Goal: Register for event/course: Sign up to attend an event or enroll in a course

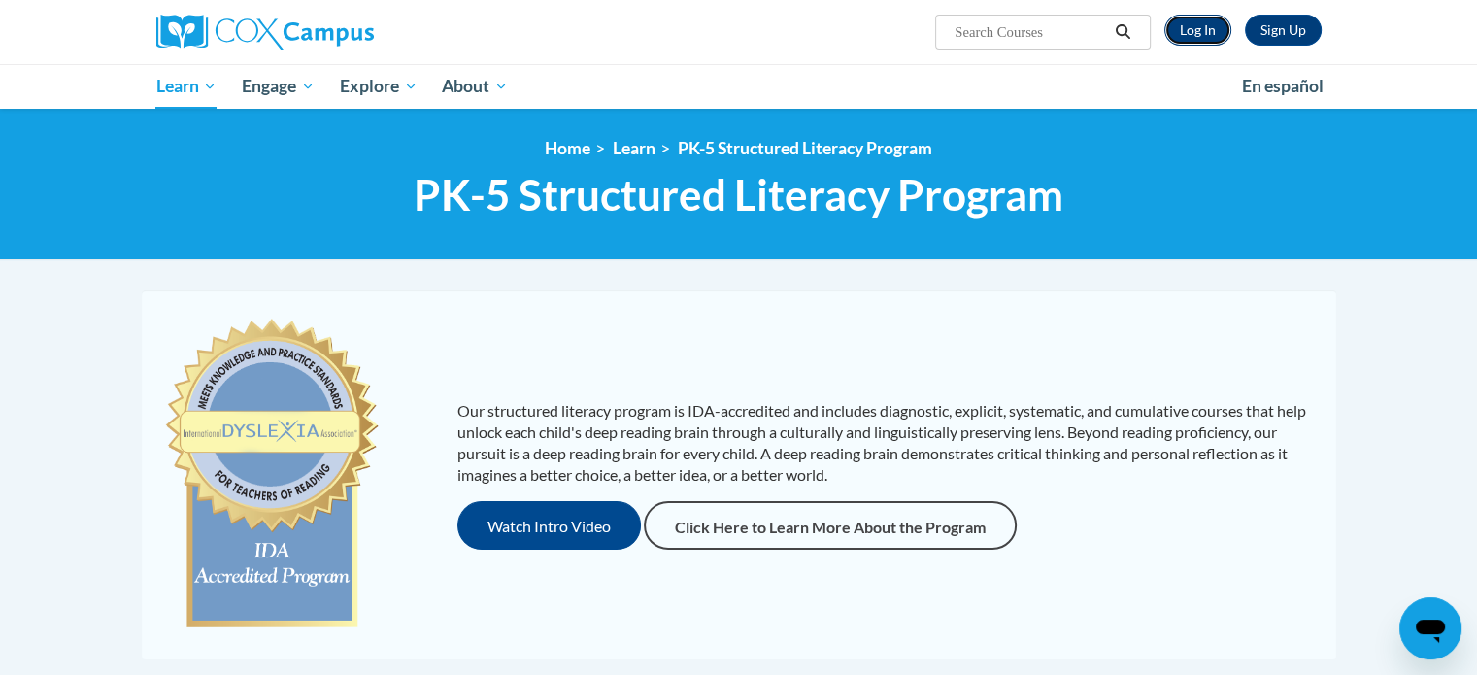
click at [1191, 30] on link "Log In" at bounding box center [1197, 30] width 67 height 31
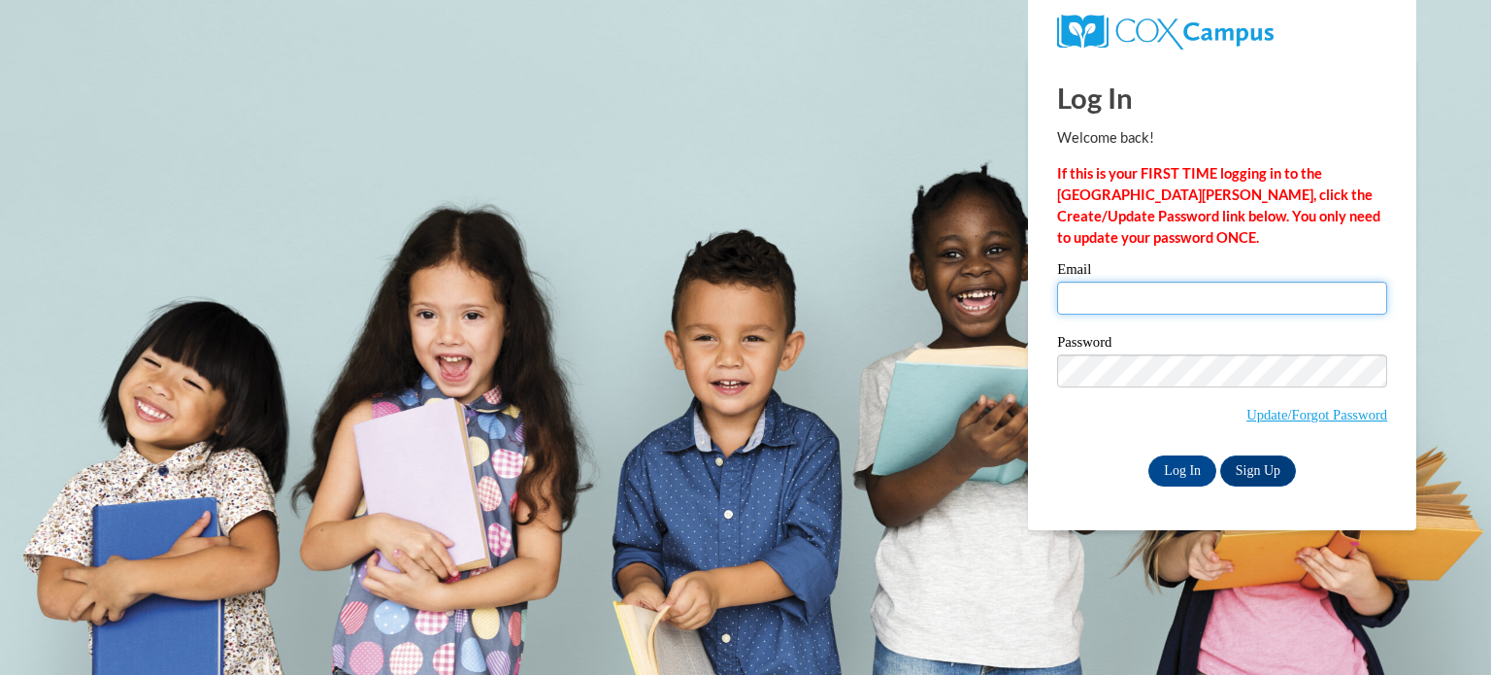
click at [1078, 306] on input "Email" at bounding box center [1222, 298] width 330 height 33
type input "olsonre@wauwatosa.k12.wi.us"
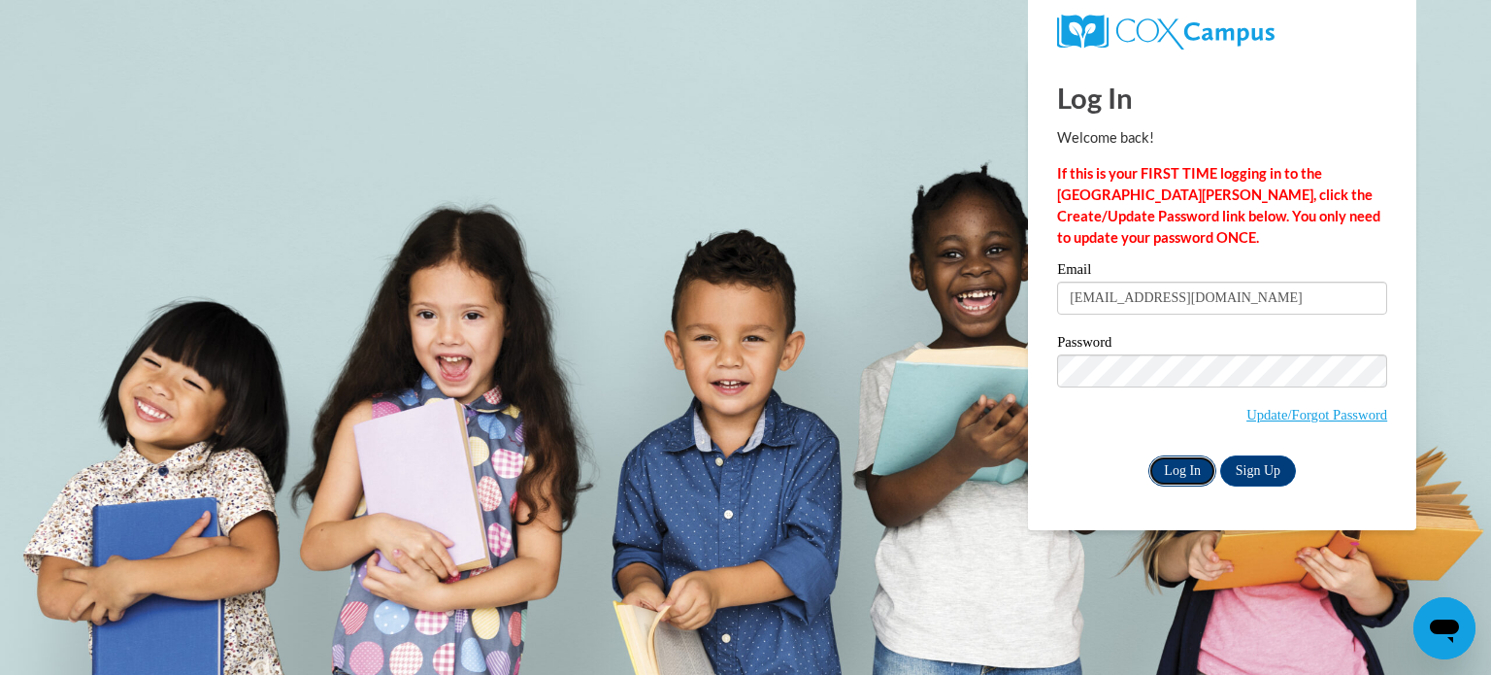
click at [1169, 472] on input "Log In" at bounding box center [1182, 470] width 68 height 31
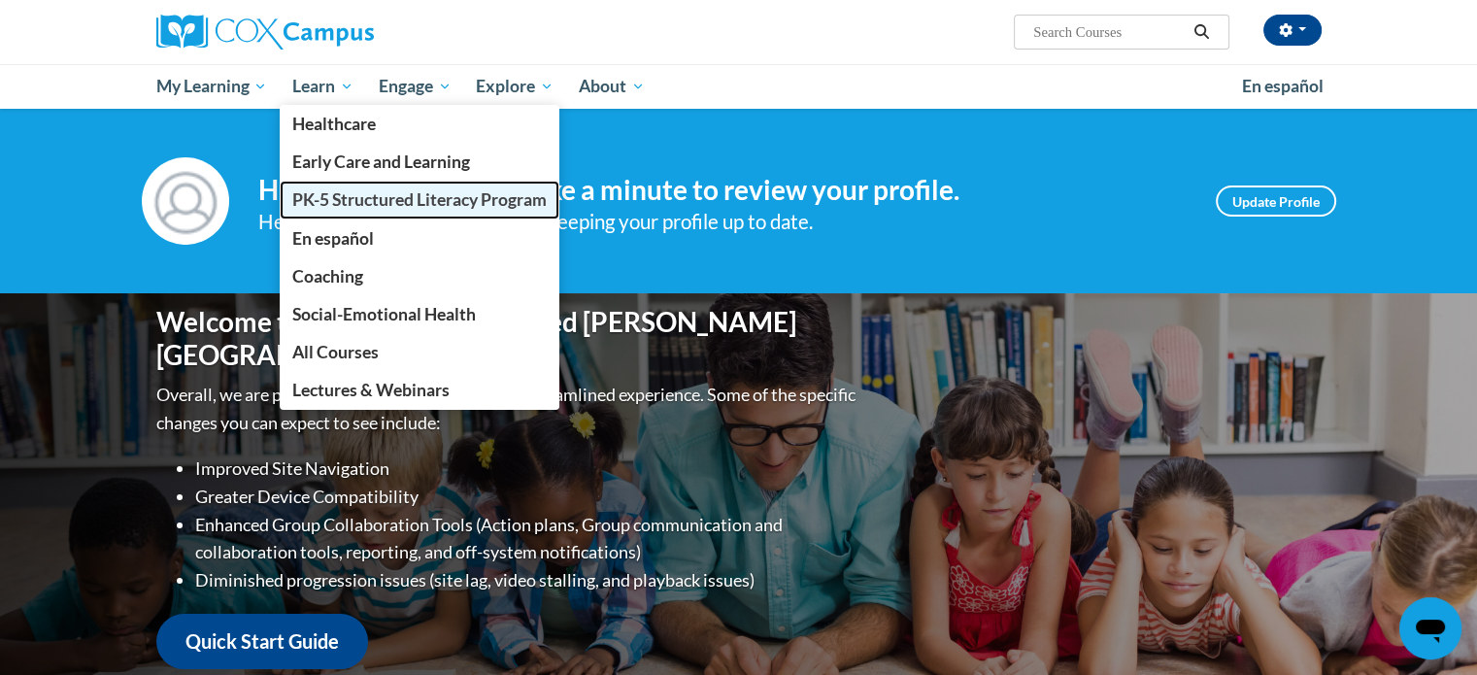
click at [326, 205] on span "PK-5 Structured Literacy Program" at bounding box center [419, 199] width 254 height 20
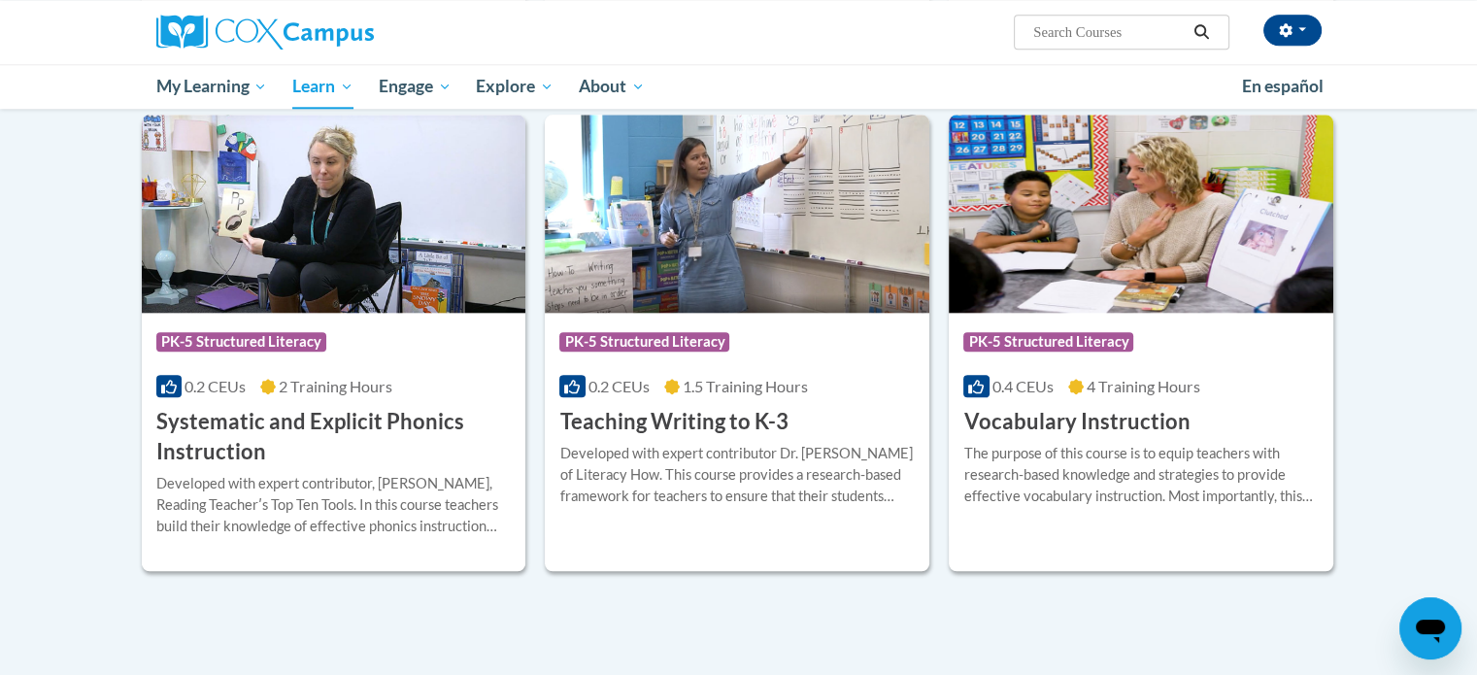
scroll to position [2138, 0]
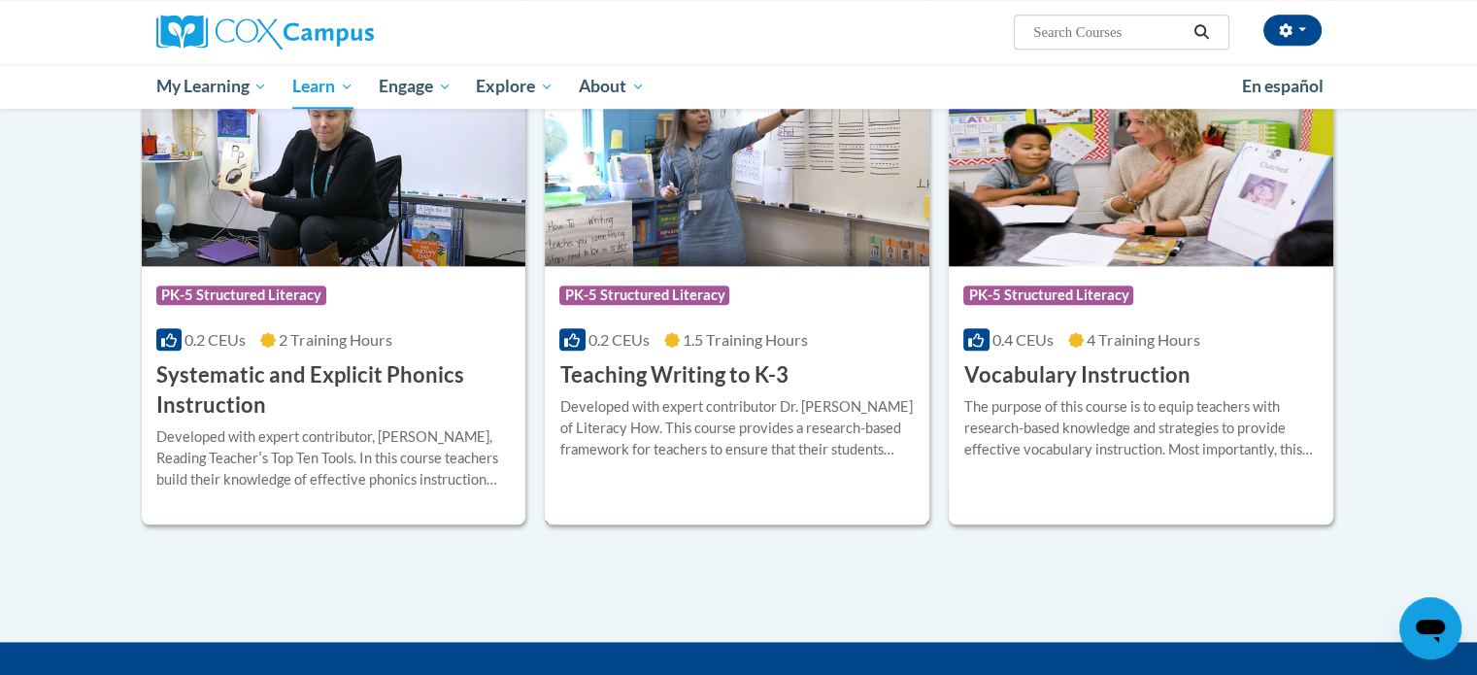
click at [669, 374] on h3 "Teaching Writing to K-3" at bounding box center [673, 375] width 228 height 30
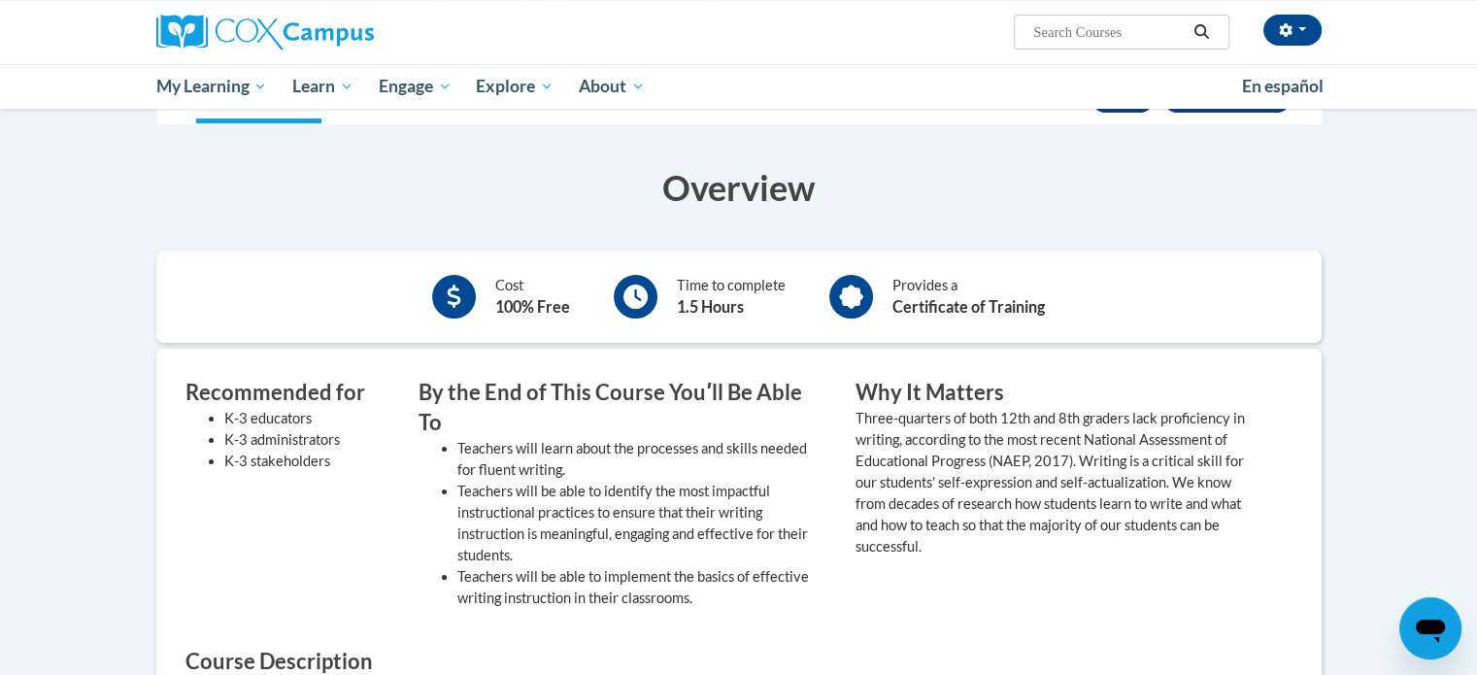
scroll to position [260, 0]
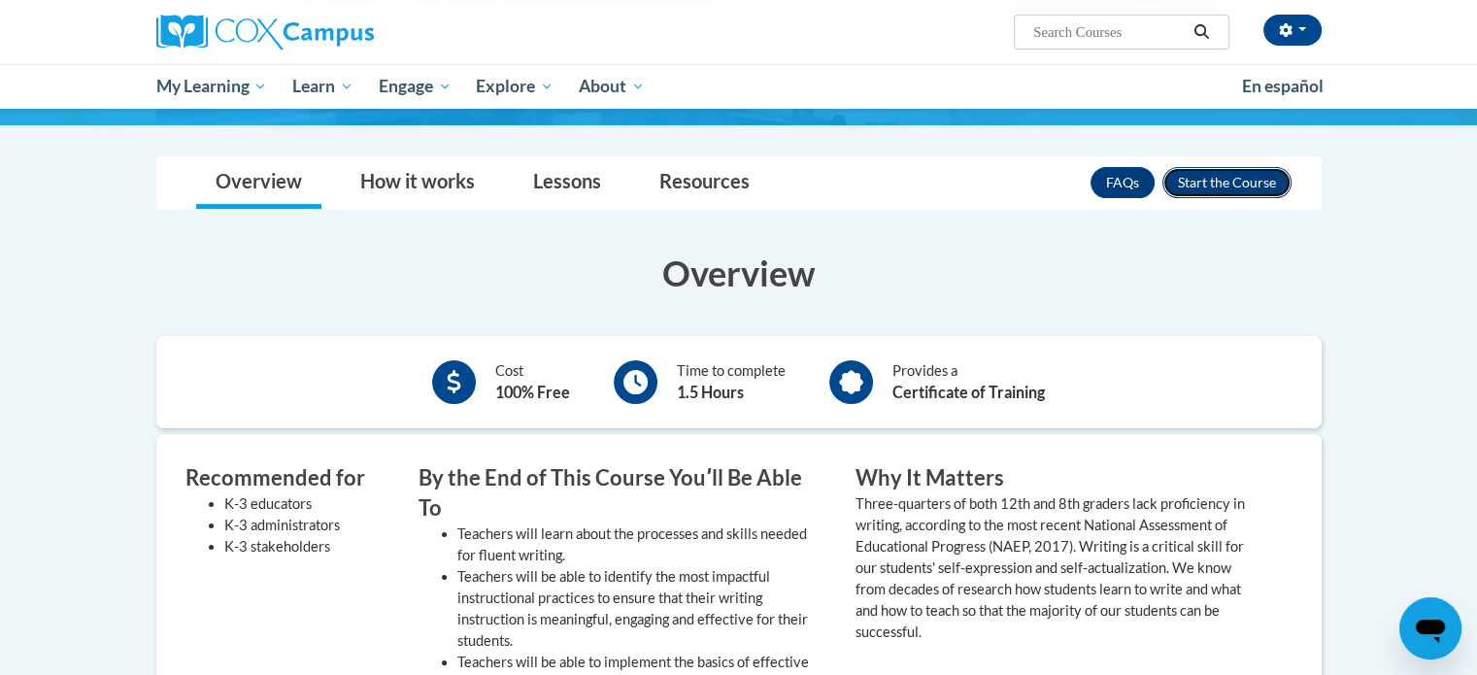
click at [1220, 181] on button "Enroll" at bounding box center [1226, 182] width 129 height 31
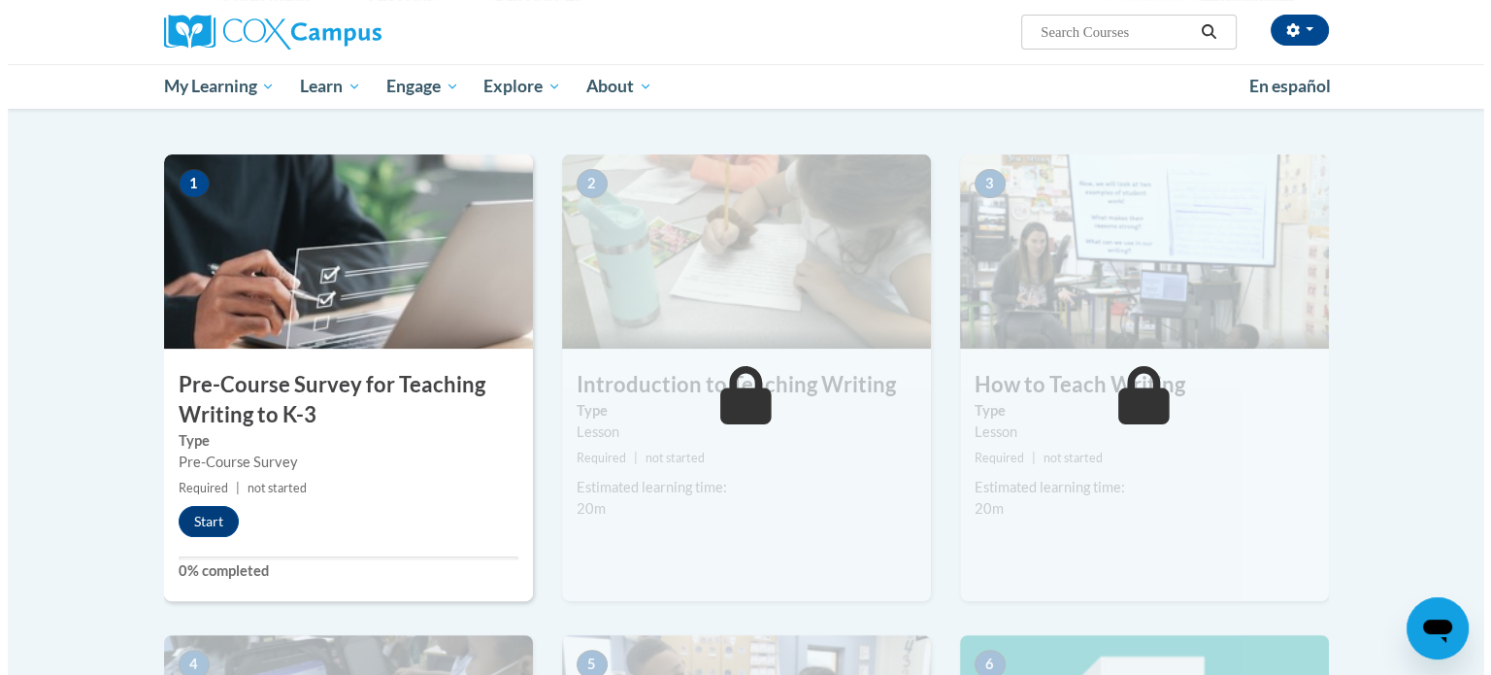
scroll to position [353, 0]
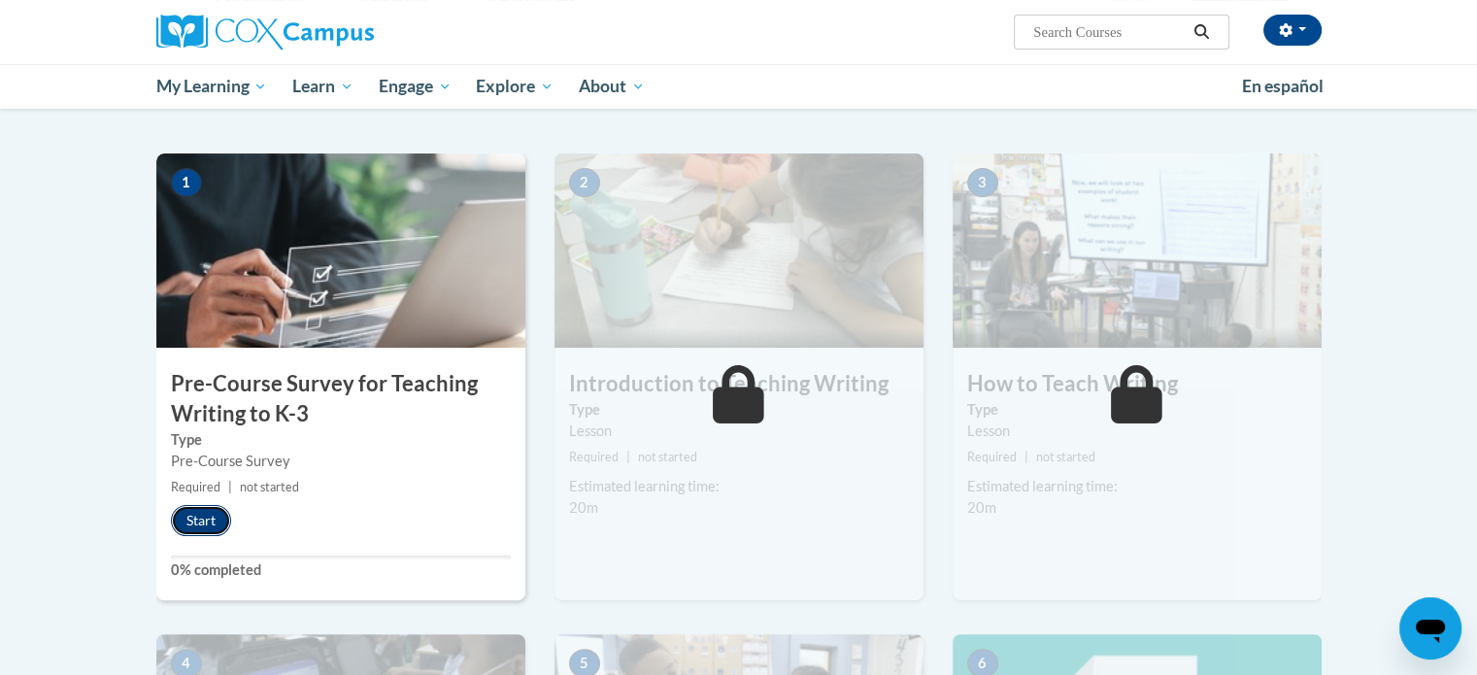
click at [197, 517] on button "Start" at bounding box center [201, 520] width 60 height 31
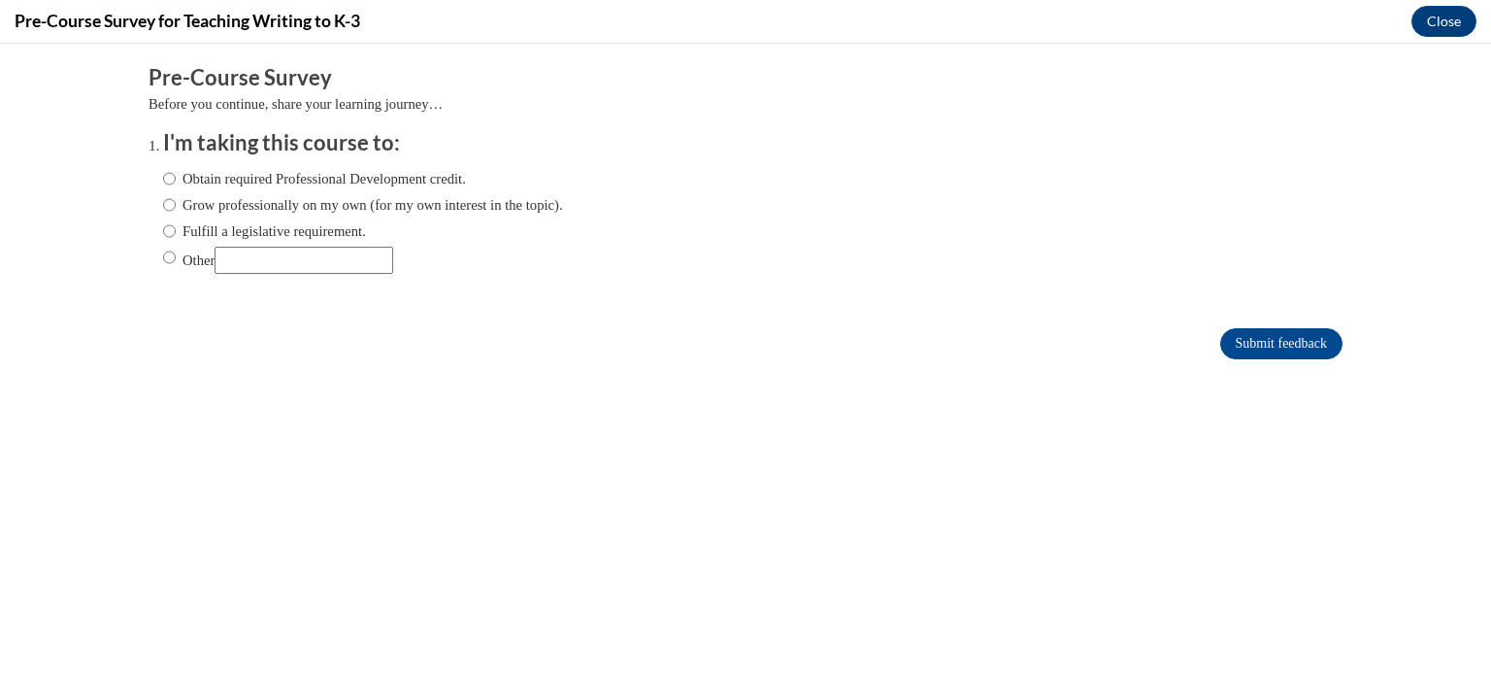
scroll to position [0, 0]
click at [163, 228] on input "Fulfill a legislative requirement." at bounding box center [169, 230] width 13 height 21
radio input "true"
click at [1228, 338] on input "Submit feedback" at bounding box center [1281, 343] width 122 height 31
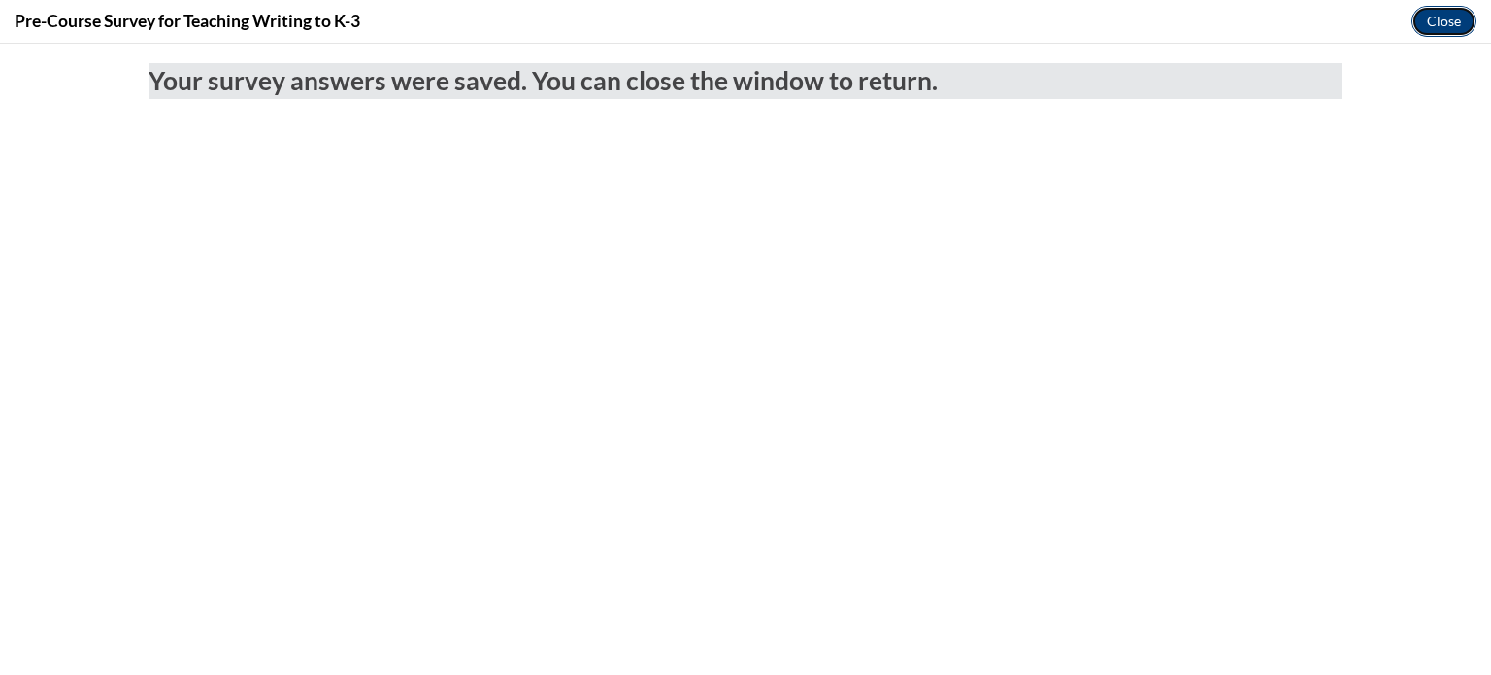
click at [1439, 20] on button "Close" at bounding box center [1444, 21] width 65 height 31
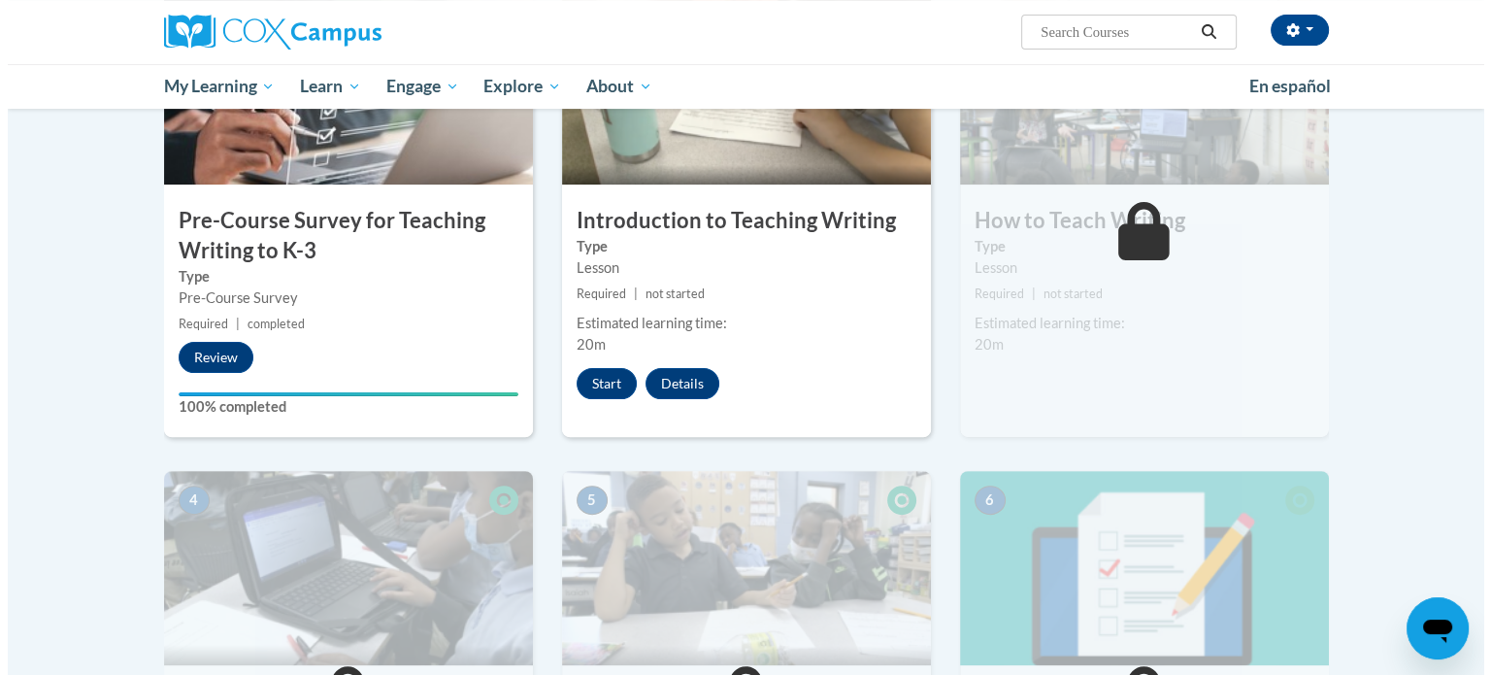
scroll to position [508, 0]
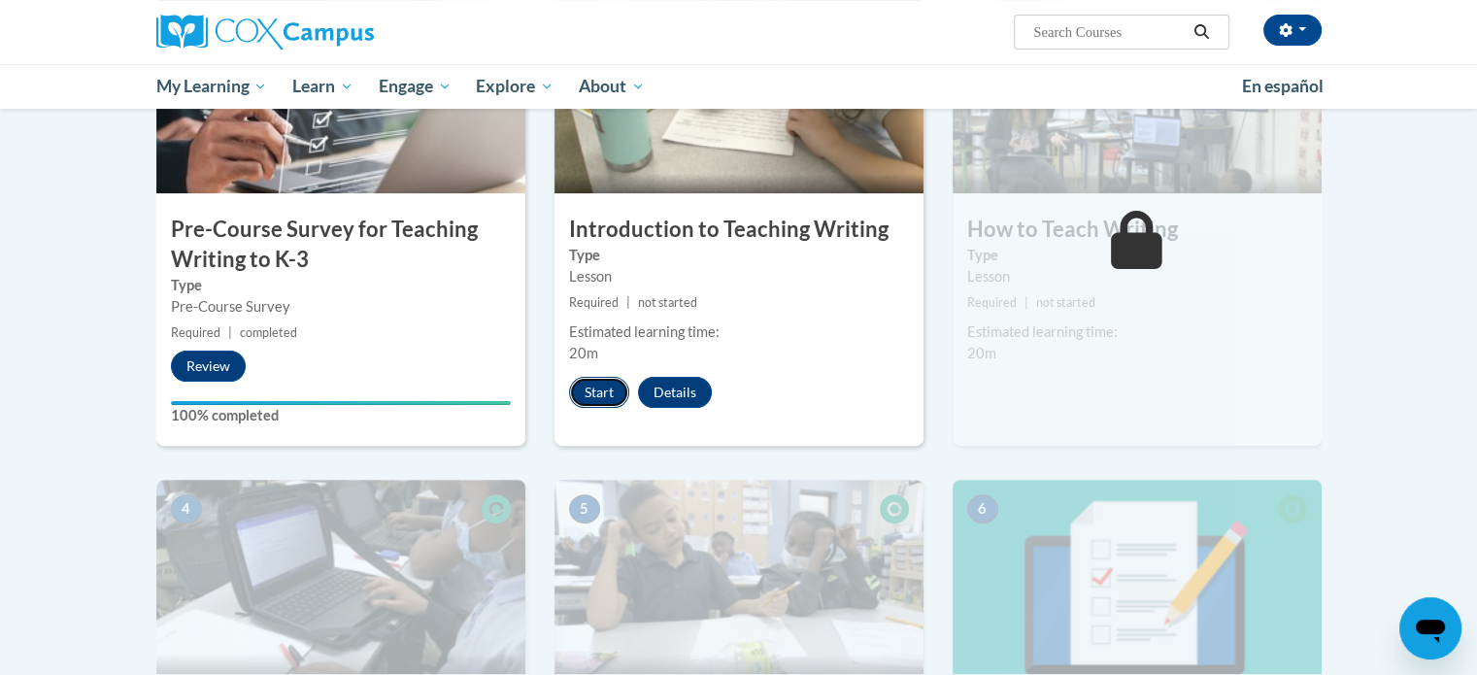
click at [591, 387] on button "Start" at bounding box center [599, 392] width 60 height 31
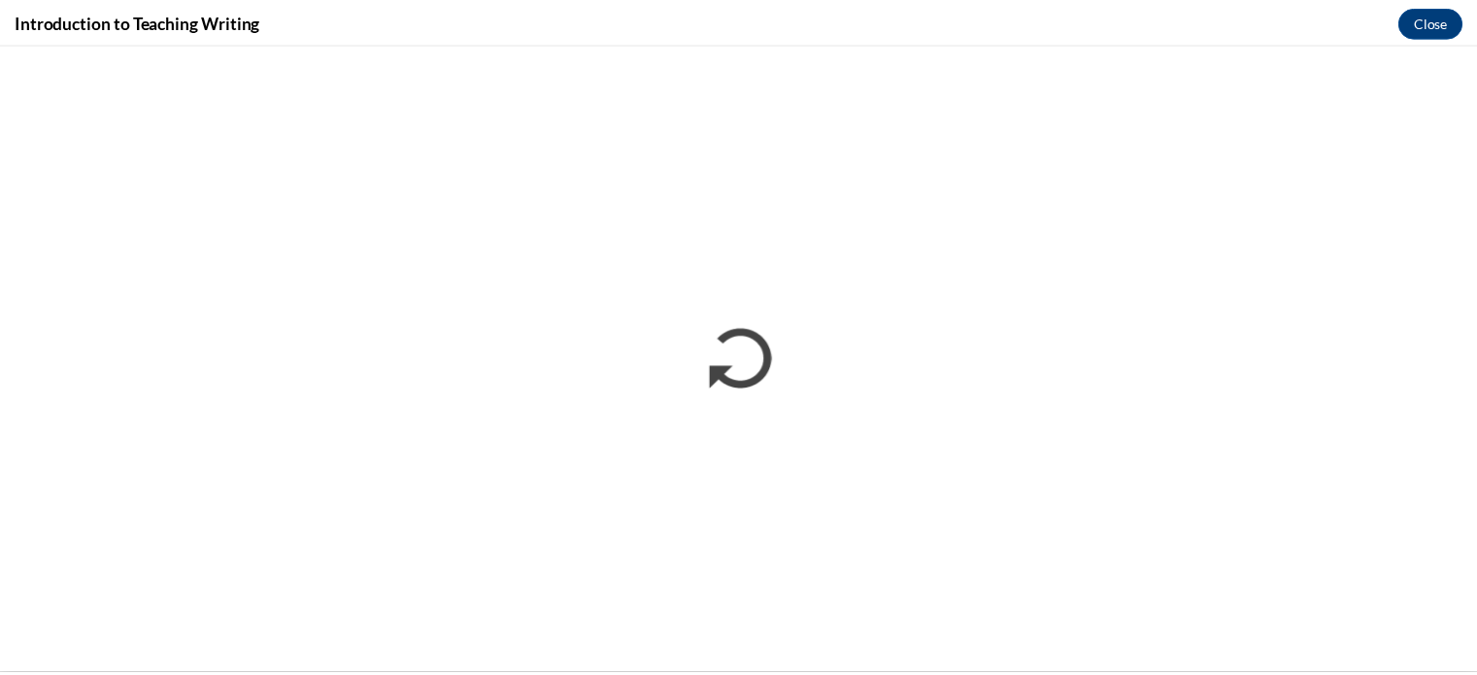
scroll to position [0, 0]
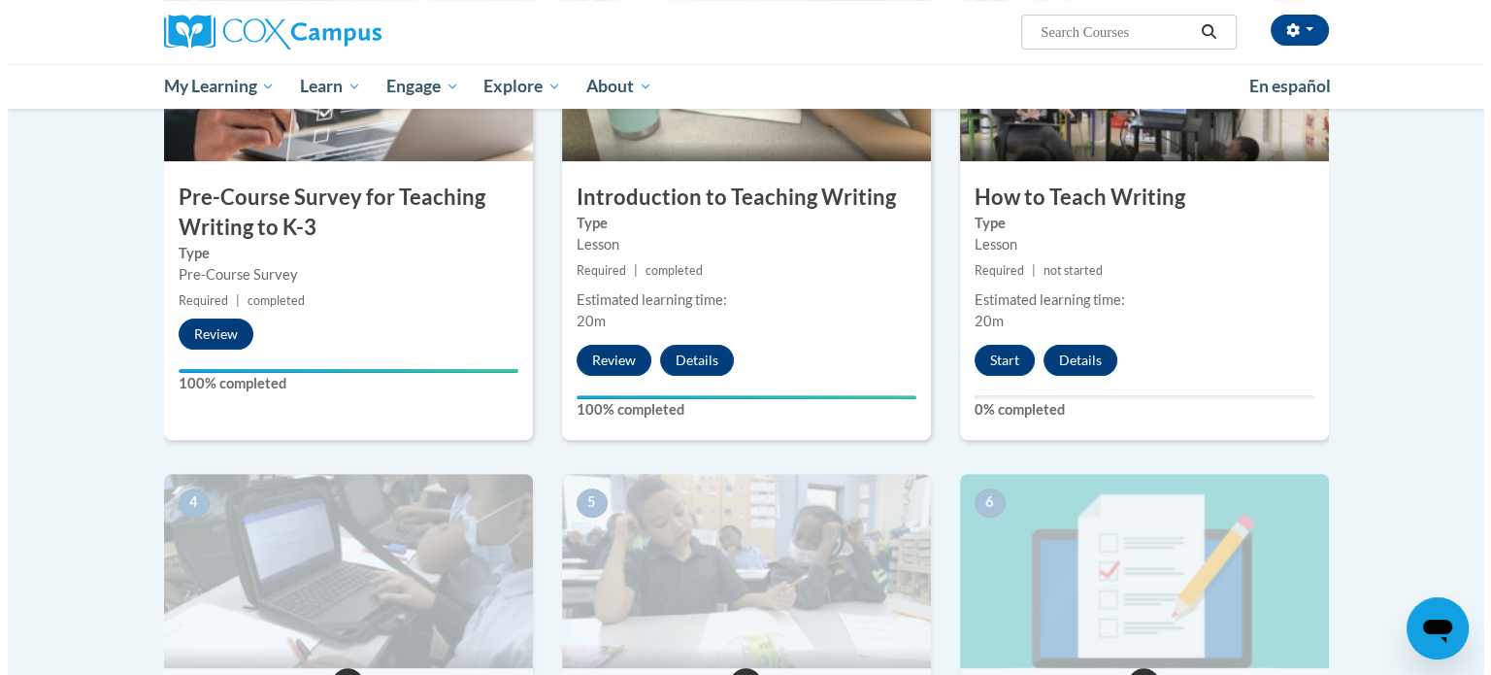
scroll to position [544, 0]
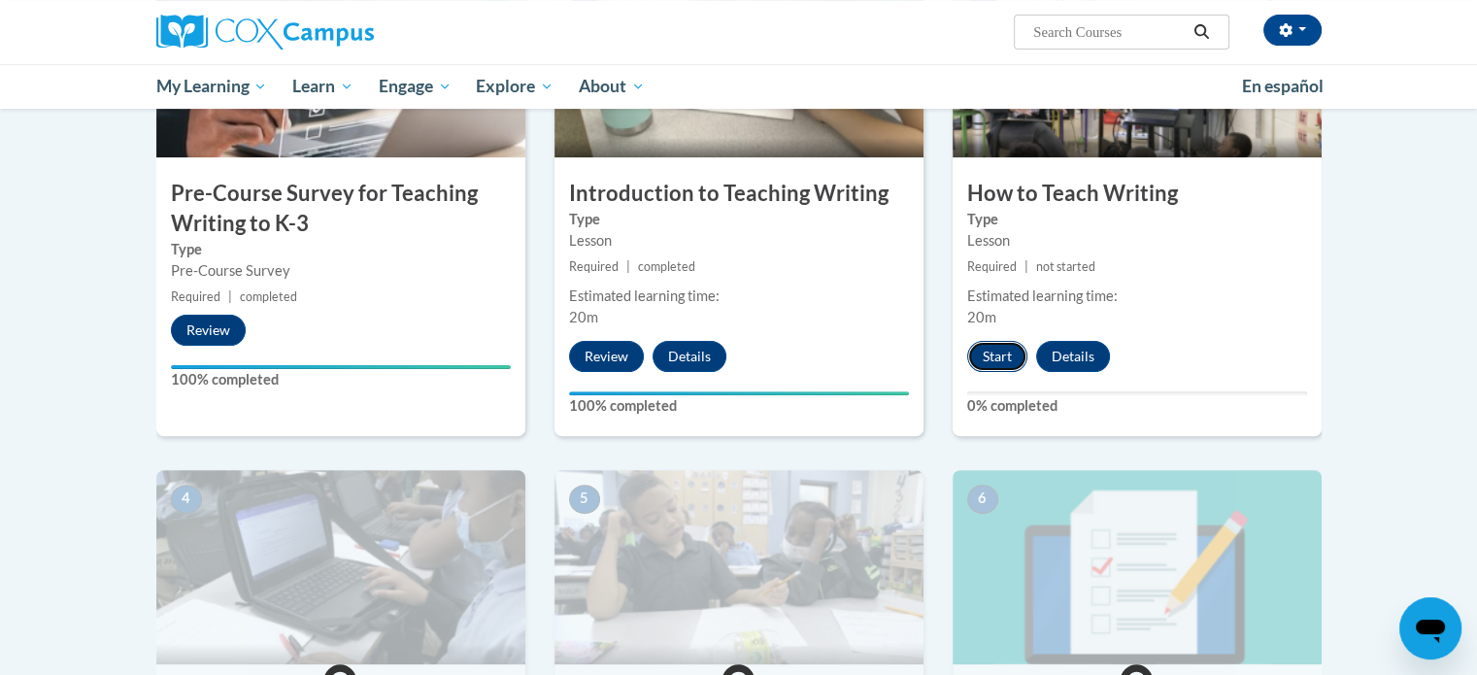
click at [992, 356] on button "Start" at bounding box center [997, 356] width 60 height 31
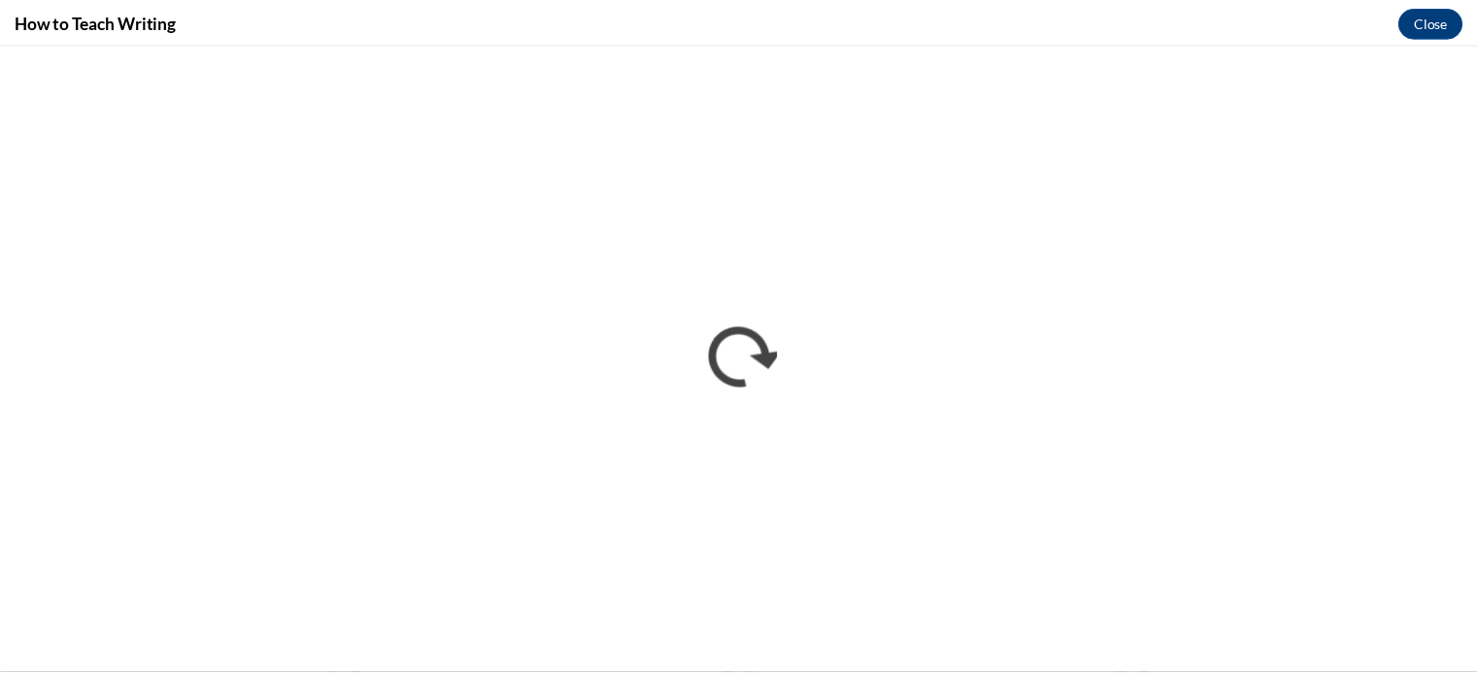
scroll to position [0, 0]
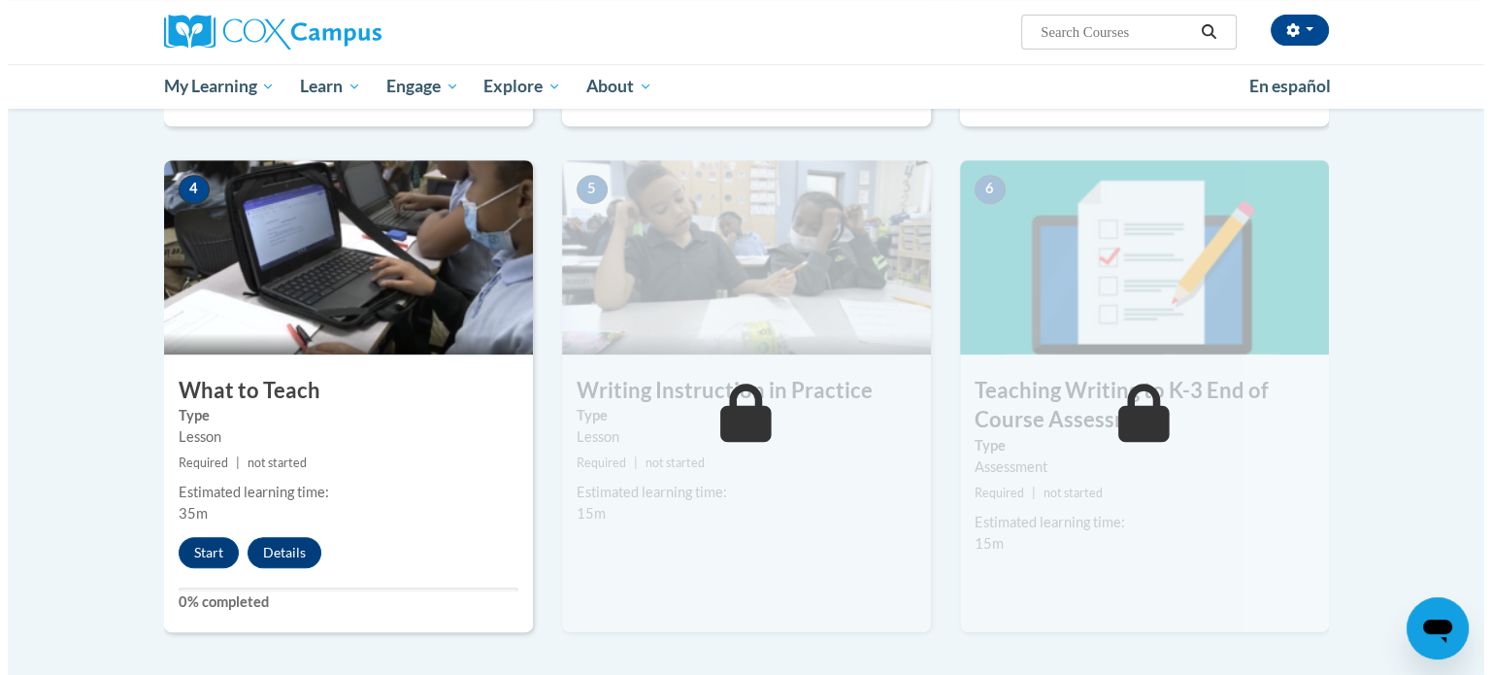
scroll to position [854, 0]
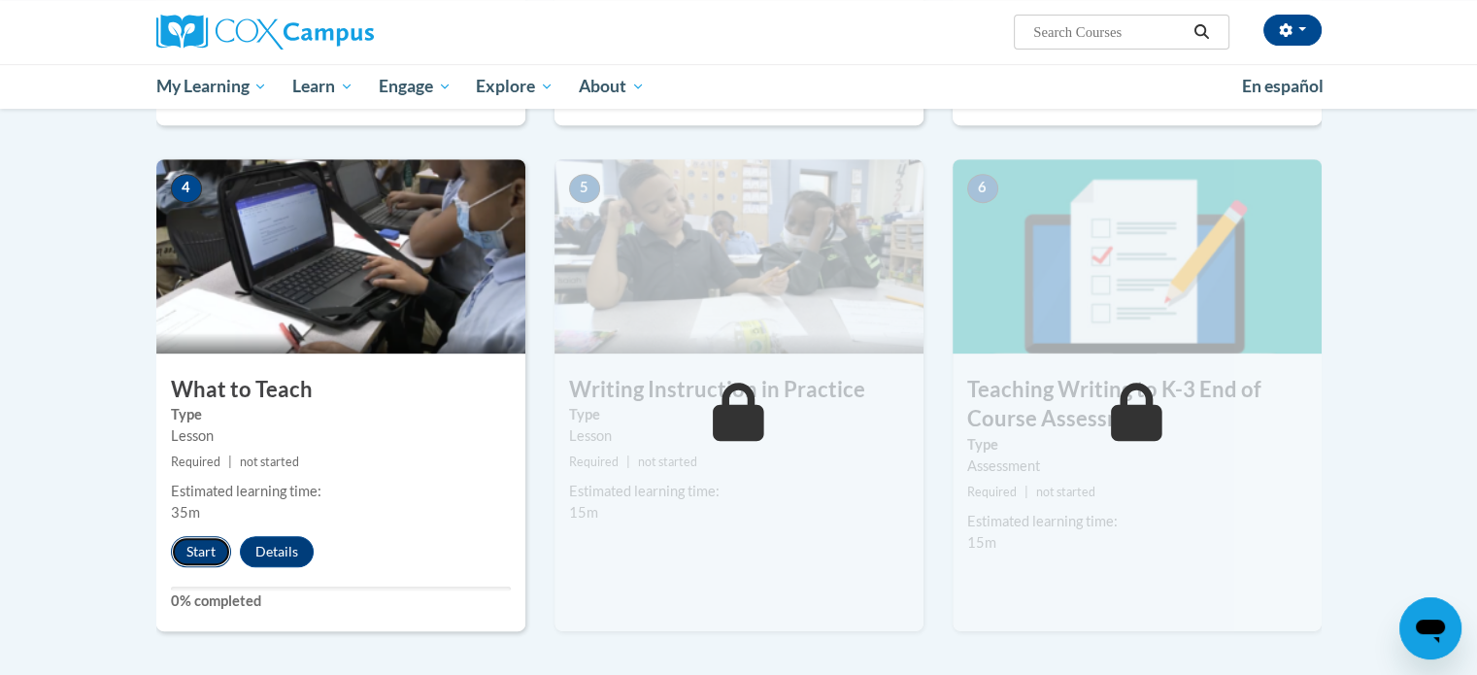
click at [193, 545] on button "Start" at bounding box center [201, 551] width 60 height 31
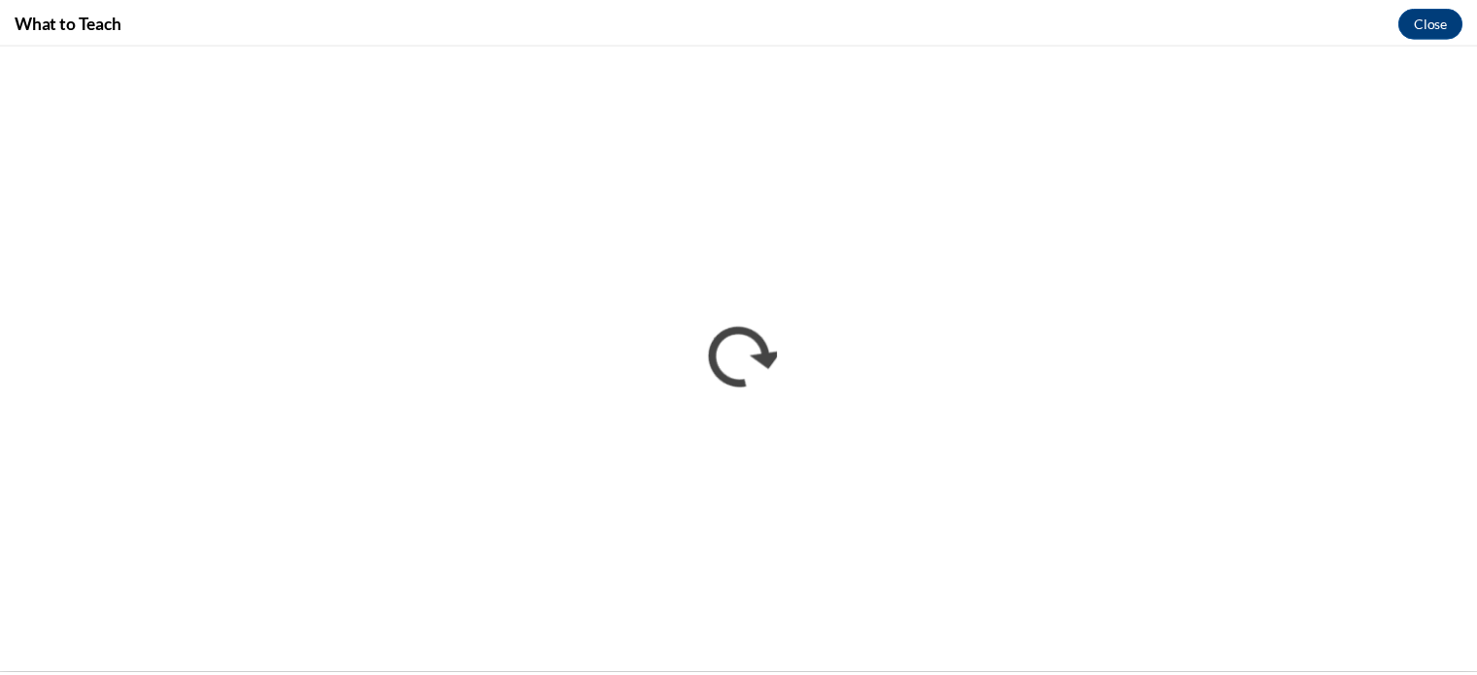
scroll to position [0, 0]
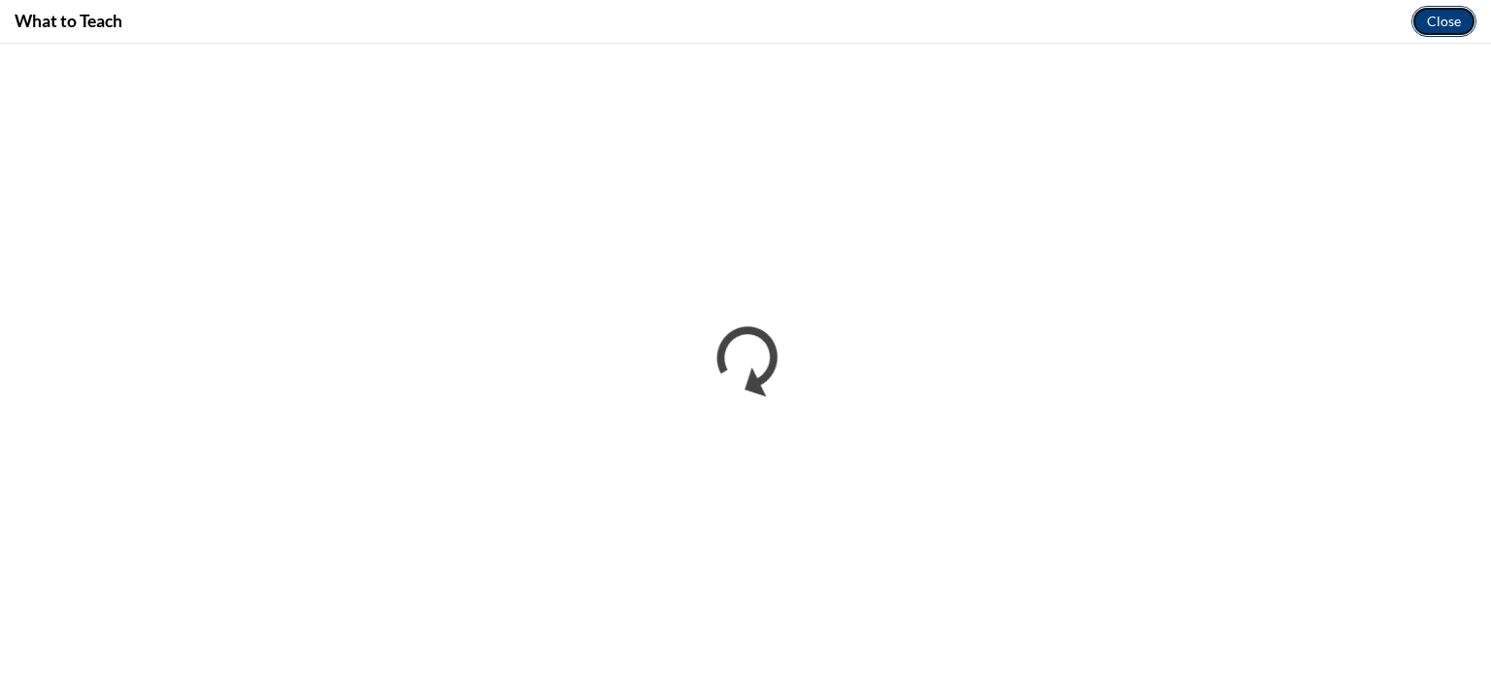
click at [1447, 15] on button "Close" at bounding box center [1444, 21] width 65 height 31
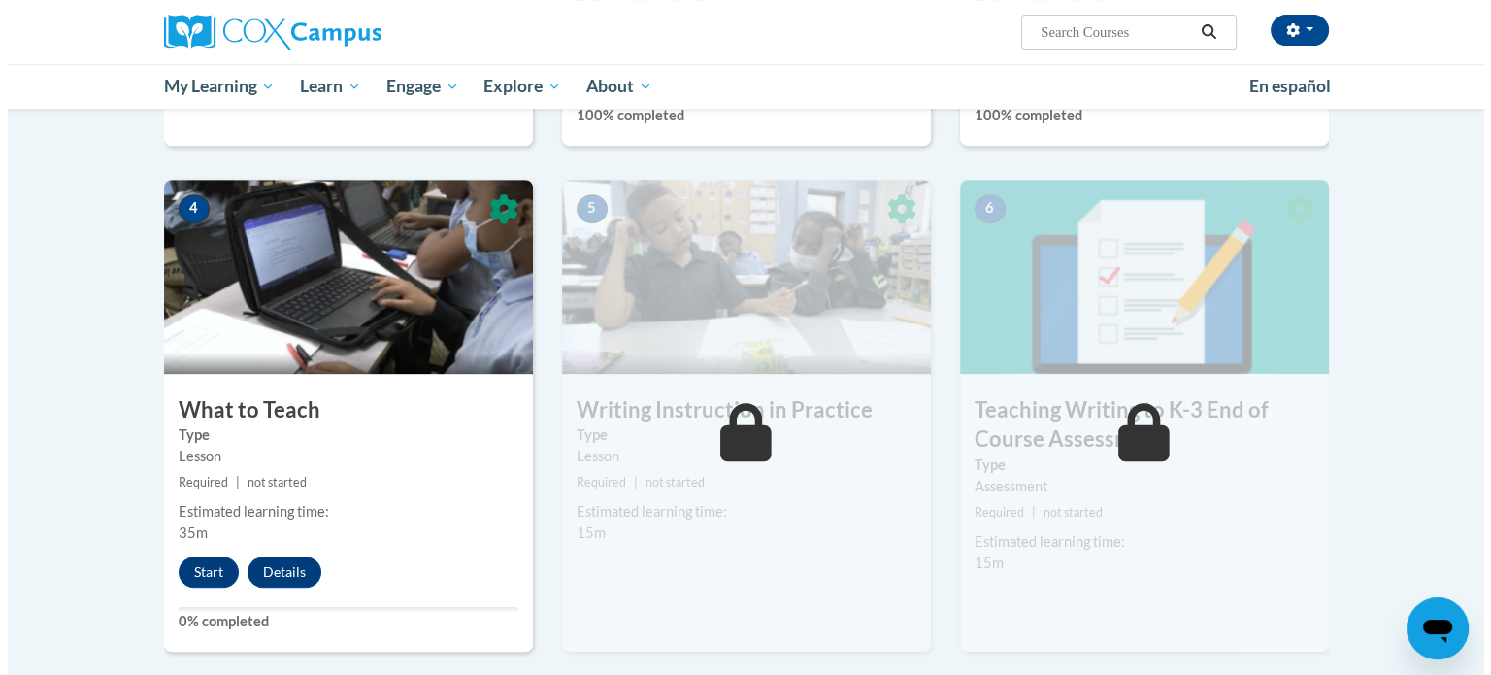
scroll to position [835, 0]
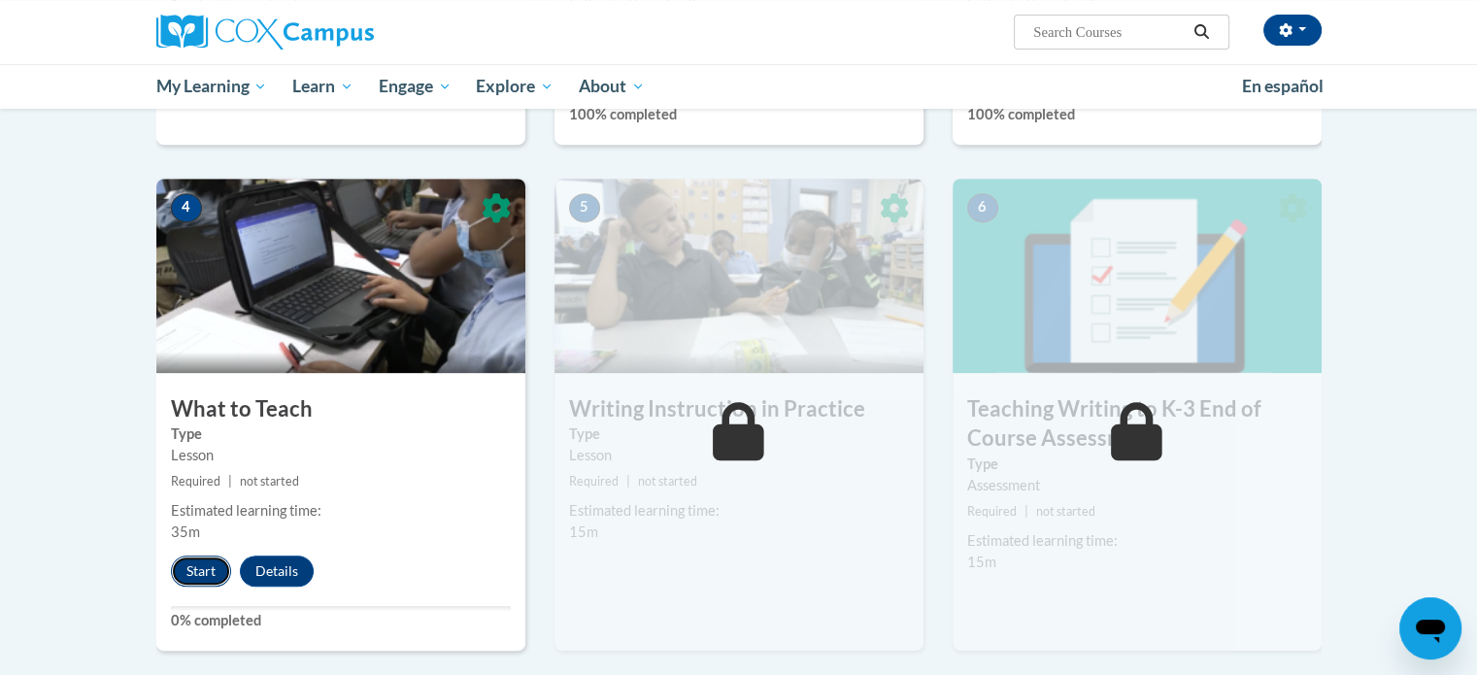
click at [186, 566] on button "Start" at bounding box center [201, 570] width 60 height 31
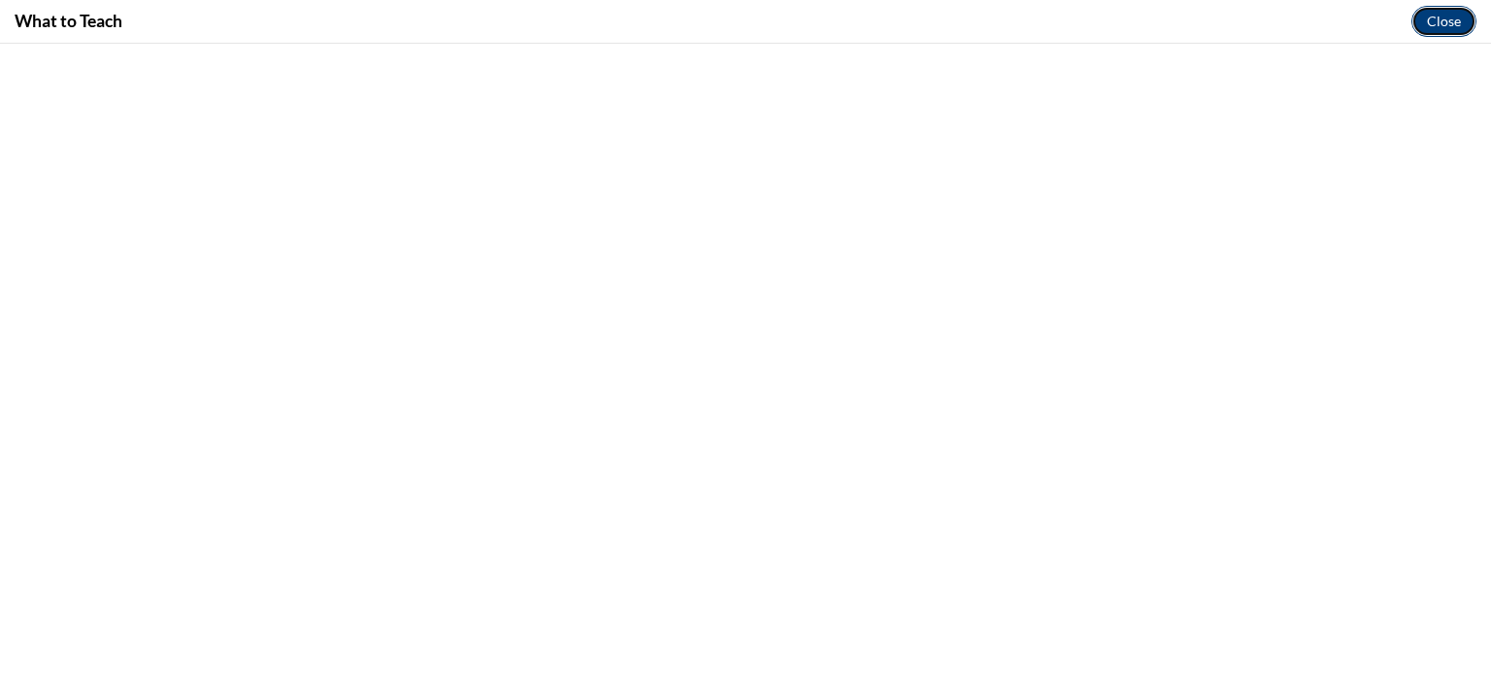
click at [1440, 22] on button "Close" at bounding box center [1444, 21] width 65 height 31
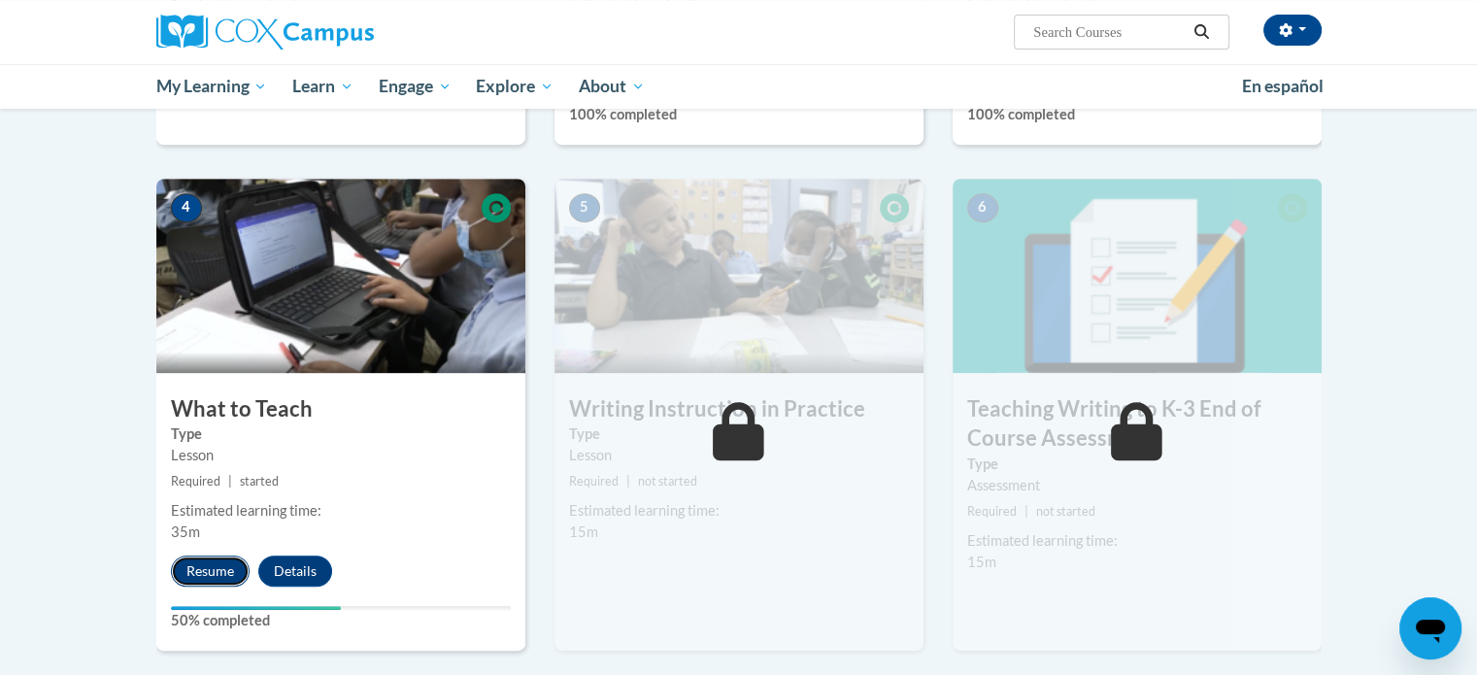
click at [198, 571] on button "Resume" at bounding box center [210, 570] width 79 height 31
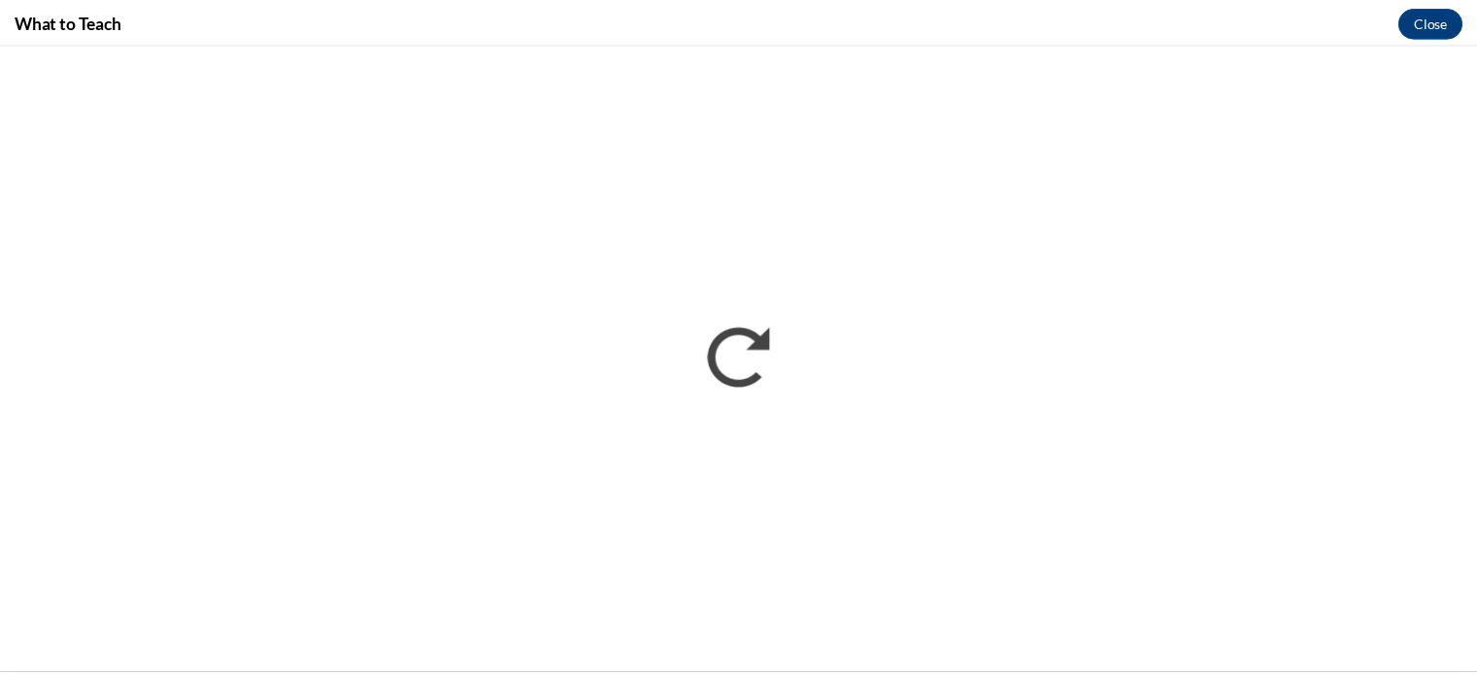
scroll to position [0, 0]
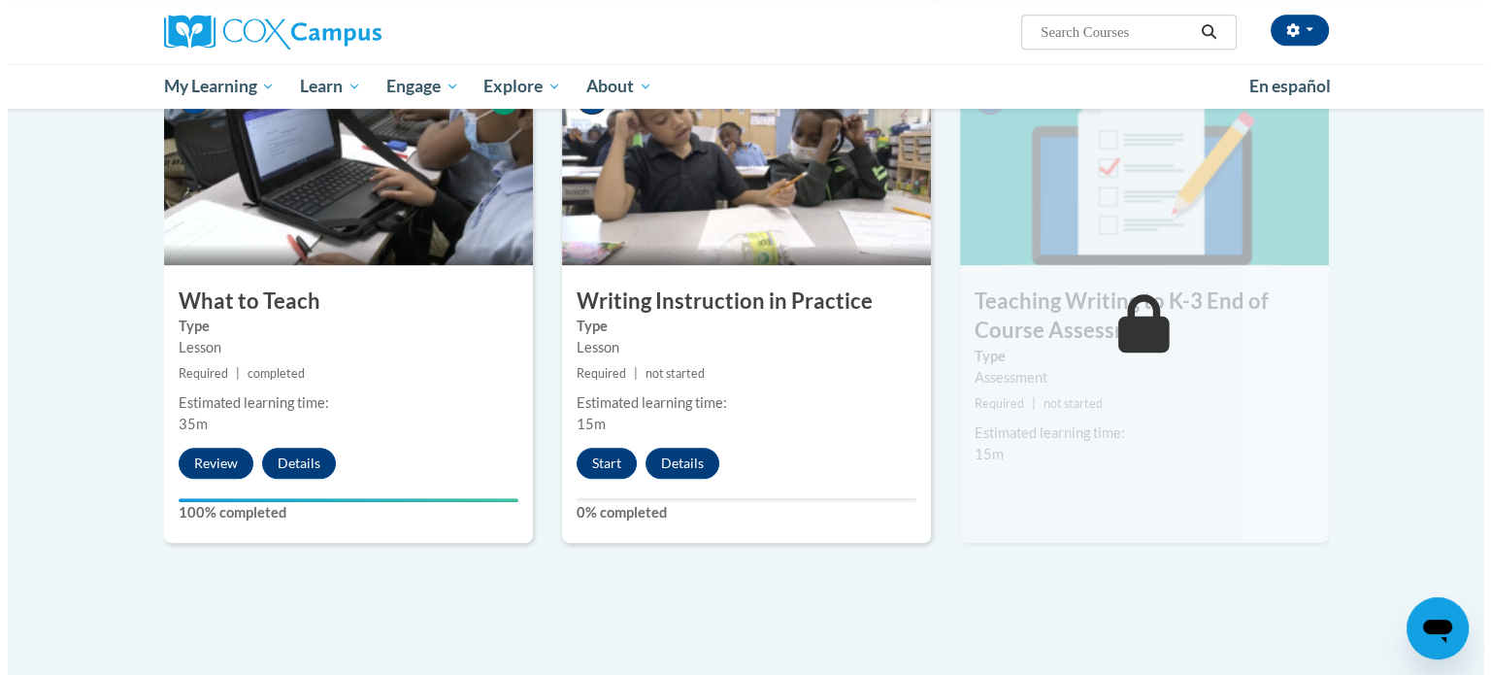
scroll to position [944, 0]
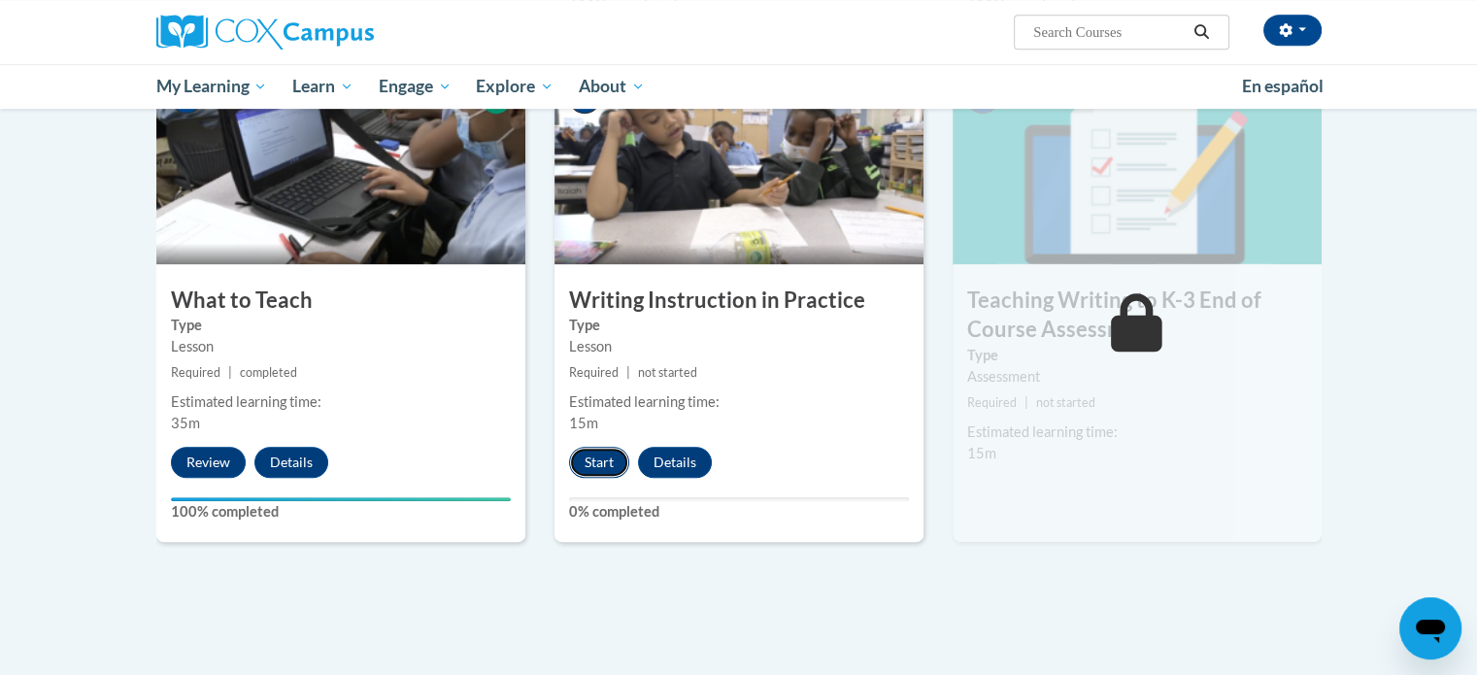
click at [604, 457] on button "Start" at bounding box center [599, 462] width 60 height 31
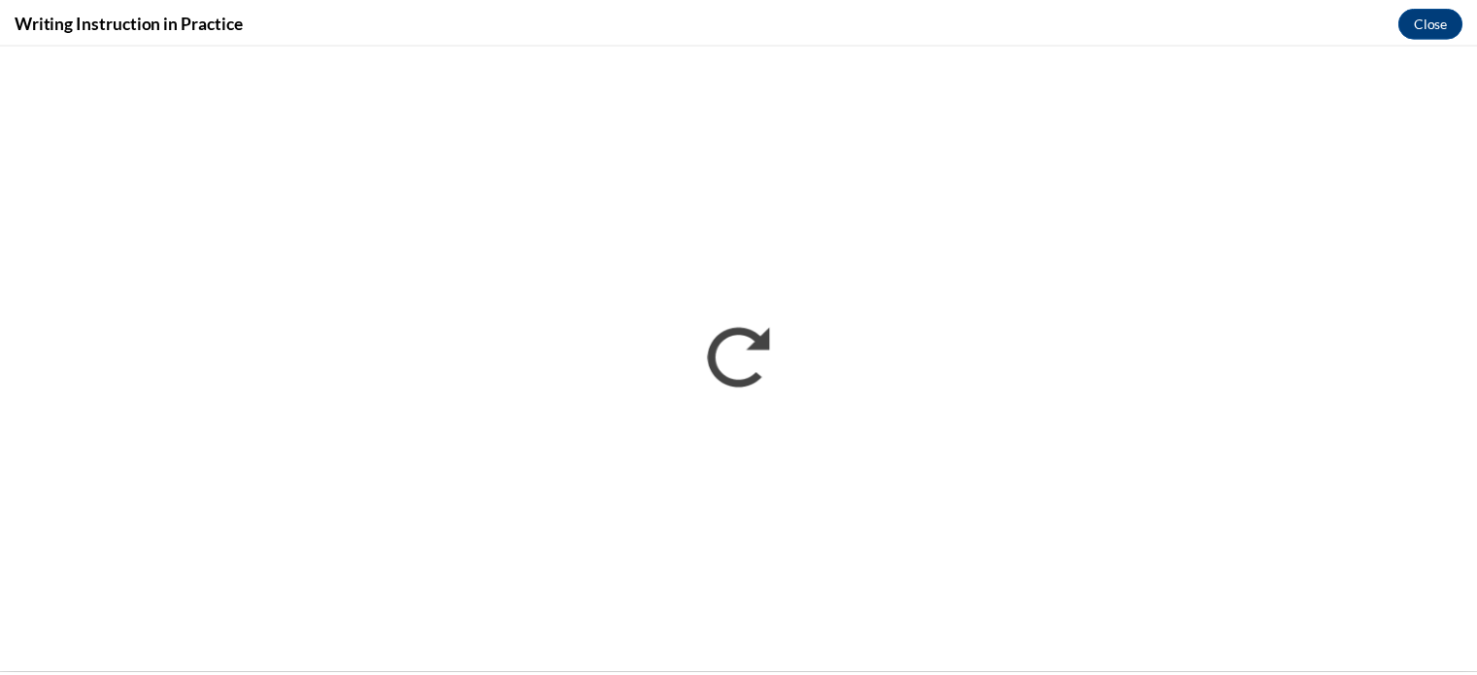
scroll to position [0, 0]
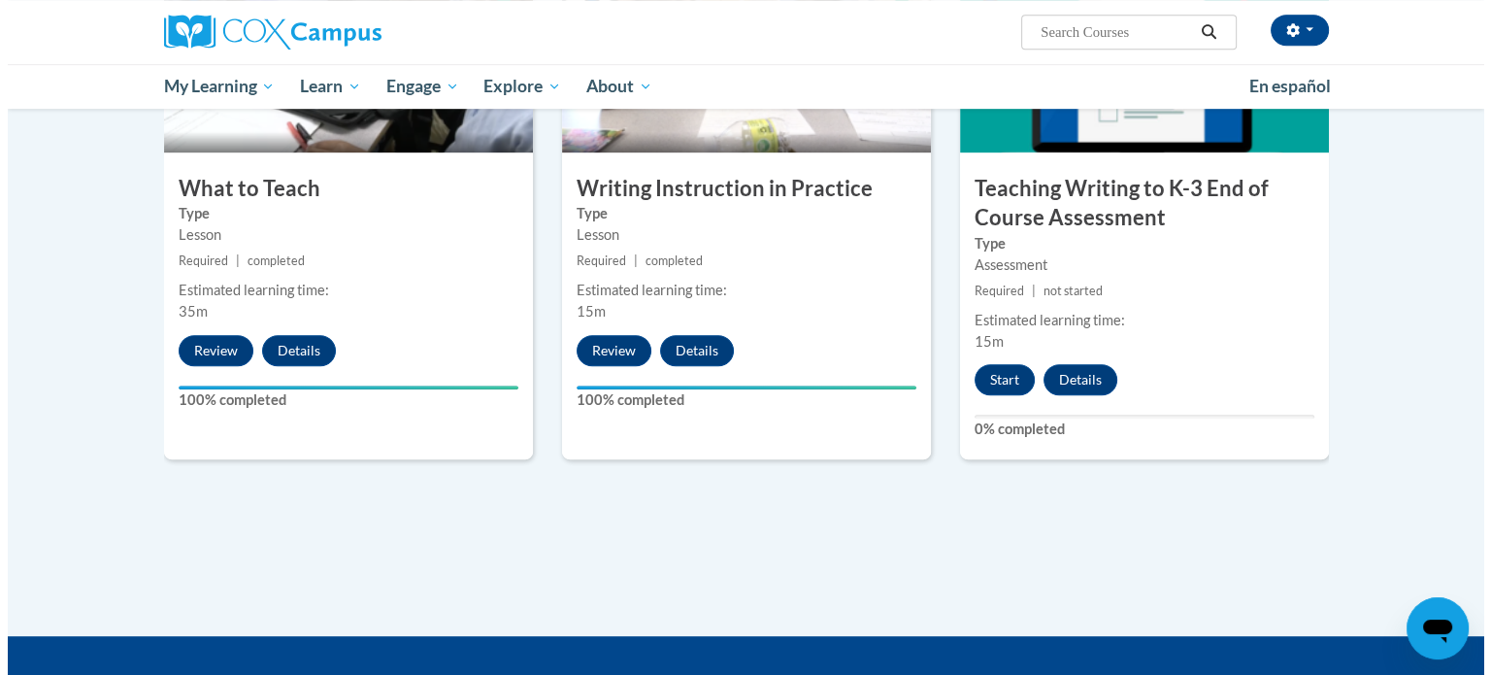
scroll to position [1056, 0]
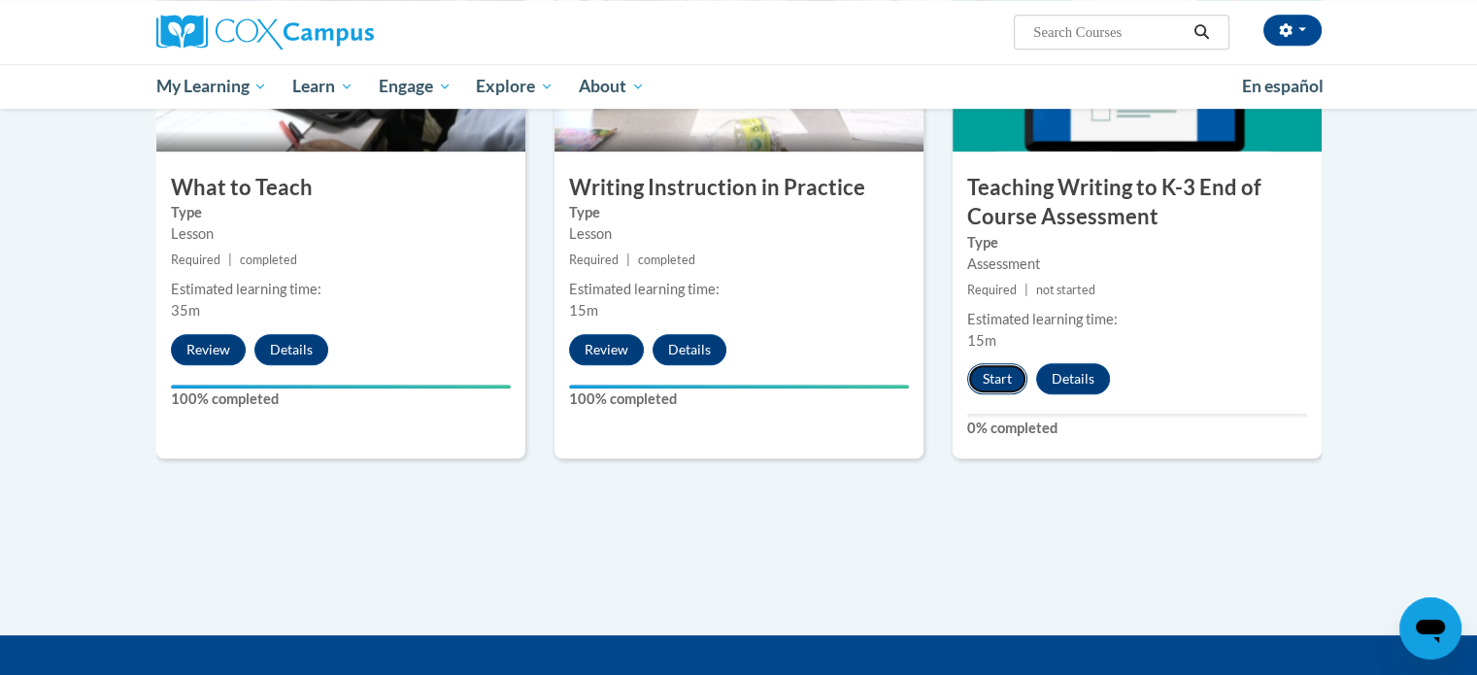
click at [991, 380] on button "Start" at bounding box center [997, 378] width 60 height 31
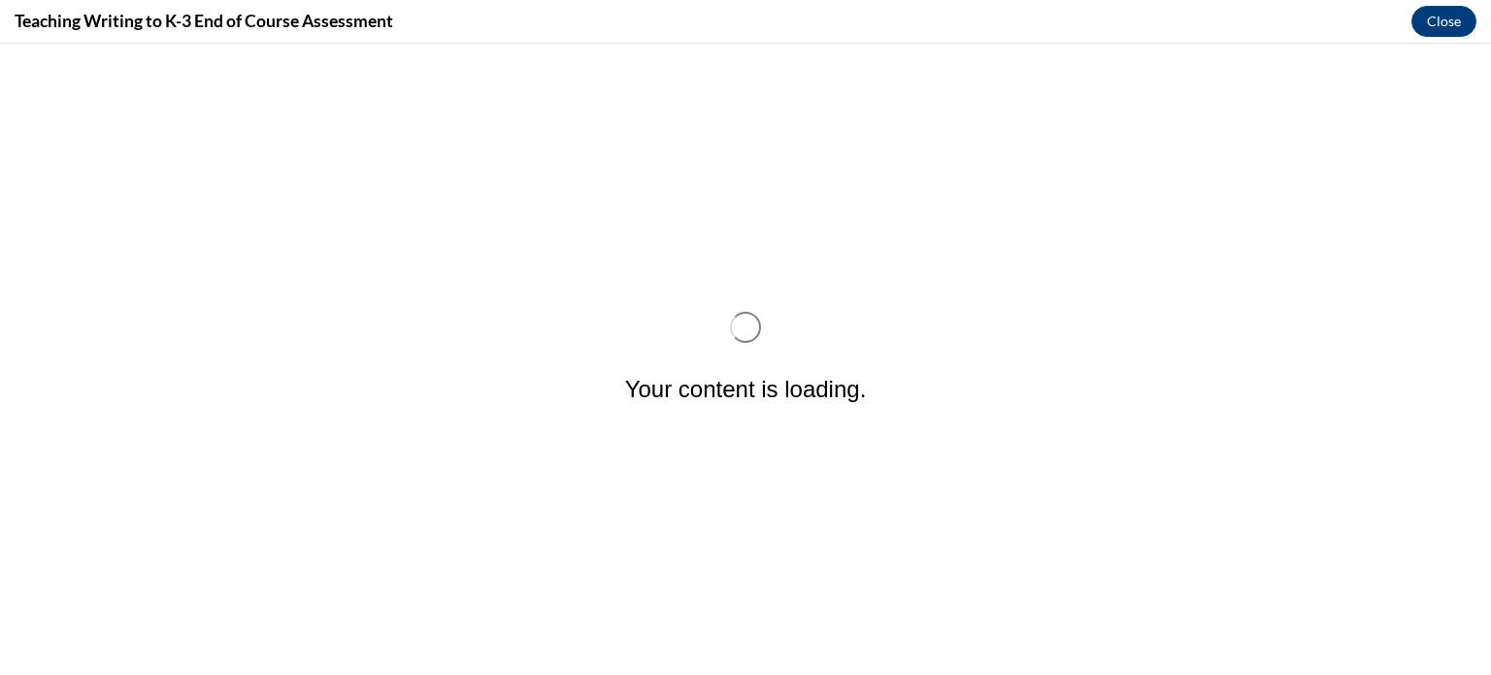
scroll to position [0, 0]
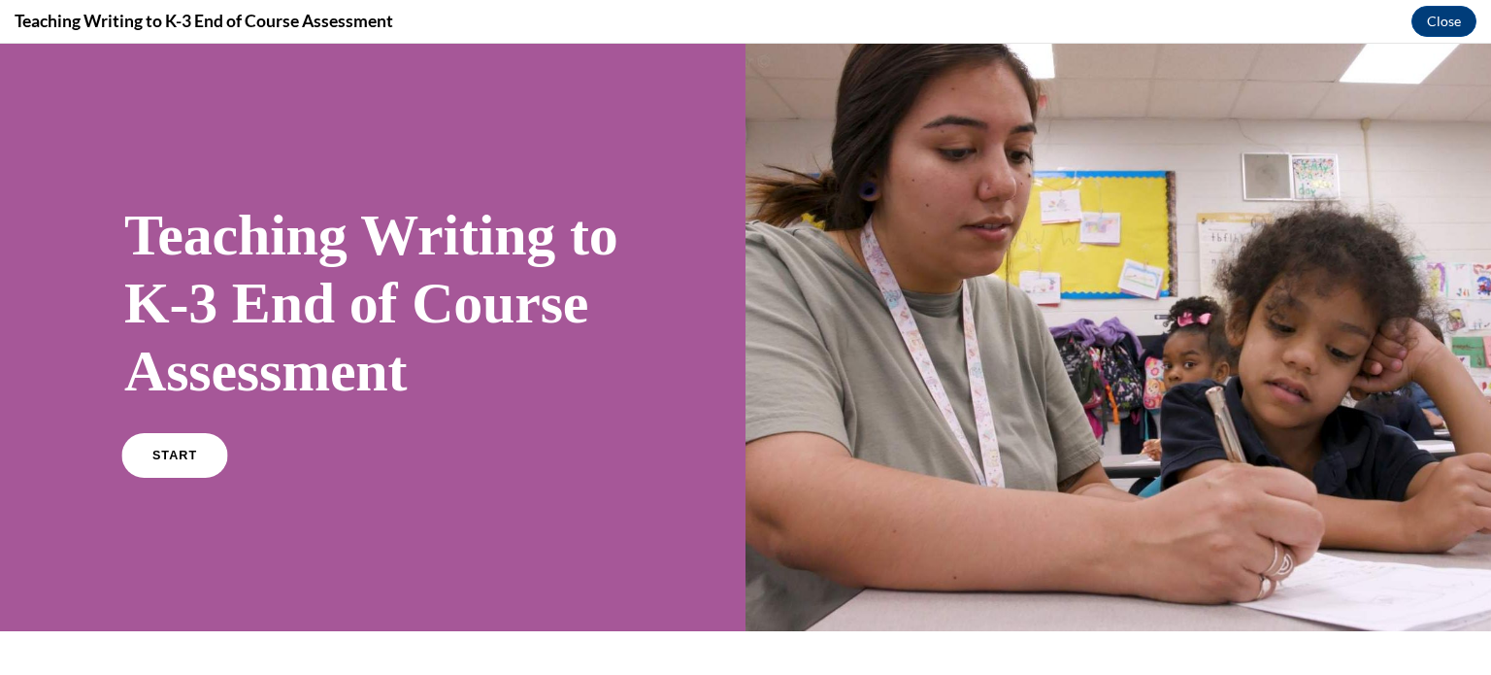
click at [144, 478] on link "START" at bounding box center [174, 455] width 106 height 45
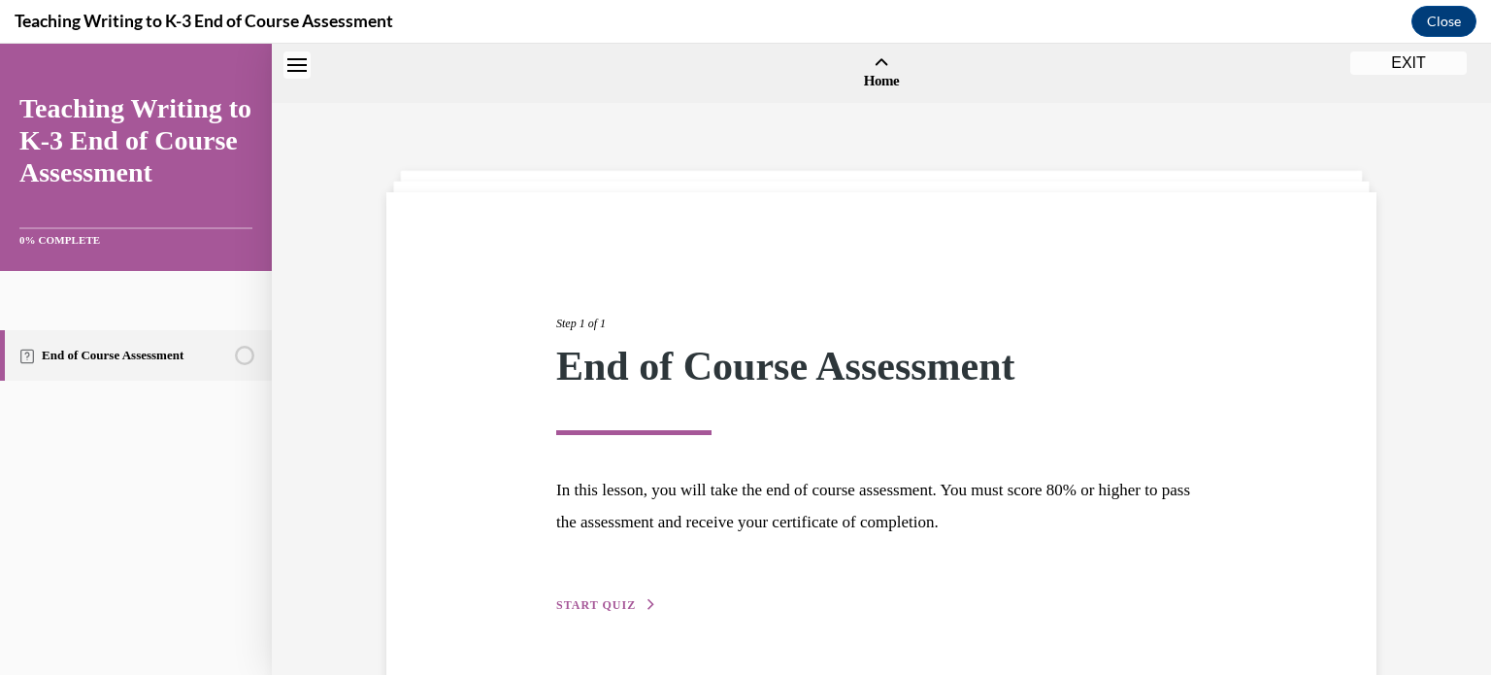
scroll to position [60, 0]
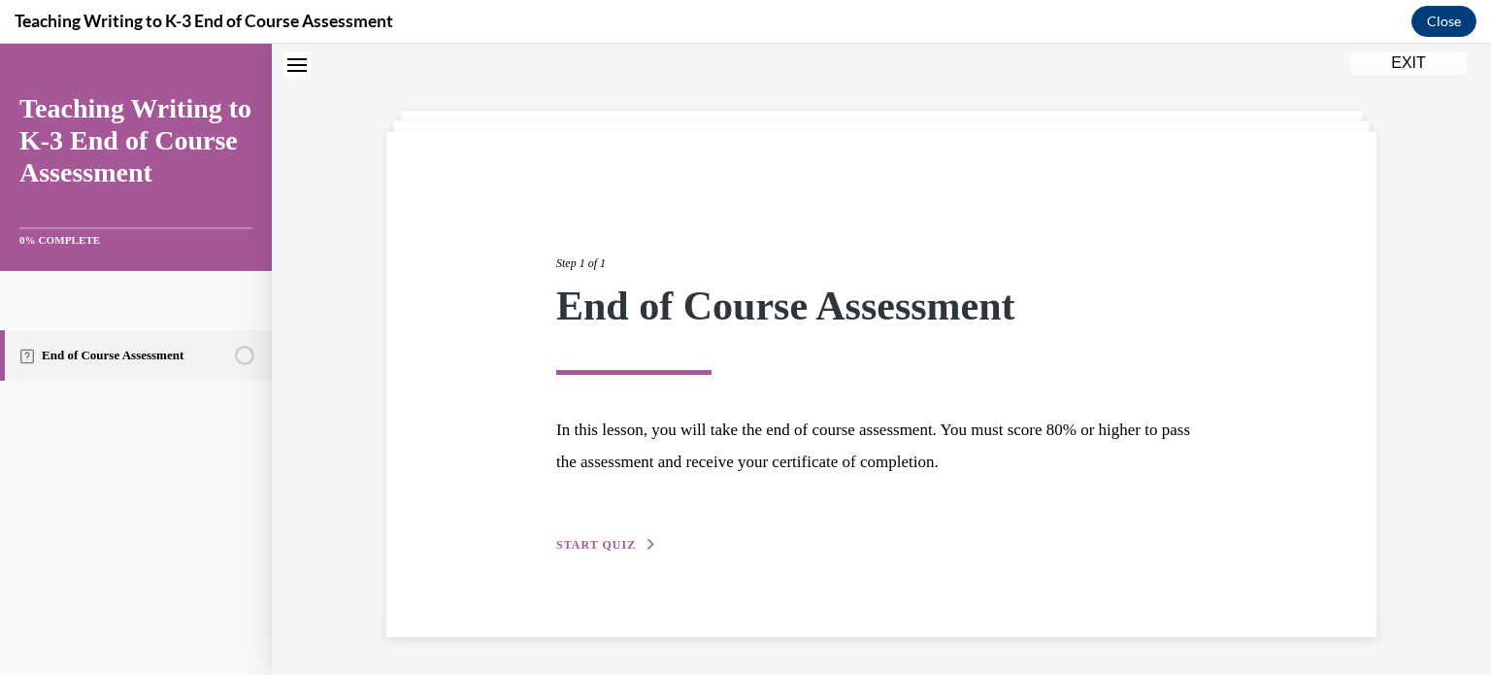
click at [580, 538] on span "START QUIZ" at bounding box center [596, 545] width 80 height 14
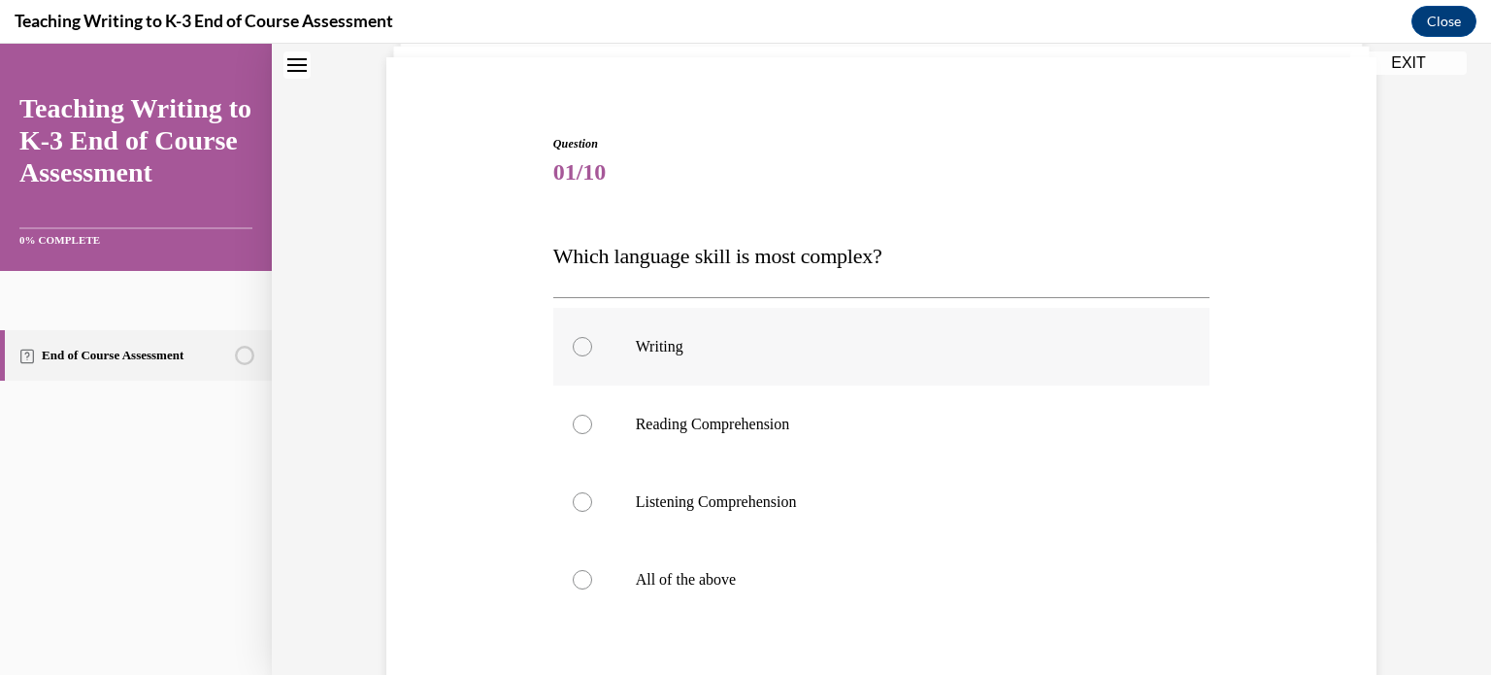
scroll to position [136, 0]
click at [574, 581] on div at bounding box center [582, 578] width 19 height 19
click at [574, 581] on input "All of the above" at bounding box center [582, 578] width 19 height 19
radio input "true"
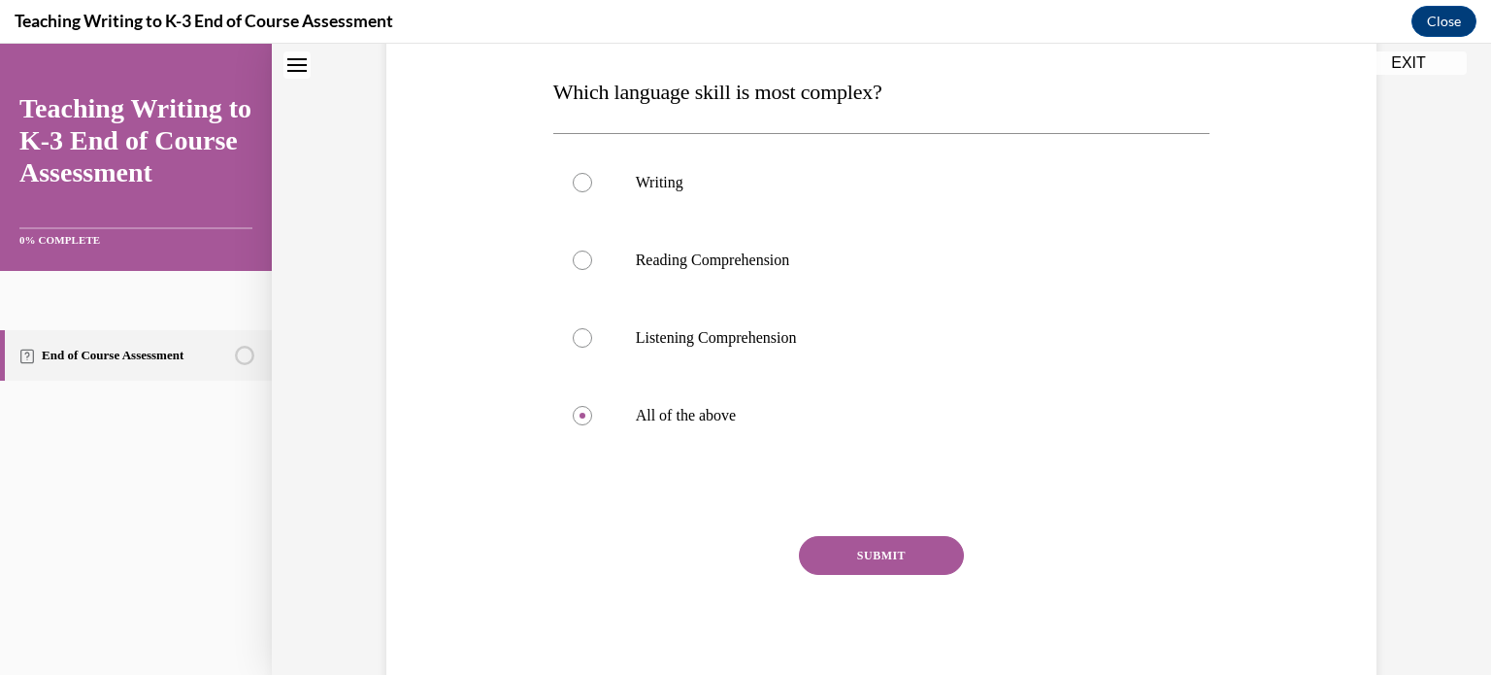
click at [825, 549] on button "SUBMIT" at bounding box center [881, 555] width 165 height 39
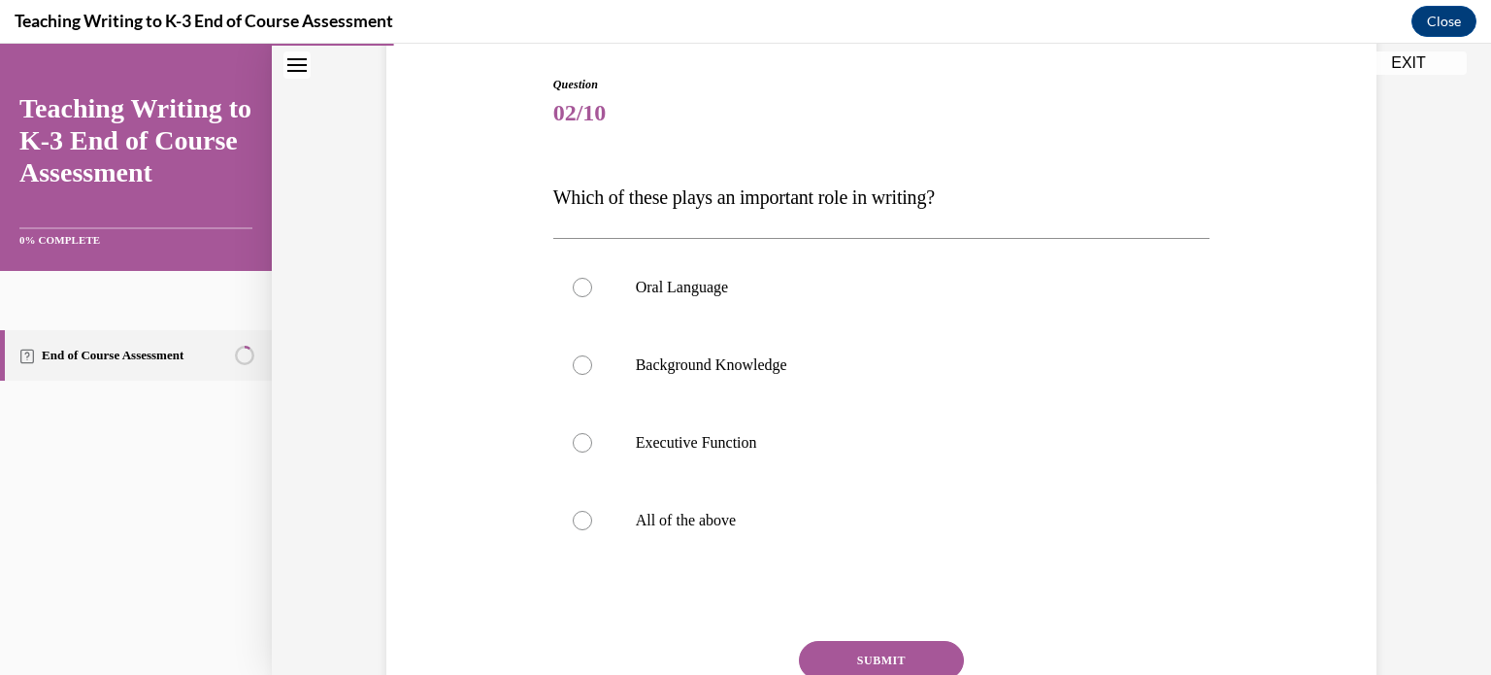
scroll to position [195, 0]
click at [573, 525] on div at bounding box center [582, 519] width 19 height 19
click at [573, 525] on input "All of the above" at bounding box center [582, 519] width 19 height 19
radio input "true"
click at [831, 660] on button "SUBMIT" at bounding box center [881, 659] width 165 height 39
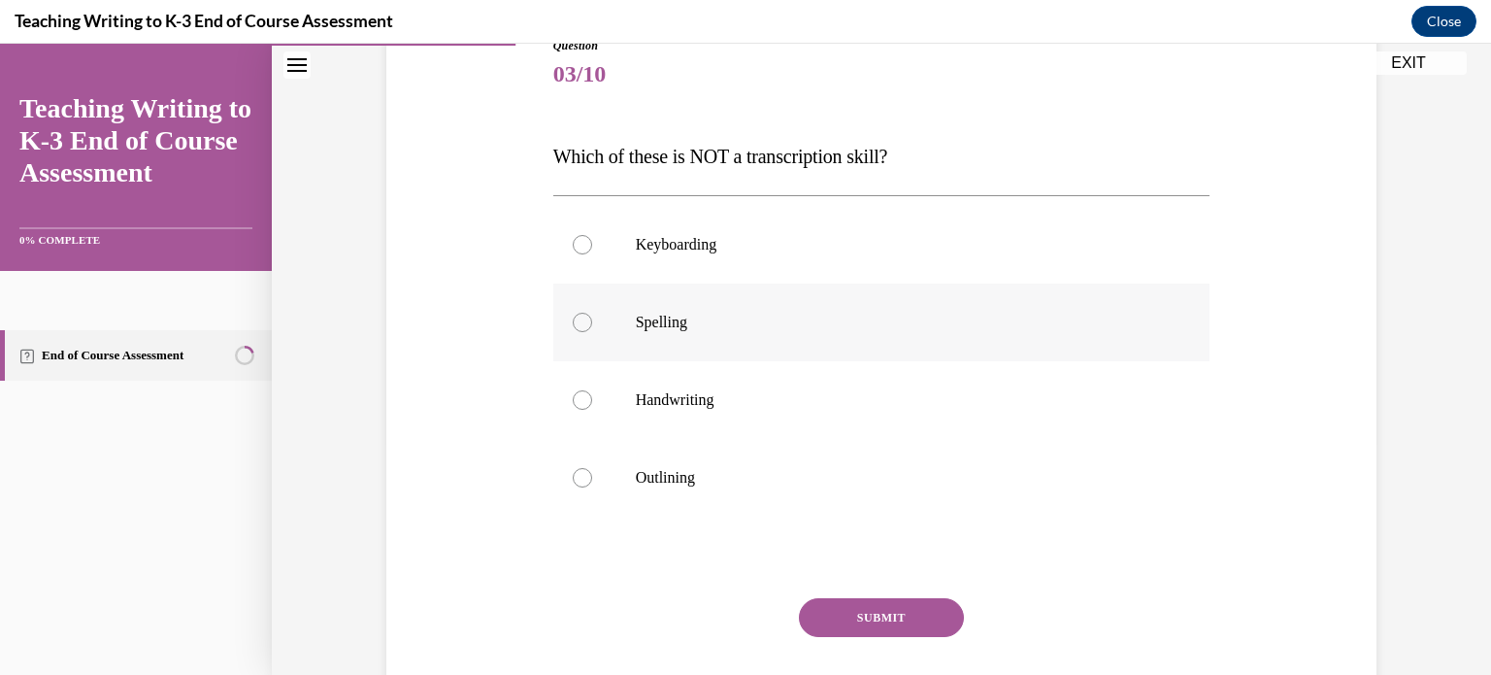
scroll to position [236, 0]
click at [573, 473] on div at bounding box center [582, 474] width 19 height 19
click at [573, 473] on input "Outlining" at bounding box center [582, 474] width 19 height 19
radio input "true"
click at [843, 612] on button "SUBMIT" at bounding box center [881, 614] width 165 height 39
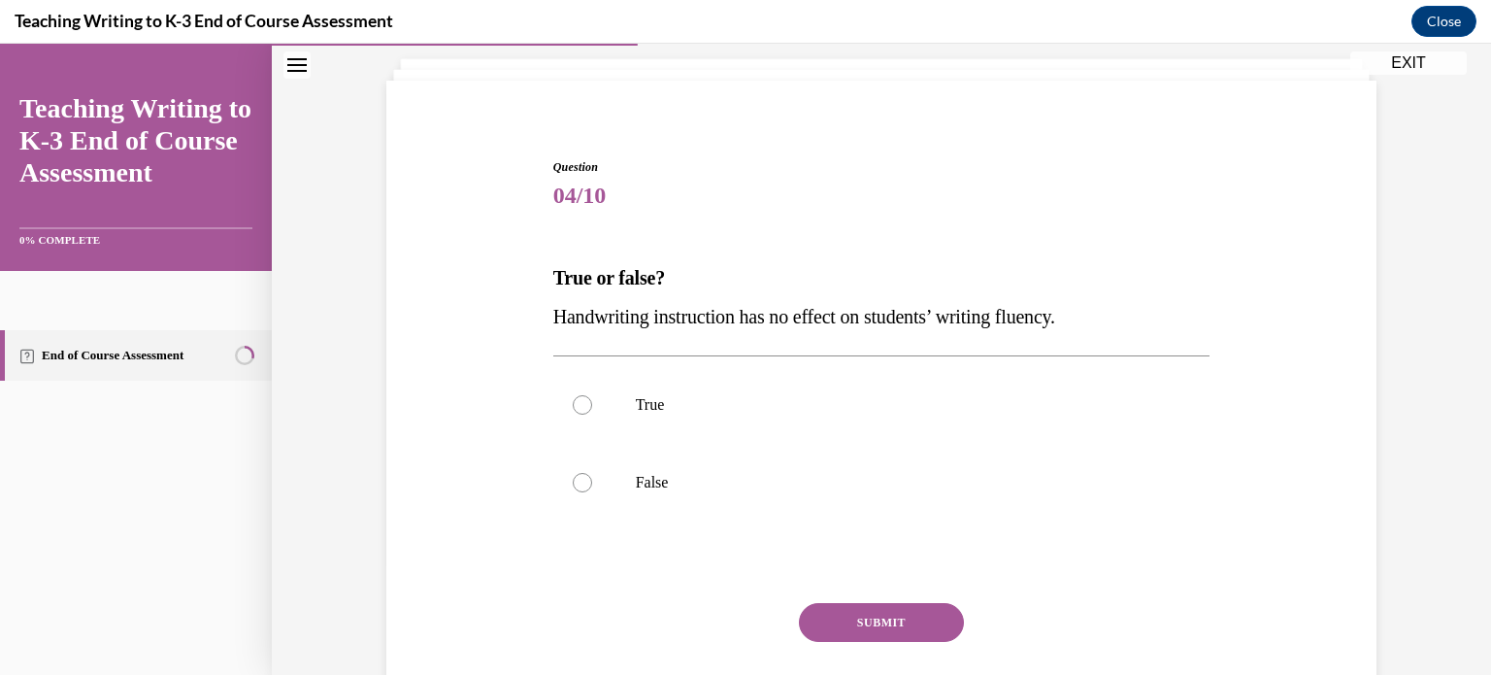
scroll to position [109, 0]
click at [573, 477] on div at bounding box center [582, 485] width 19 height 19
click at [573, 477] on input "False" at bounding box center [582, 485] width 19 height 19
radio input "true"
click at [823, 614] on button "SUBMIT" at bounding box center [881, 625] width 165 height 39
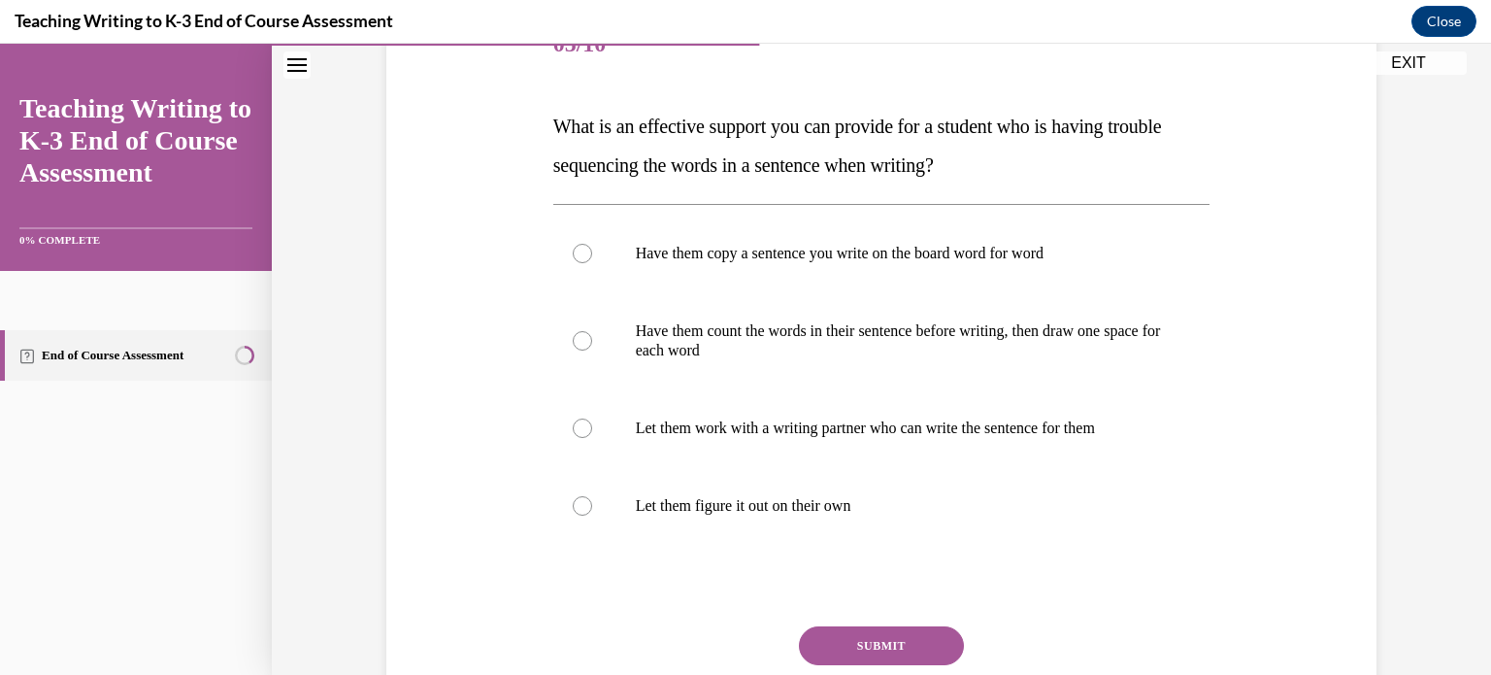
scroll to position [264, 0]
click at [582, 341] on div at bounding box center [582, 339] width 19 height 19
click at [582, 341] on input "Have them count the words in their sentence before writing, then draw one space…" at bounding box center [582, 339] width 19 height 19
radio input "true"
click at [831, 642] on button "SUBMIT" at bounding box center [881, 644] width 165 height 39
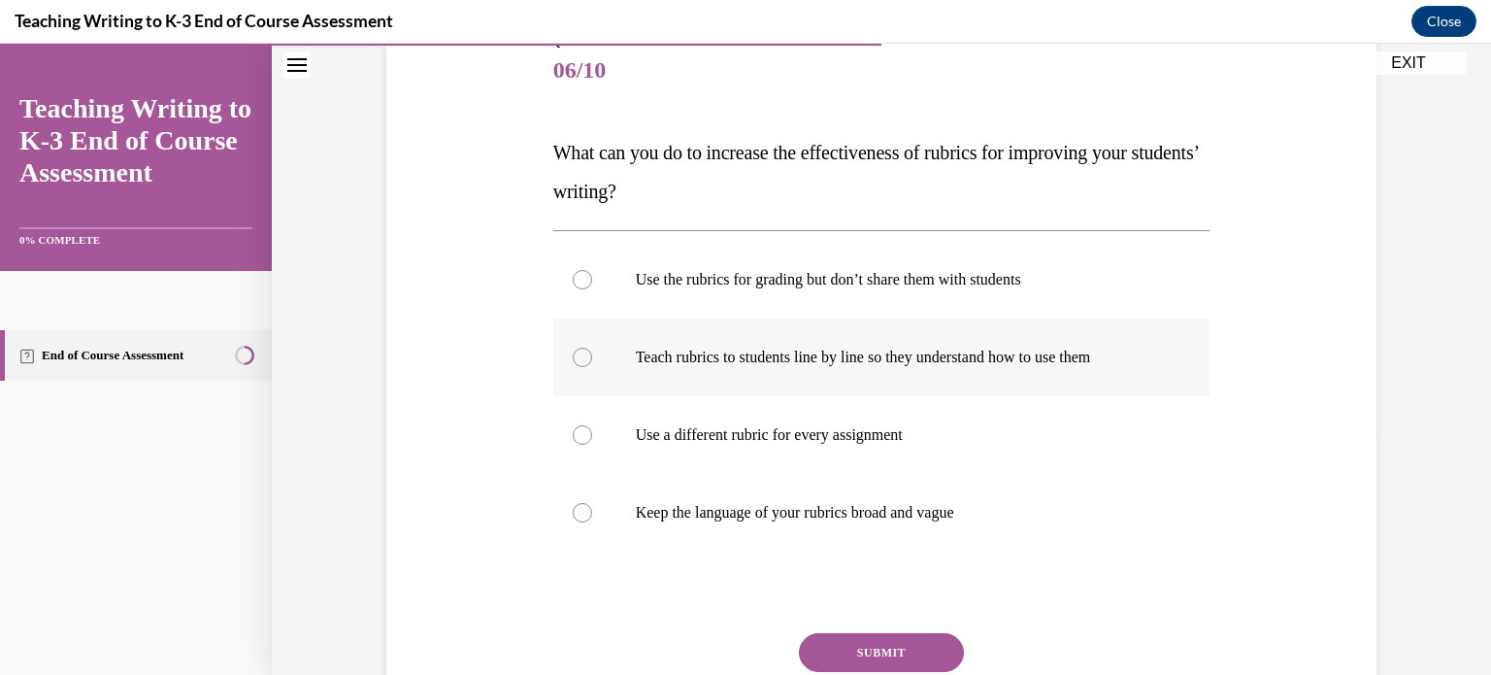
scroll to position [238, 0]
click at [579, 356] on div at bounding box center [582, 356] width 19 height 19
click at [579, 356] on input "Teach rubrics to students line by line so they understand how to use them" at bounding box center [582, 356] width 19 height 19
radio input "true"
click at [862, 640] on button "SUBMIT" at bounding box center [881, 651] width 165 height 39
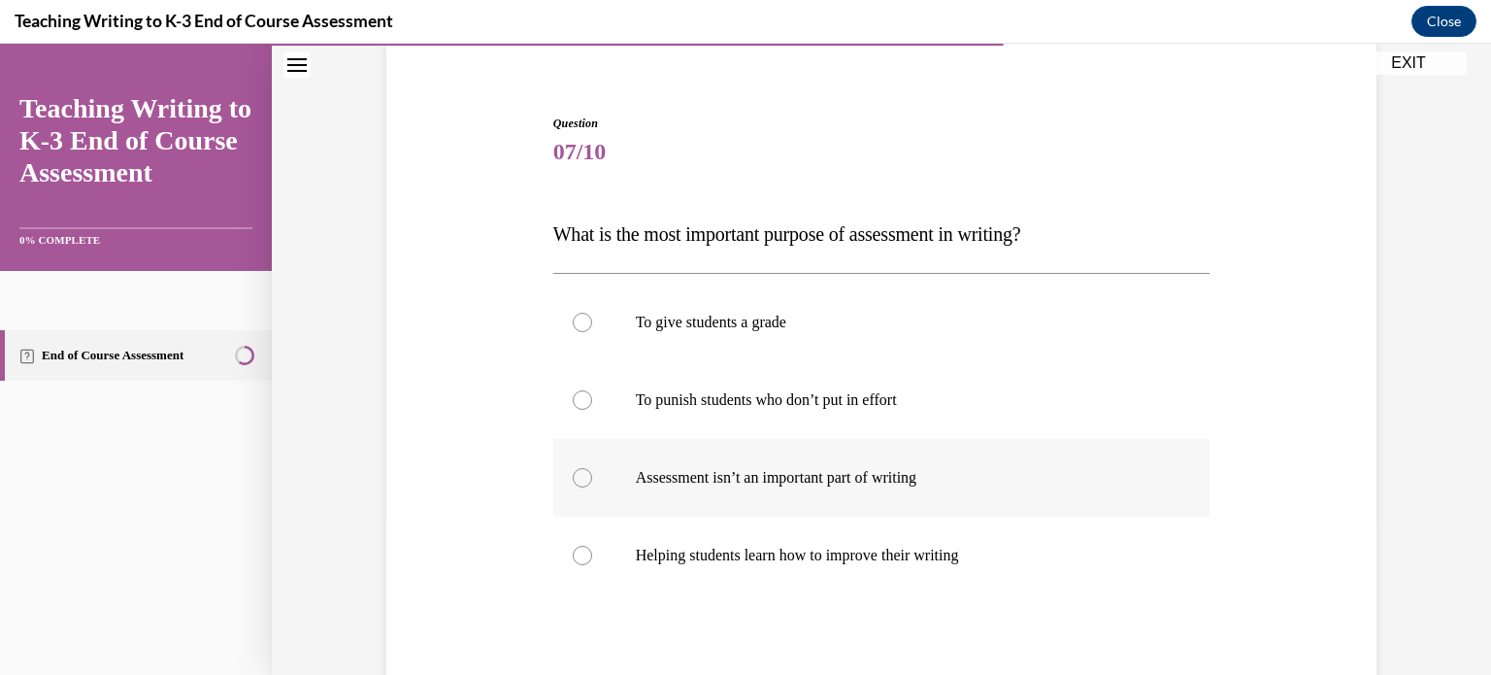
scroll to position [155, 0]
click at [577, 554] on div at bounding box center [582, 555] width 19 height 19
click at [577, 554] on input "Helping students learn how to improve their writing" at bounding box center [582, 555] width 19 height 19
radio input "true"
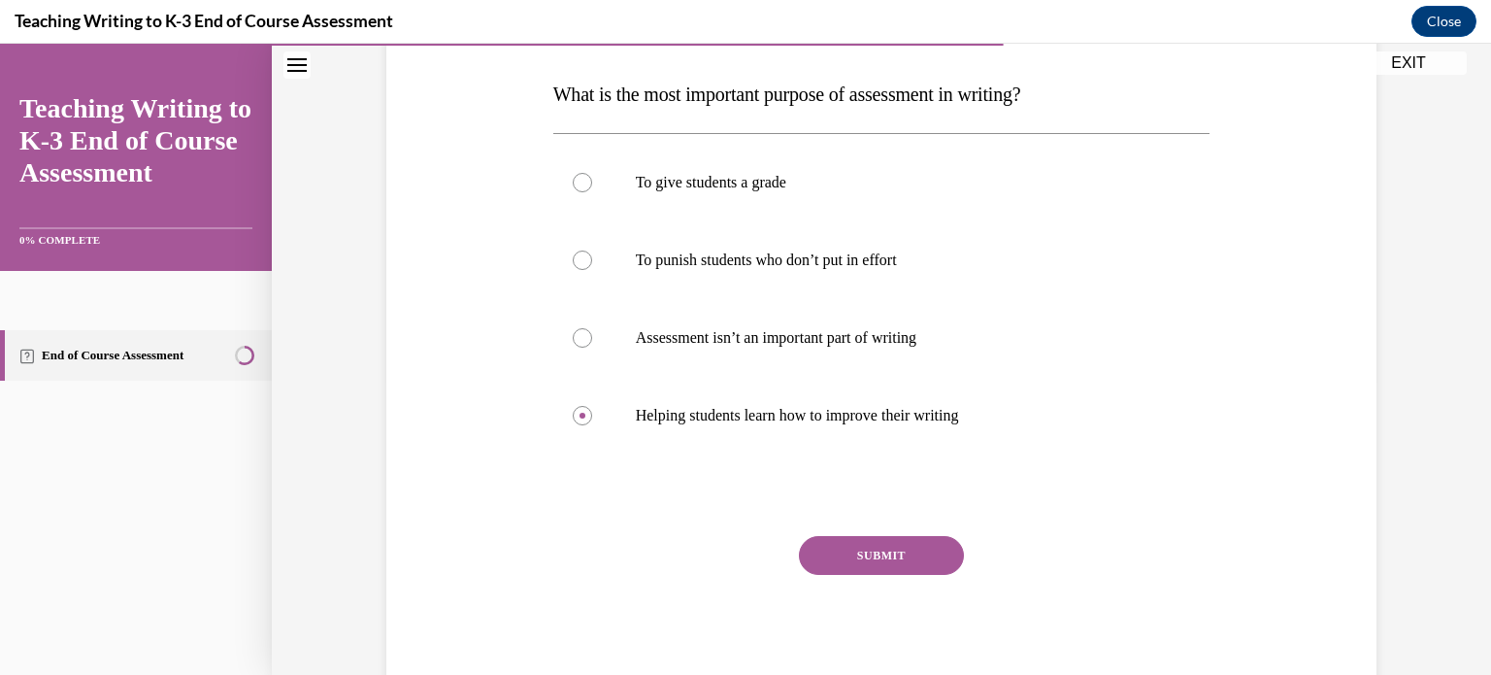
click at [833, 544] on button "SUBMIT" at bounding box center [881, 555] width 165 height 39
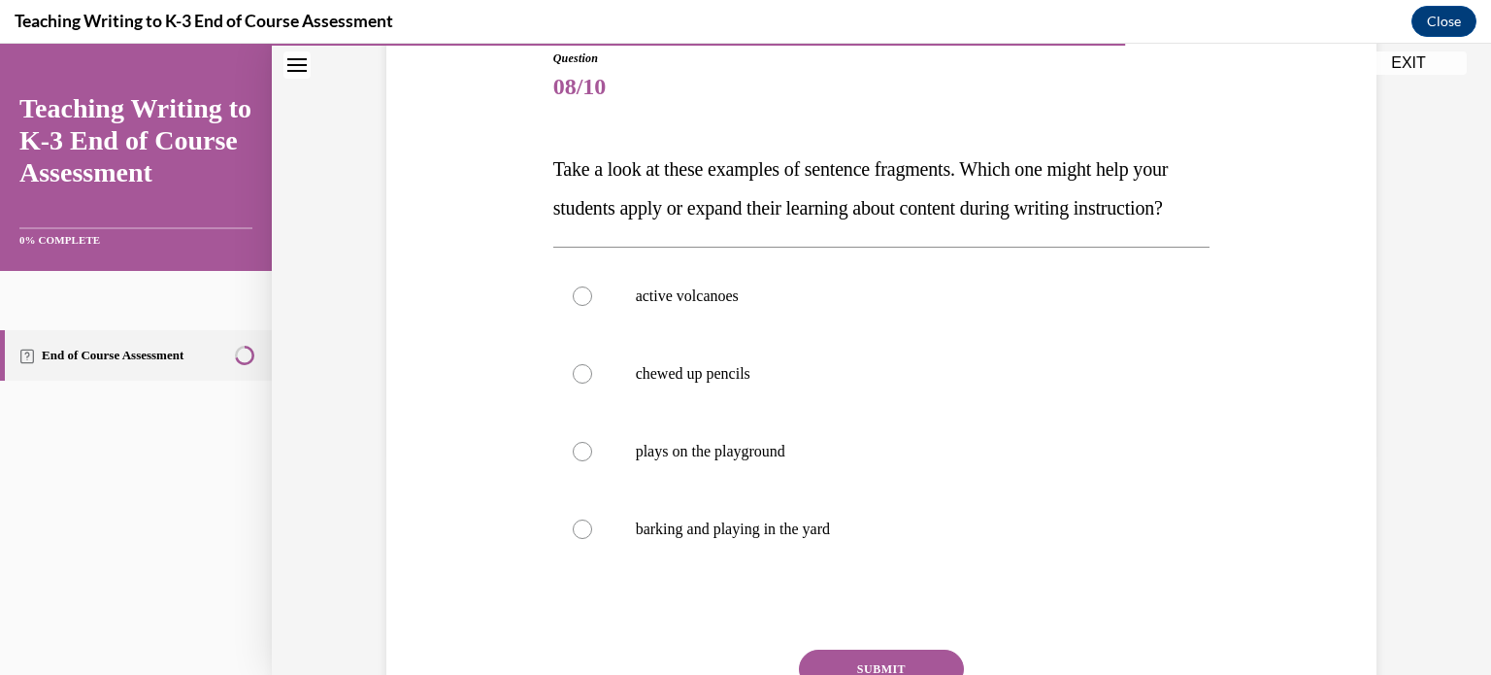
scroll to position [221, 0]
click at [573, 305] on div at bounding box center [582, 294] width 19 height 19
click at [573, 305] on input "active volcanoes" at bounding box center [582, 294] width 19 height 19
radio input "true"
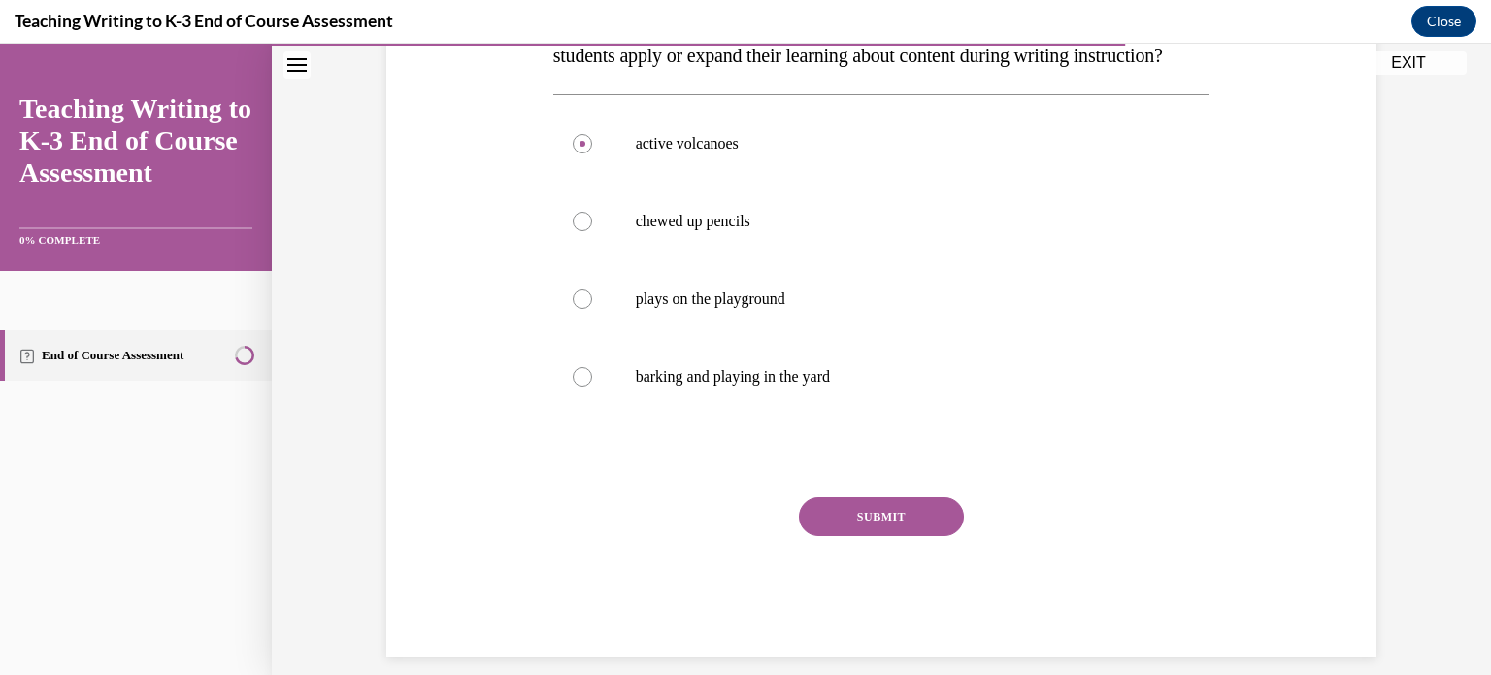
click at [858, 536] on button "SUBMIT" at bounding box center [881, 516] width 165 height 39
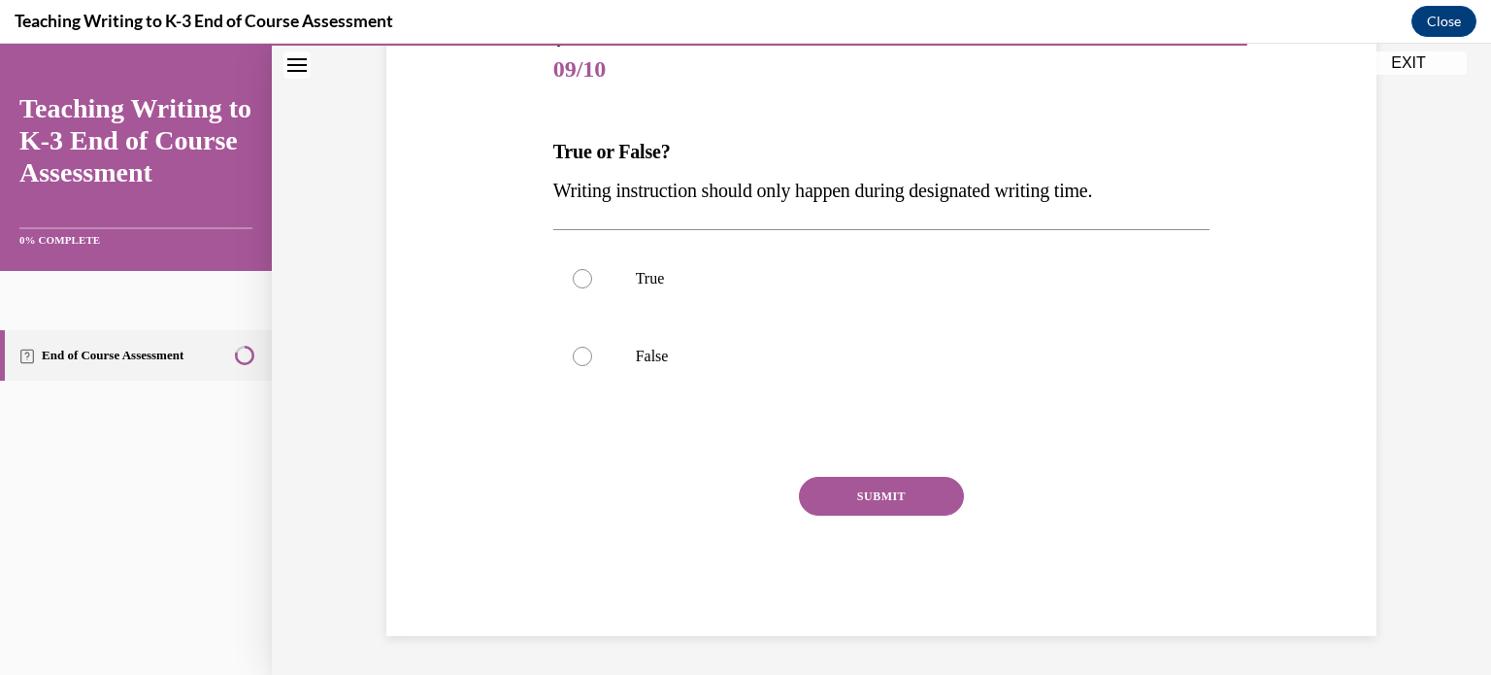
scroll to position [58, 0]
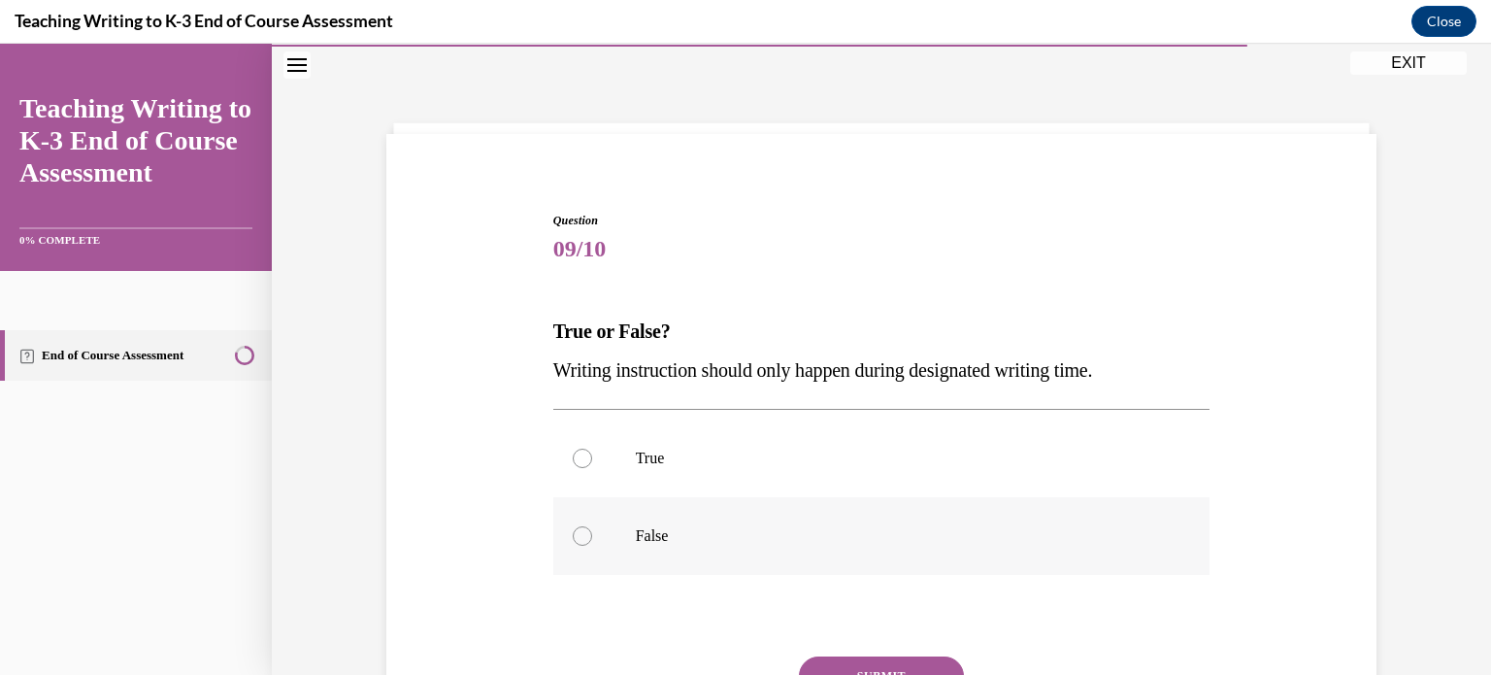
click at [573, 539] on div at bounding box center [582, 535] width 19 height 19
click at [573, 539] on input "False" at bounding box center [582, 535] width 19 height 19
radio input "true"
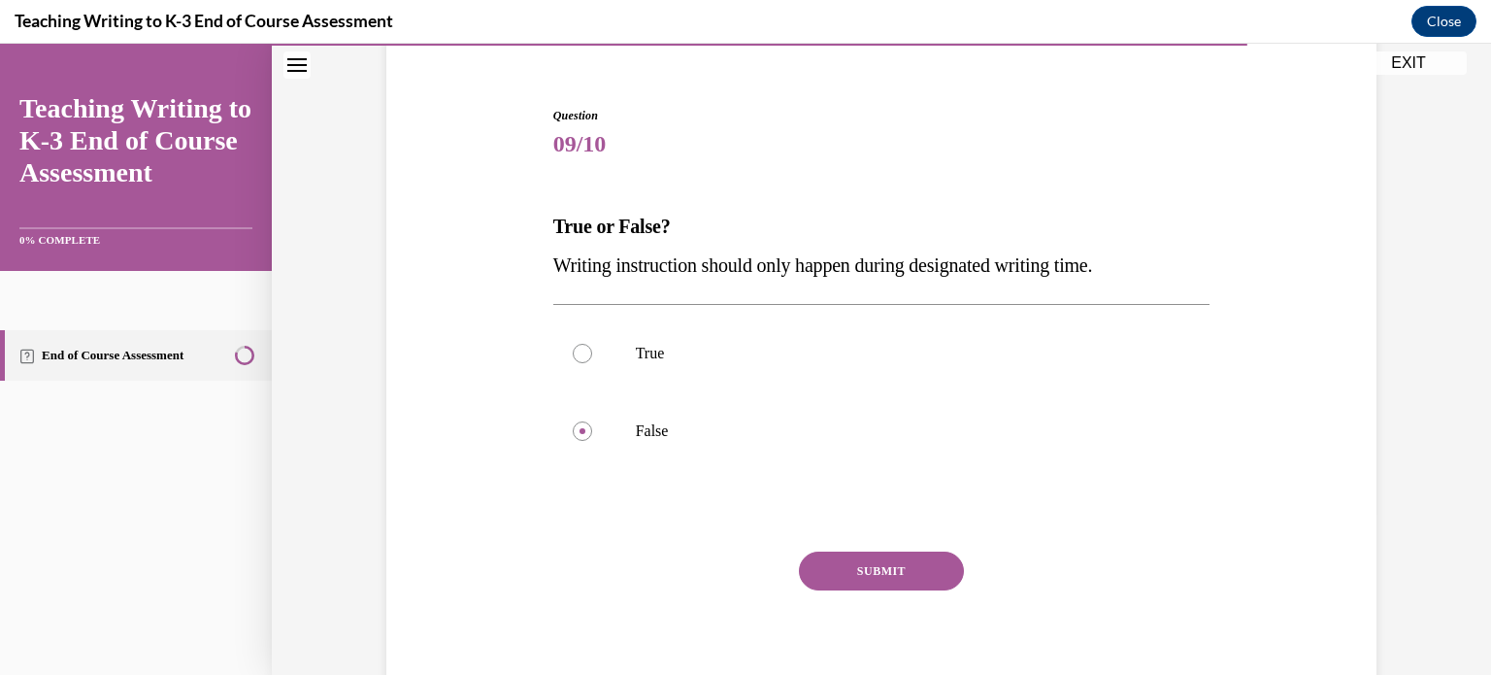
click at [827, 578] on button "SUBMIT" at bounding box center [881, 570] width 165 height 39
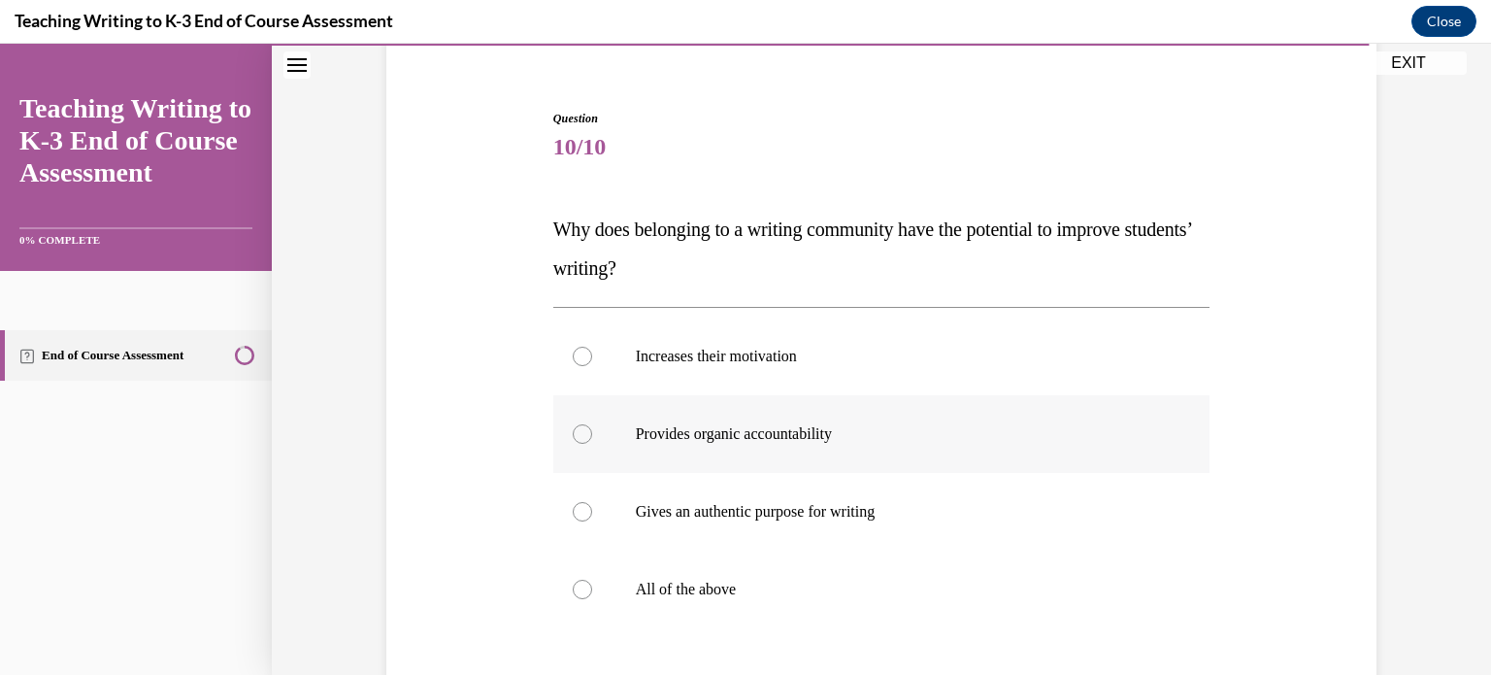
scroll to position [161, 0]
click at [579, 583] on div at bounding box center [582, 588] width 19 height 19
click at [579, 583] on input "All of the above" at bounding box center [582, 588] width 19 height 19
radio input "true"
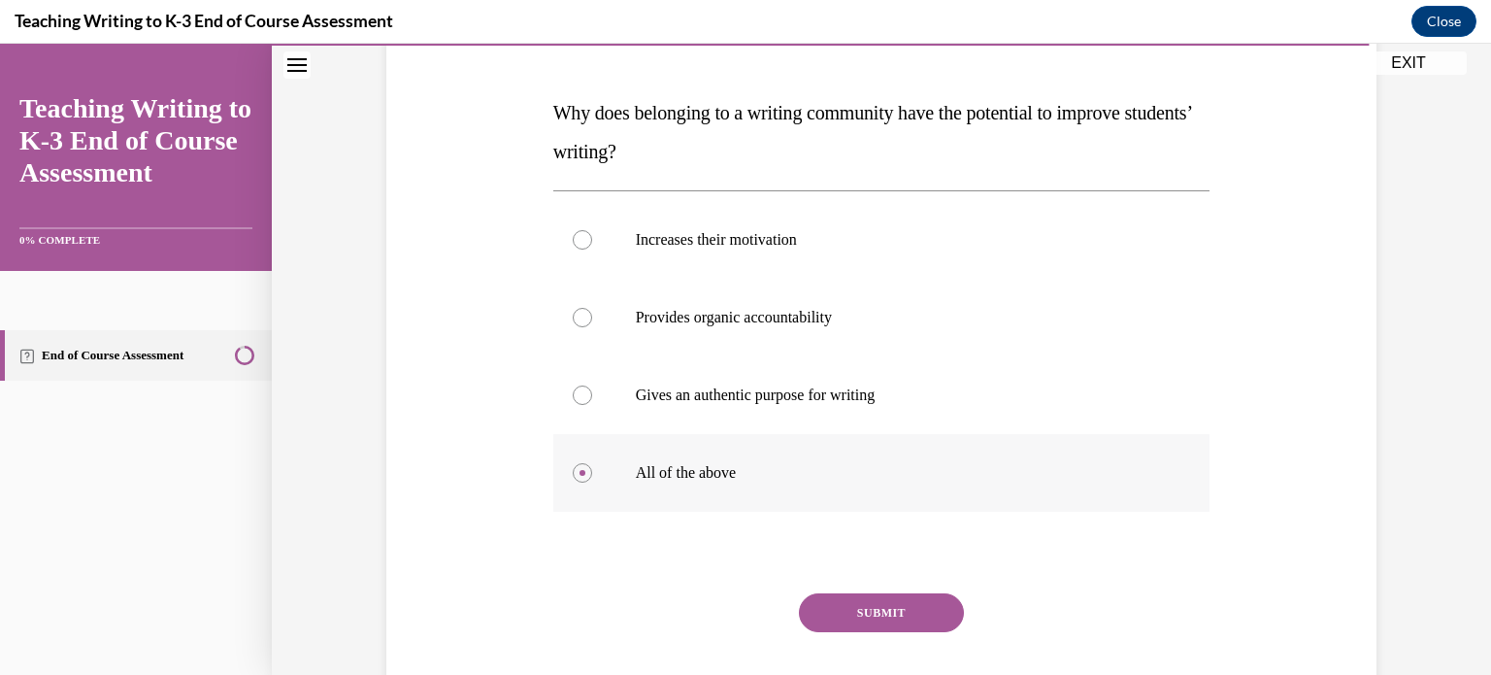
scroll to position [281, 0]
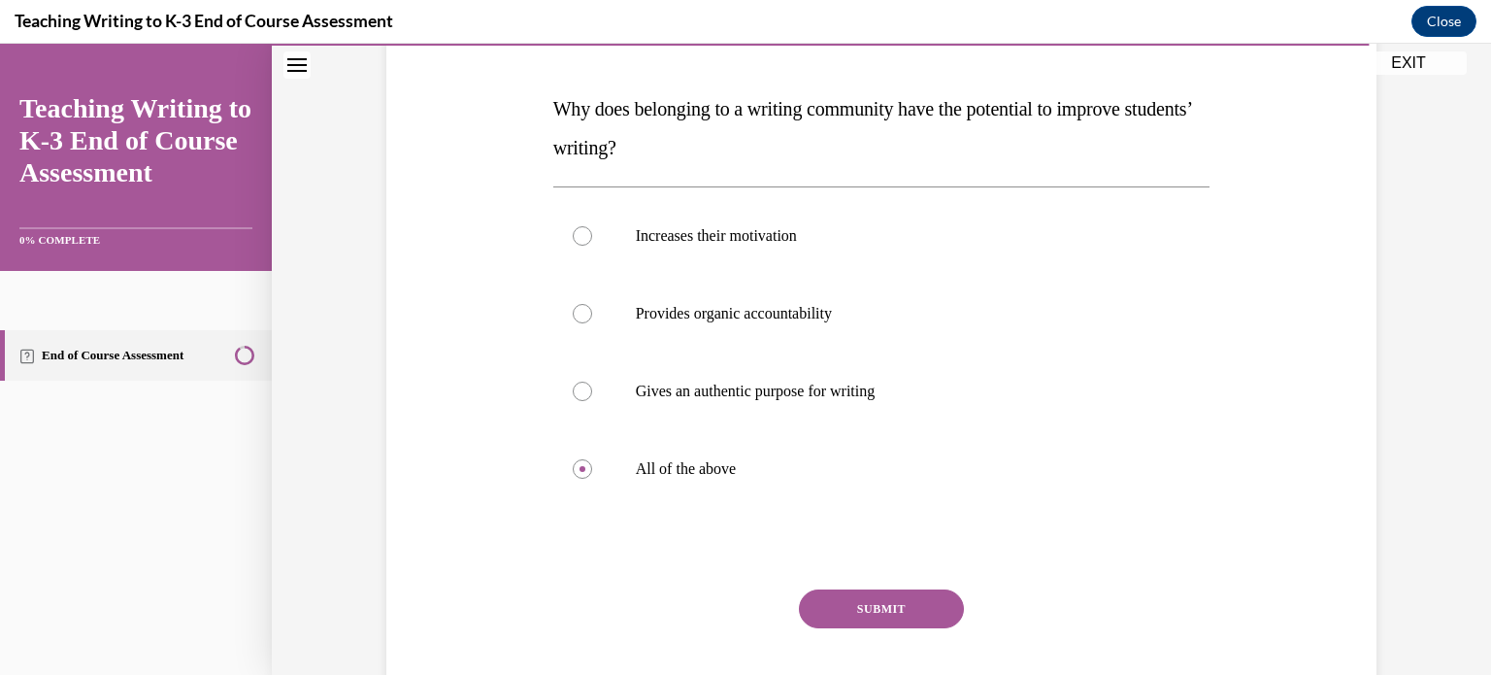
click at [819, 601] on button "SUBMIT" at bounding box center [881, 608] width 165 height 39
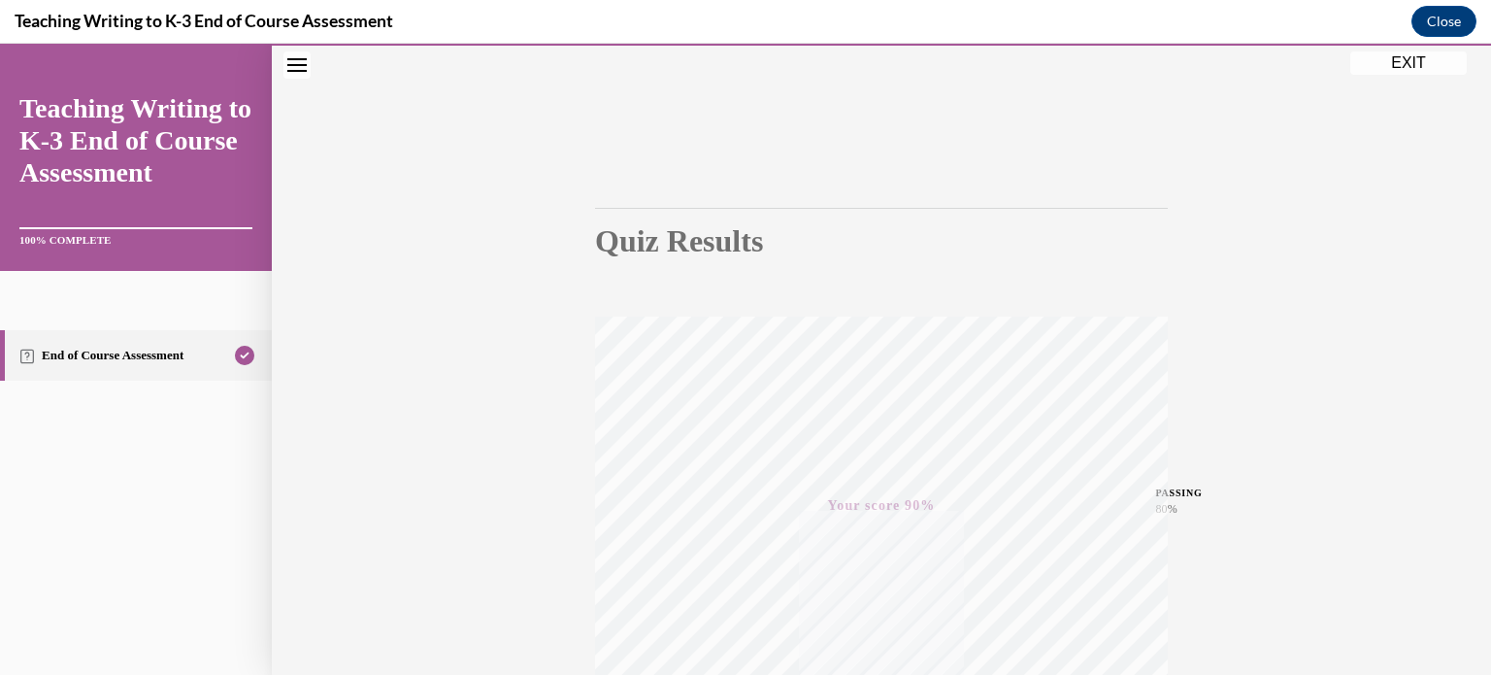
scroll to position [56, 0]
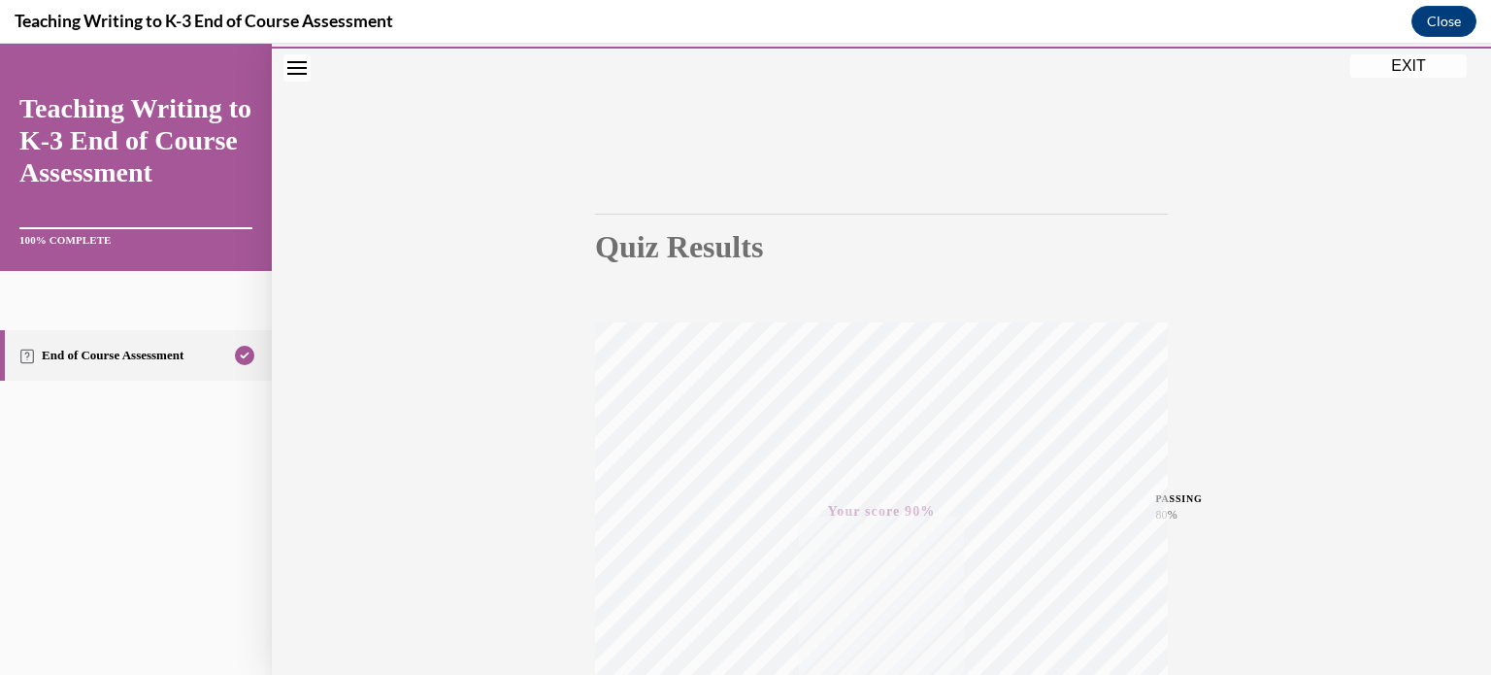
click at [1401, 61] on button "EXIT" at bounding box center [1408, 65] width 116 height 23
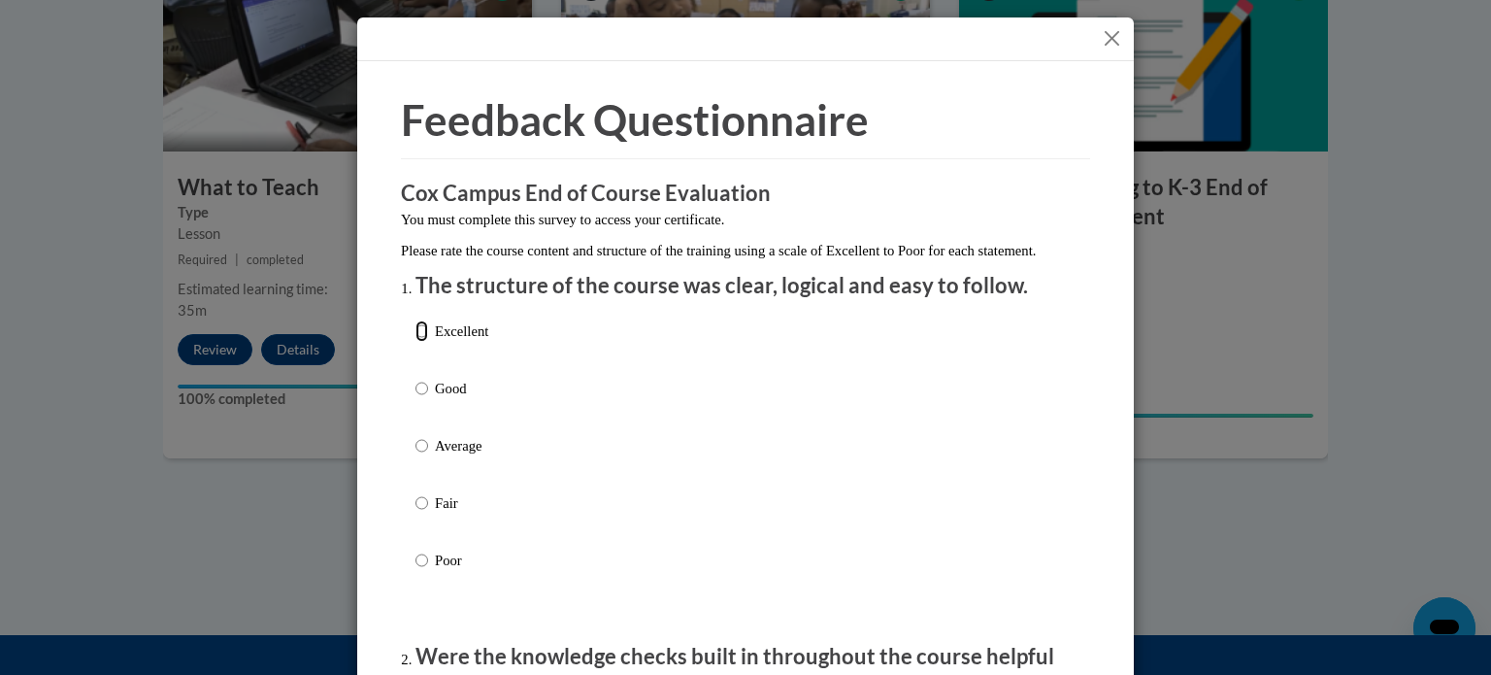
click at [416, 342] on input "Excellent" at bounding box center [422, 330] width 13 height 21
radio input "true"
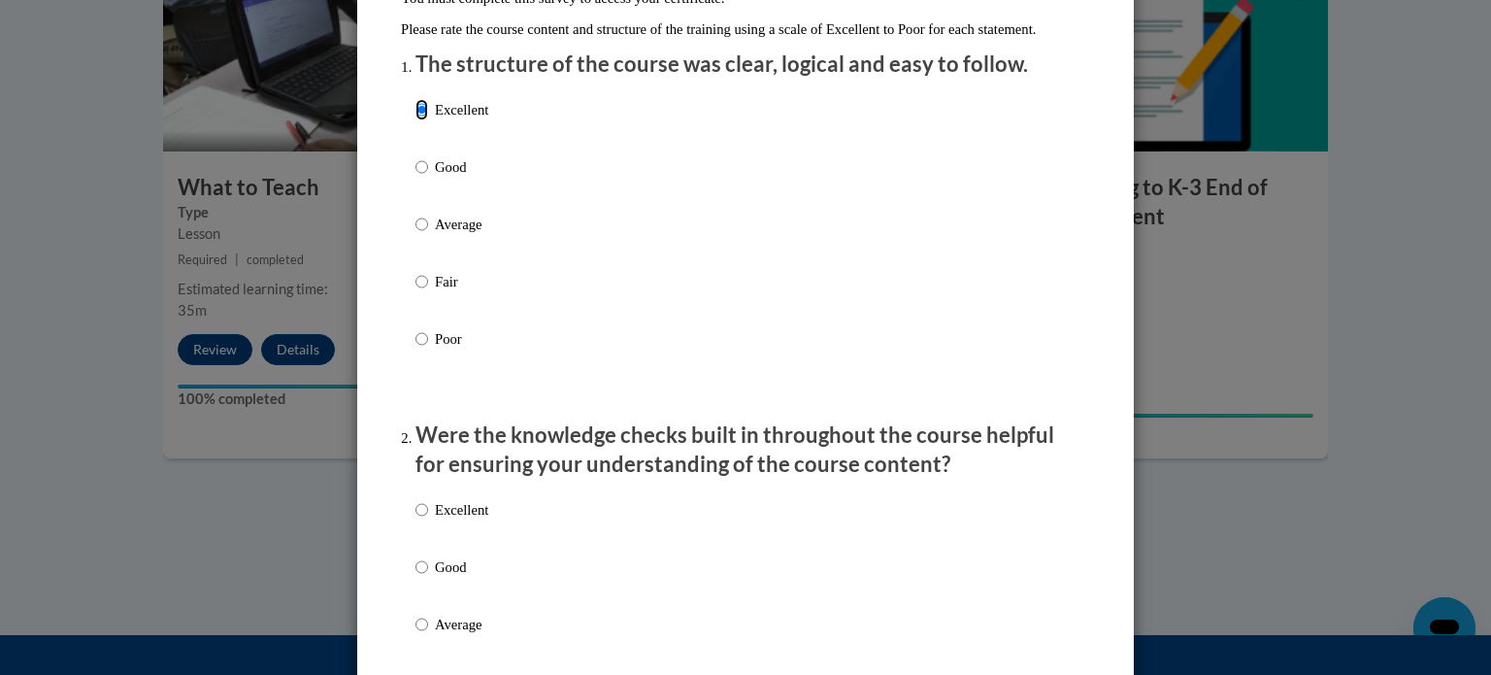
scroll to position [225, 0]
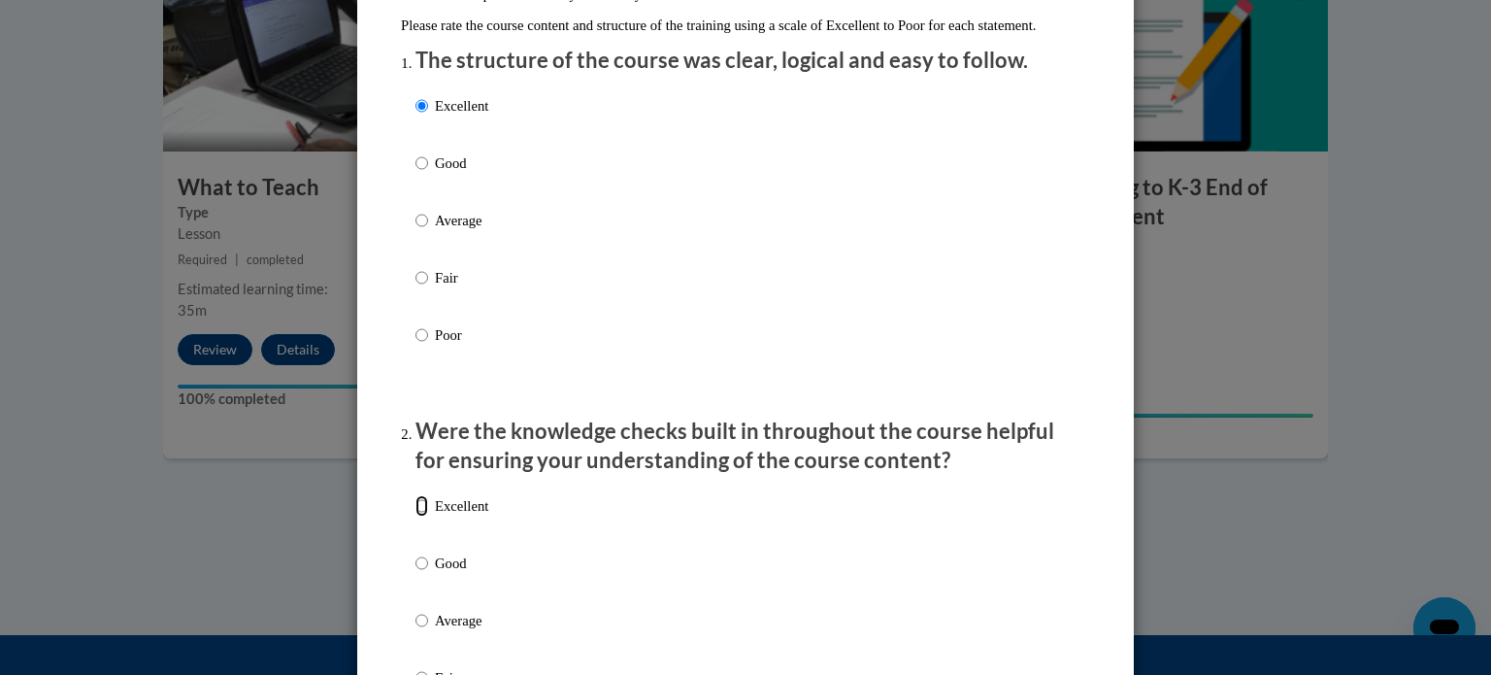
click at [416, 516] on input "Excellent" at bounding box center [422, 505] width 13 height 21
radio input "true"
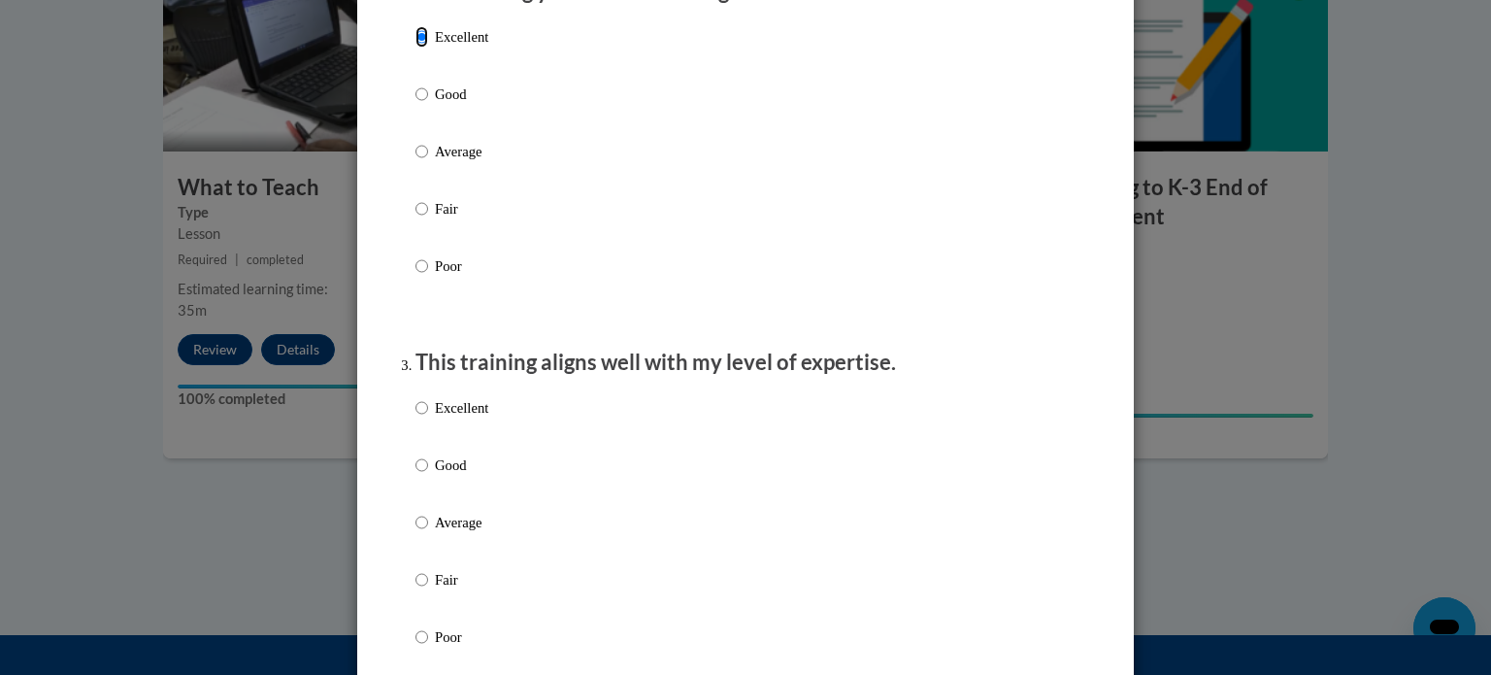
scroll to position [695, 0]
click at [416, 417] on input "Excellent" at bounding box center [422, 406] width 13 height 21
radio input "true"
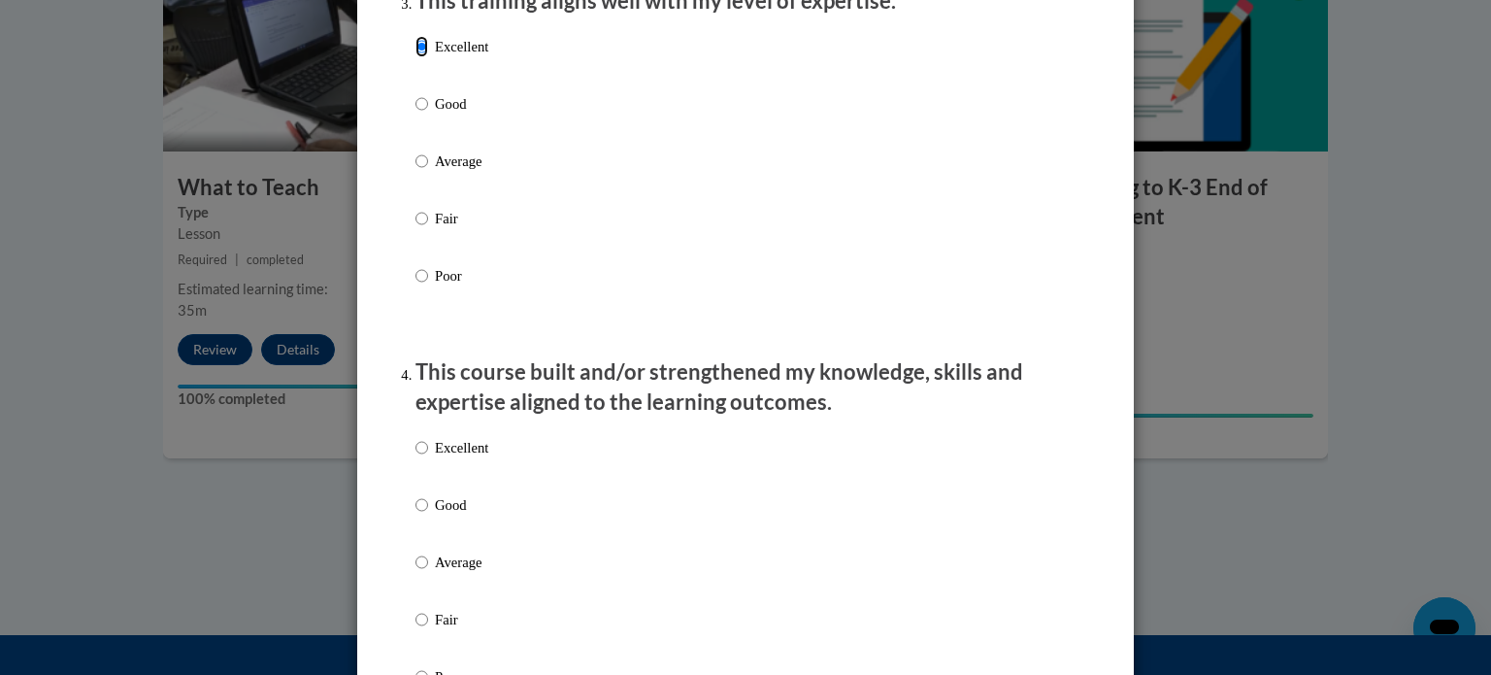
scroll to position [1056, 0]
click at [416, 457] on input "Excellent" at bounding box center [422, 446] width 13 height 21
radio input "true"
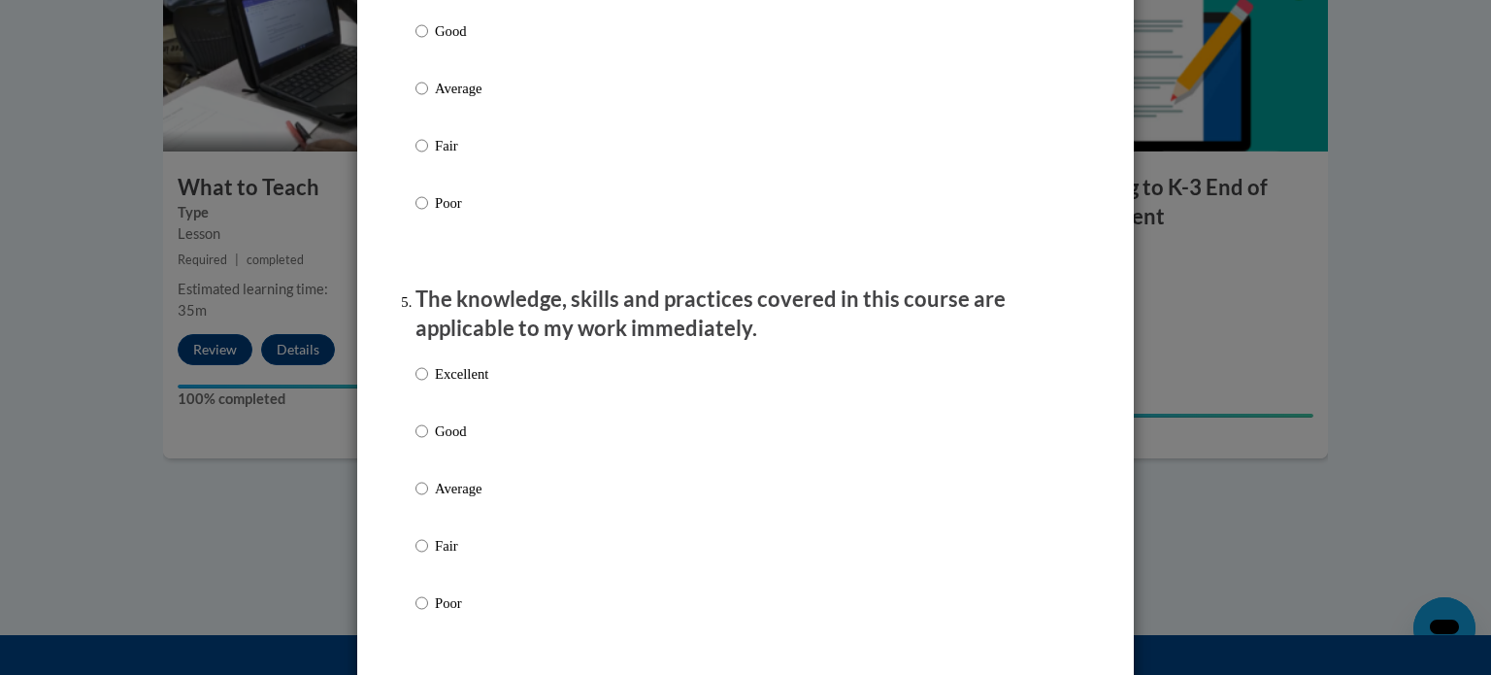
scroll to position [1627, 0]
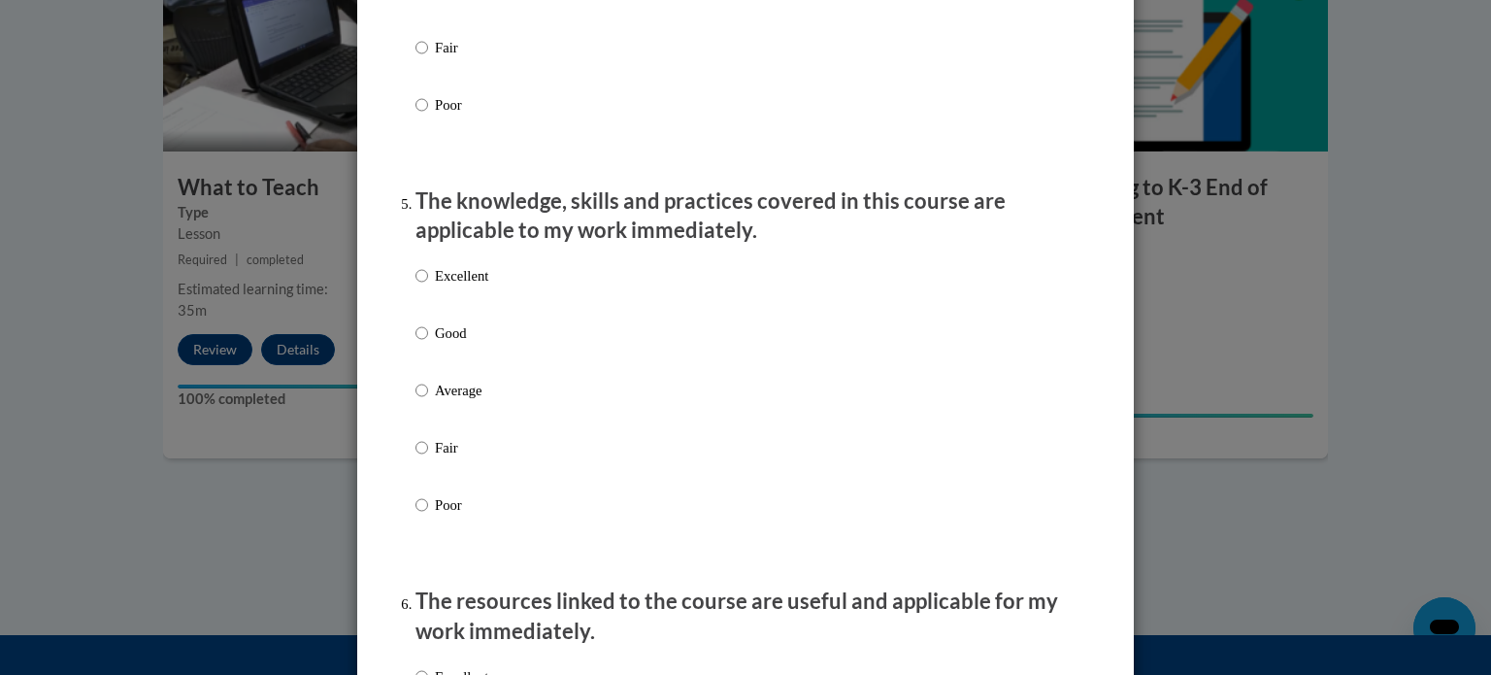
click at [407, 294] on ol "The structure of the course was clear, logical and easy to follow. Excellent Go…" at bounding box center [745, 489] width 689 height 3690
click at [416, 286] on input "Excellent" at bounding box center [422, 275] width 13 height 21
radio input "true"
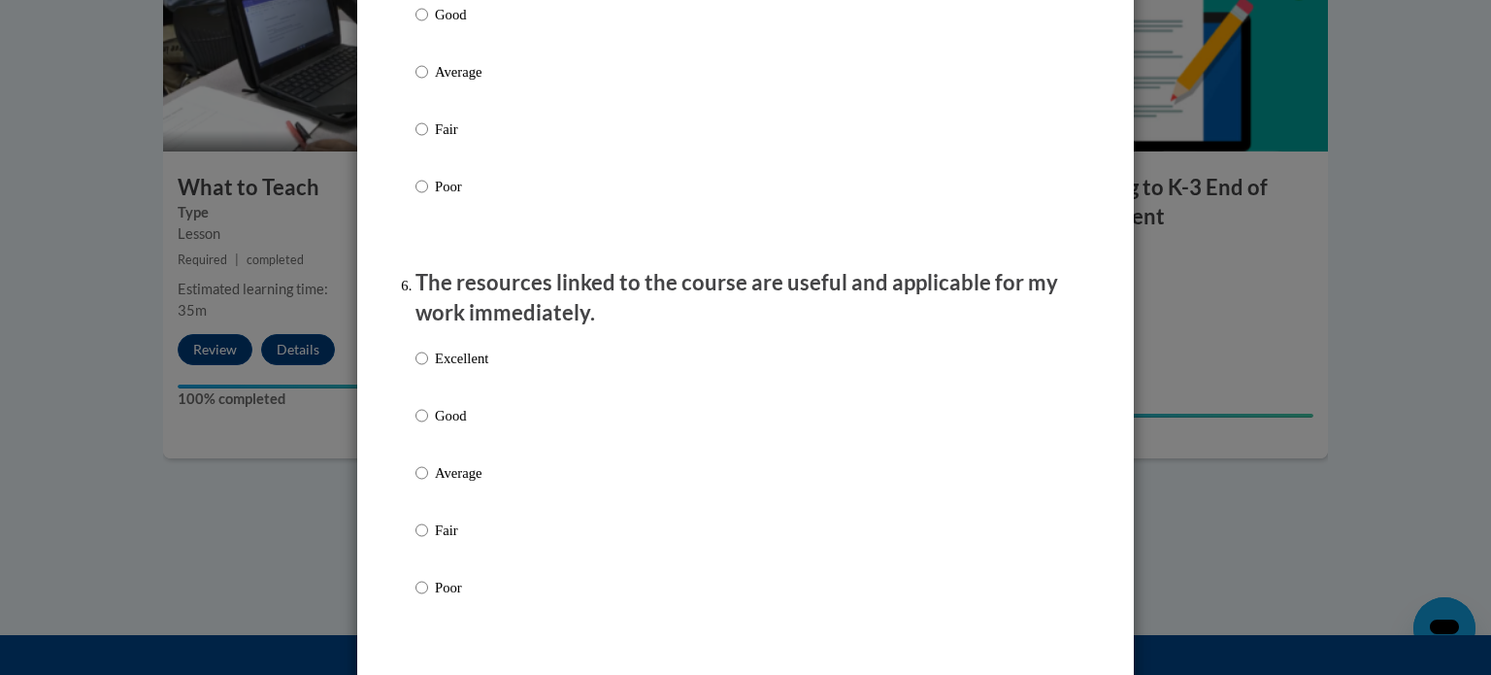
scroll to position [1960, 0]
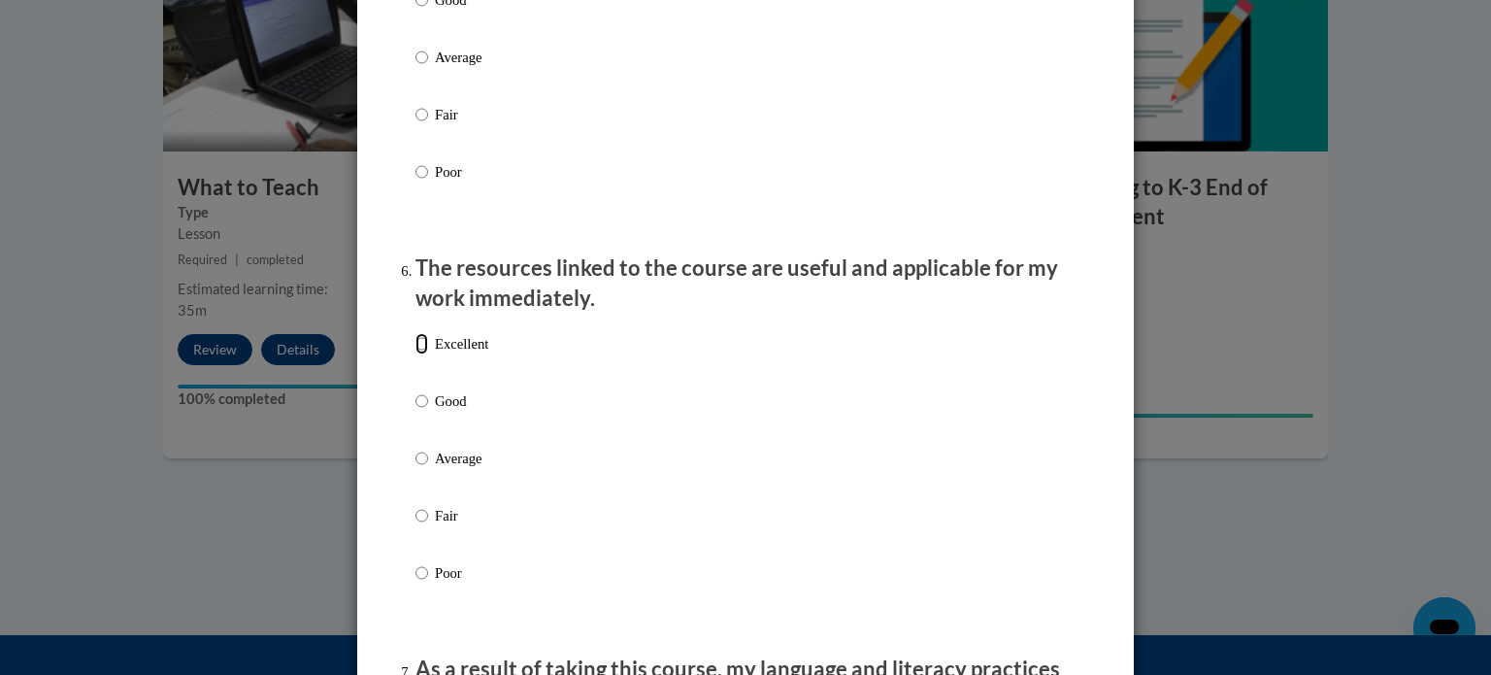
click at [416, 354] on input "Excellent" at bounding box center [422, 343] width 13 height 21
radio input "true"
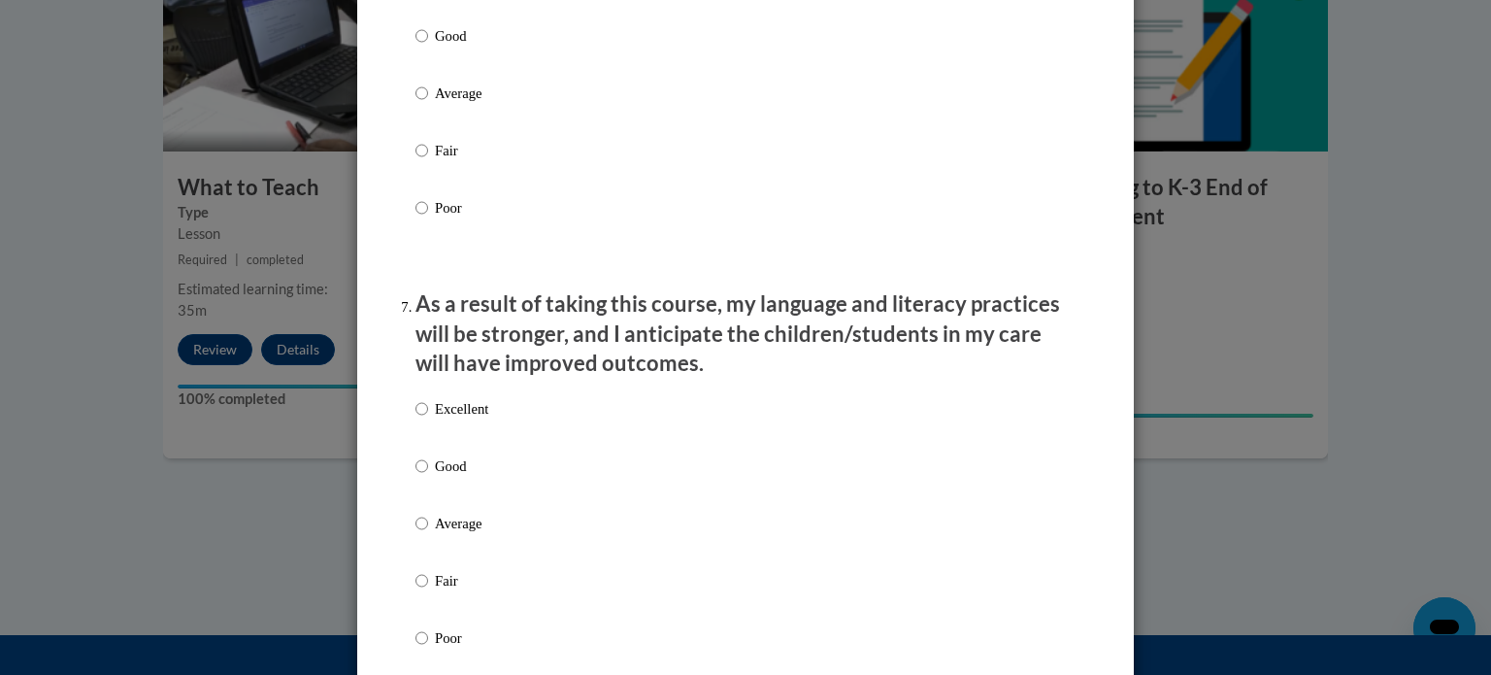
scroll to position [2329, 0]
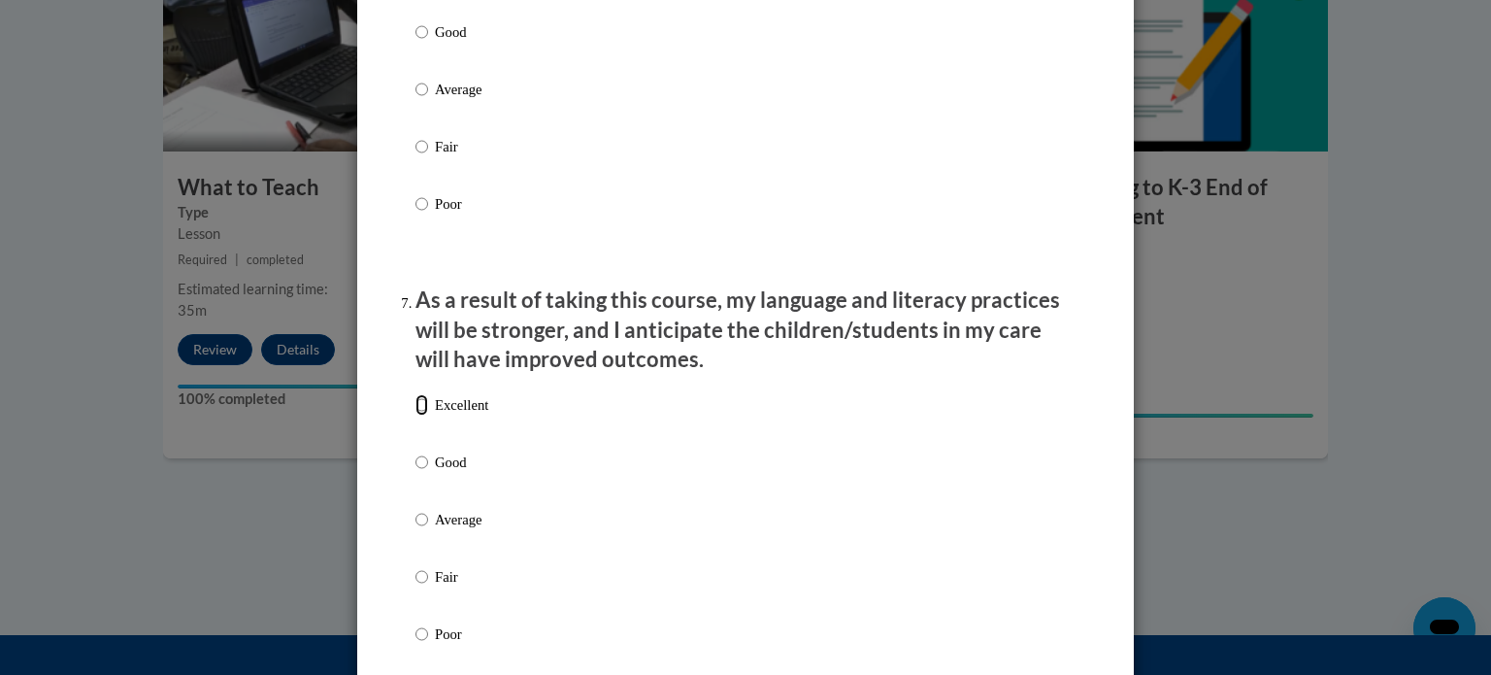
click at [416, 416] on input "Excellent" at bounding box center [422, 404] width 13 height 21
radio input "true"
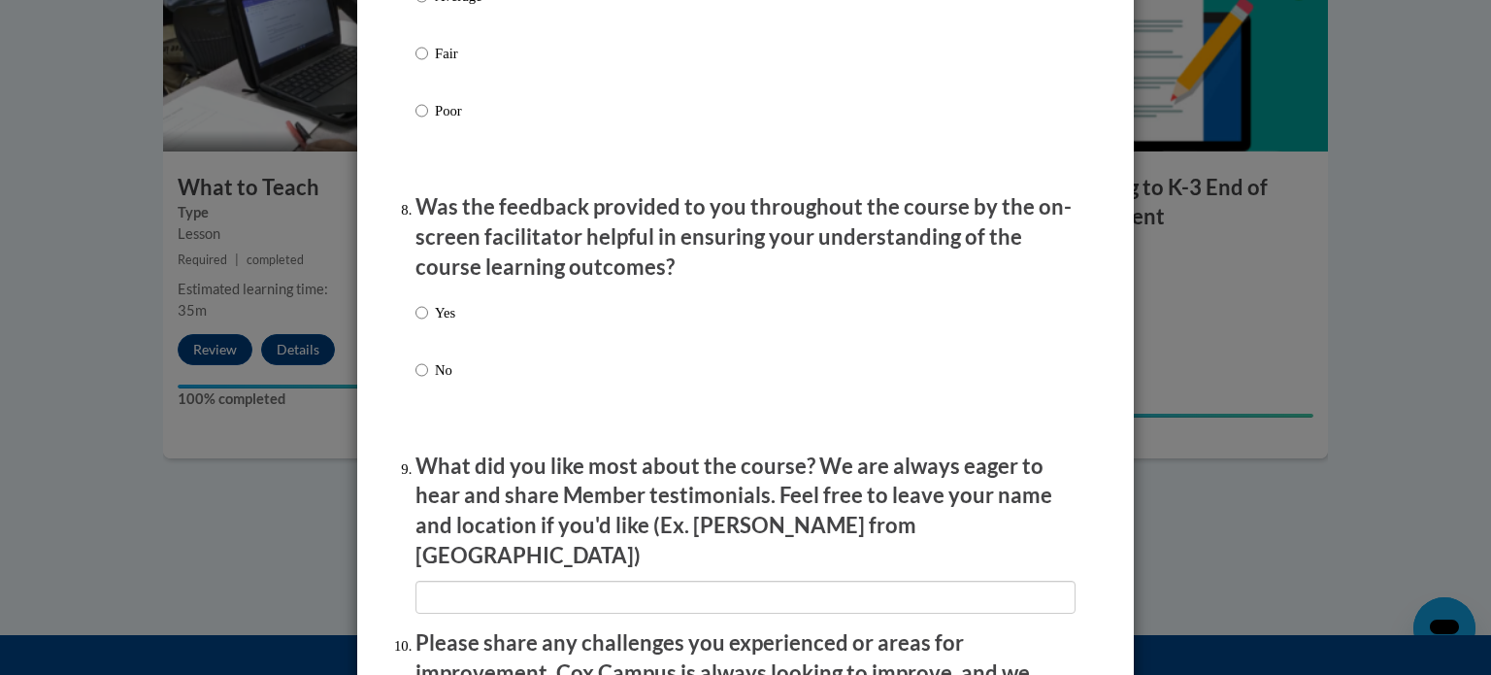
scroll to position [2862, 0]
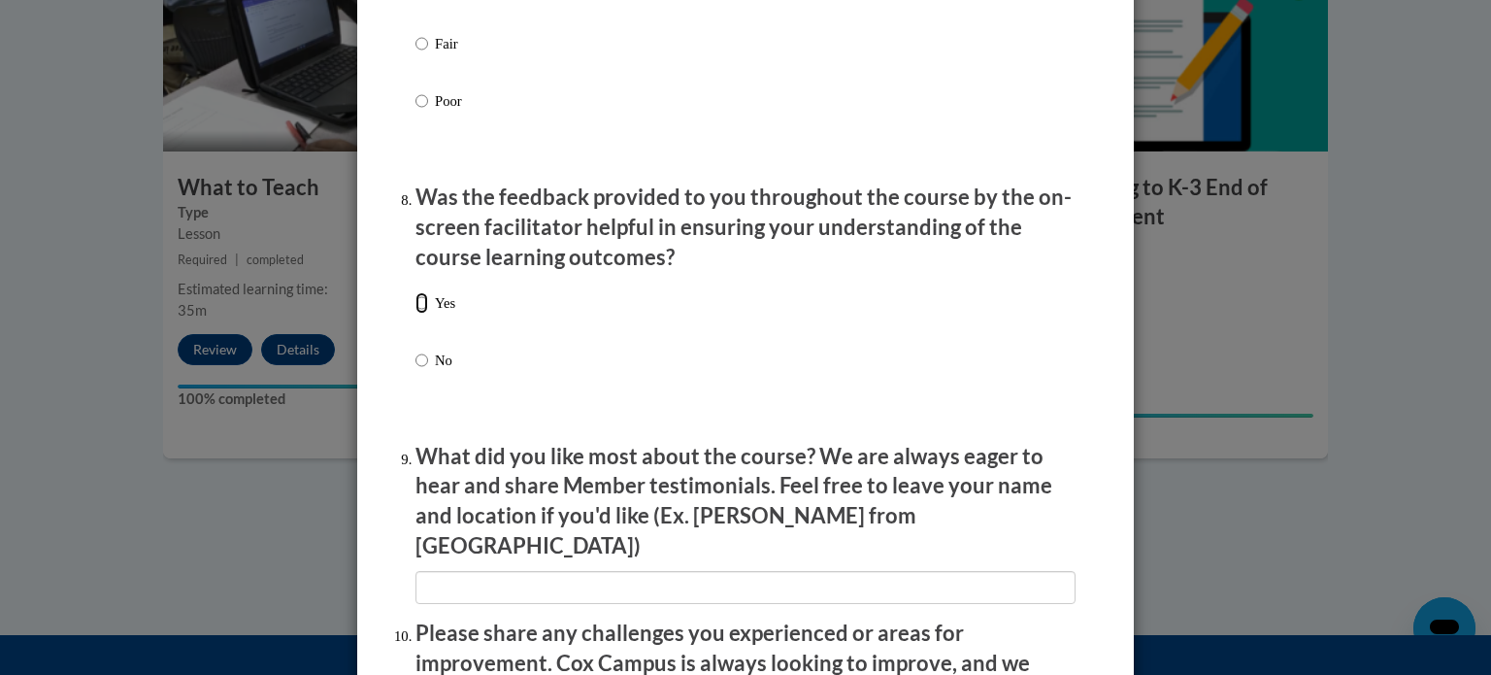
click at [416, 314] on input "Yes" at bounding box center [422, 302] width 13 height 21
radio input "true"
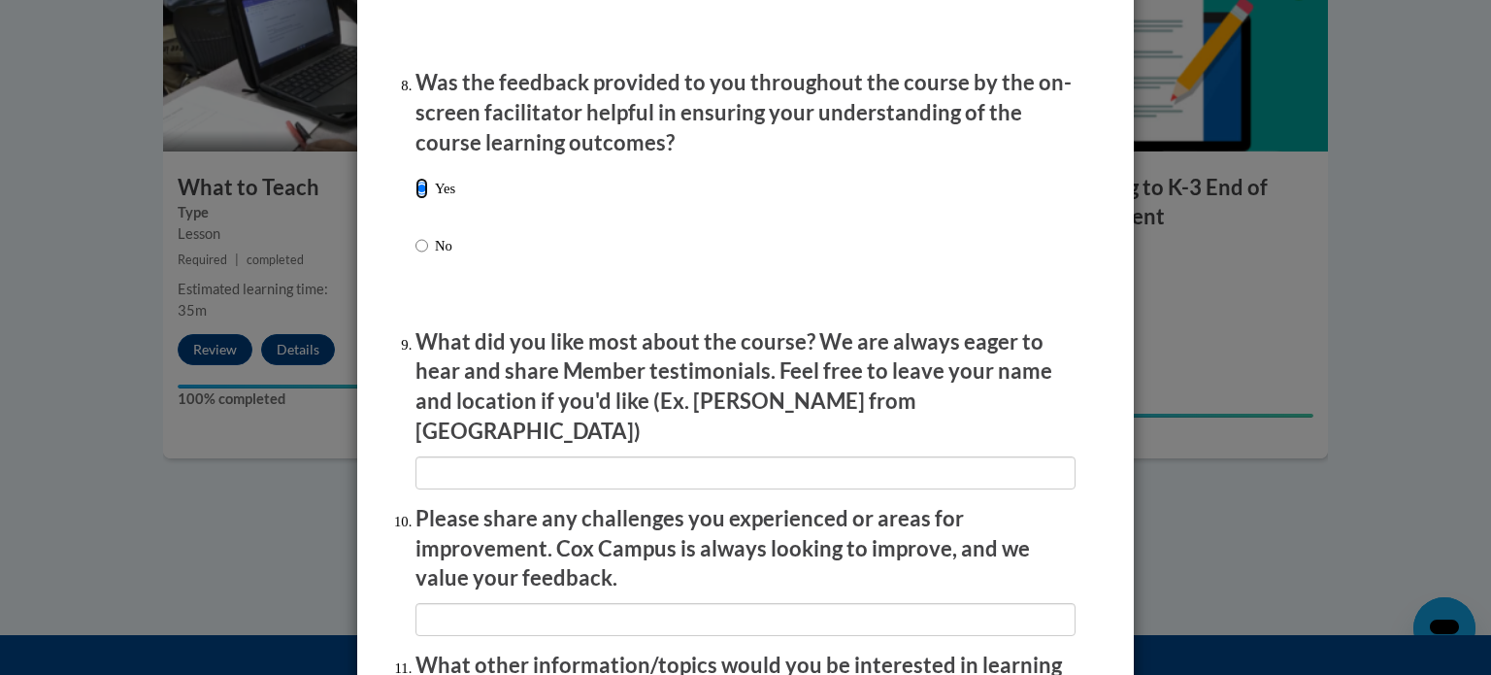
scroll to position [2979, 0]
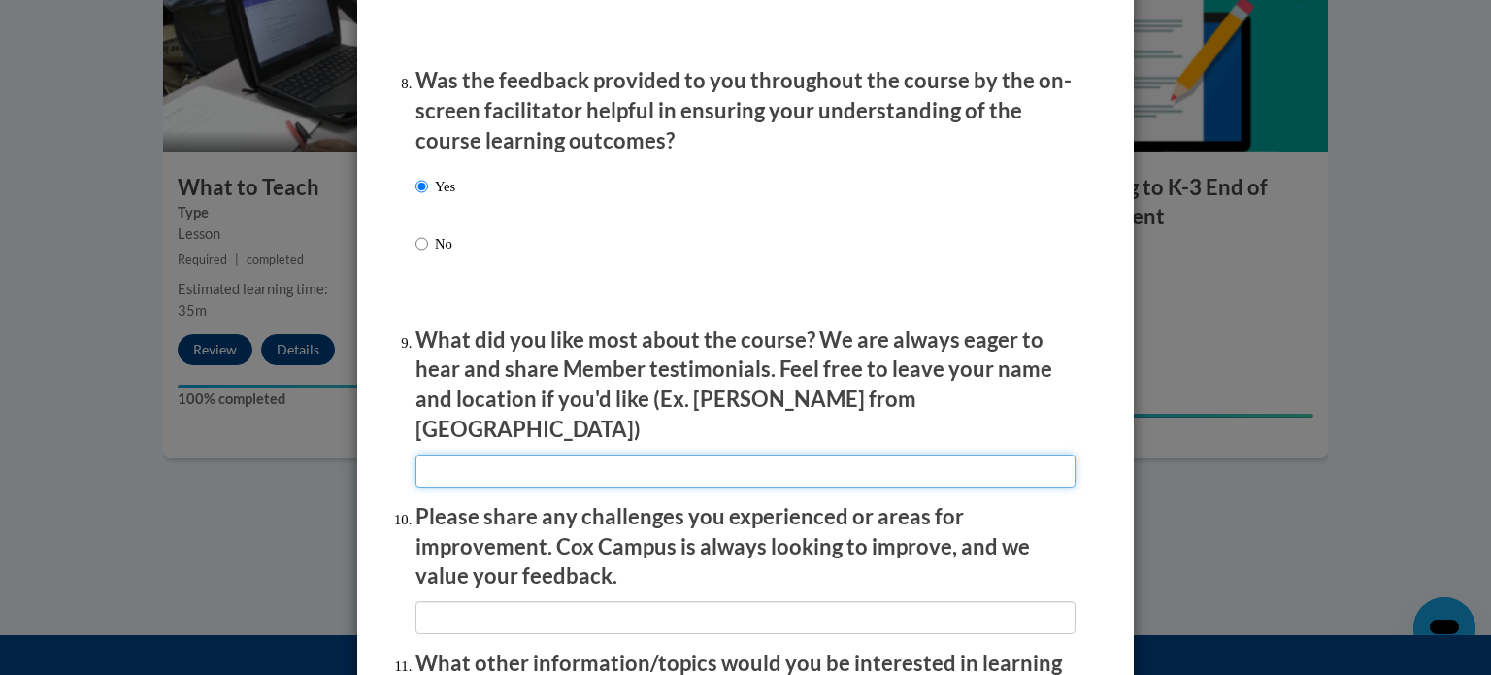
click at [447, 477] on input "textbox" at bounding box center [746, 470] width 660 height 33
type input "NA"
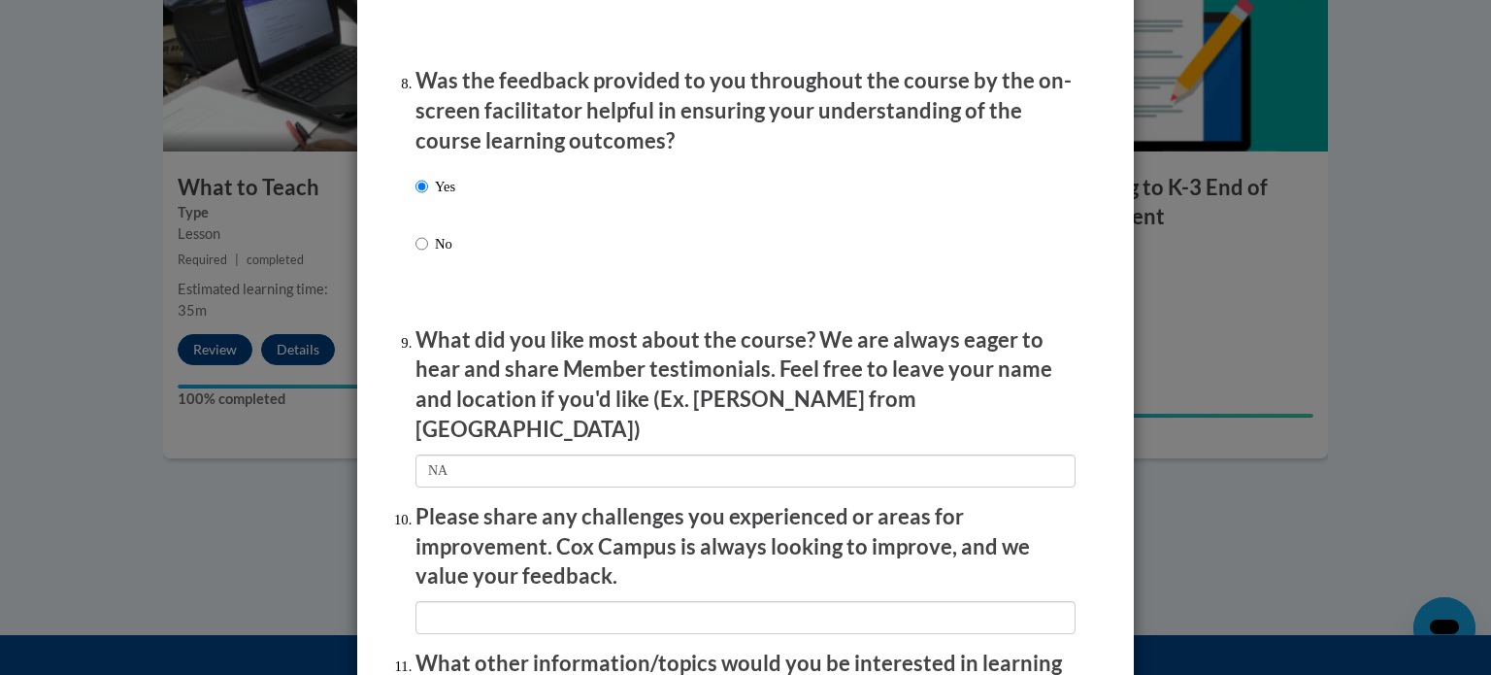
click at [462, 589] on li "Please share any challenges you experienced or areas for improvement. Cox Campu…" at bounding box center [746, 568] width 660 height 132
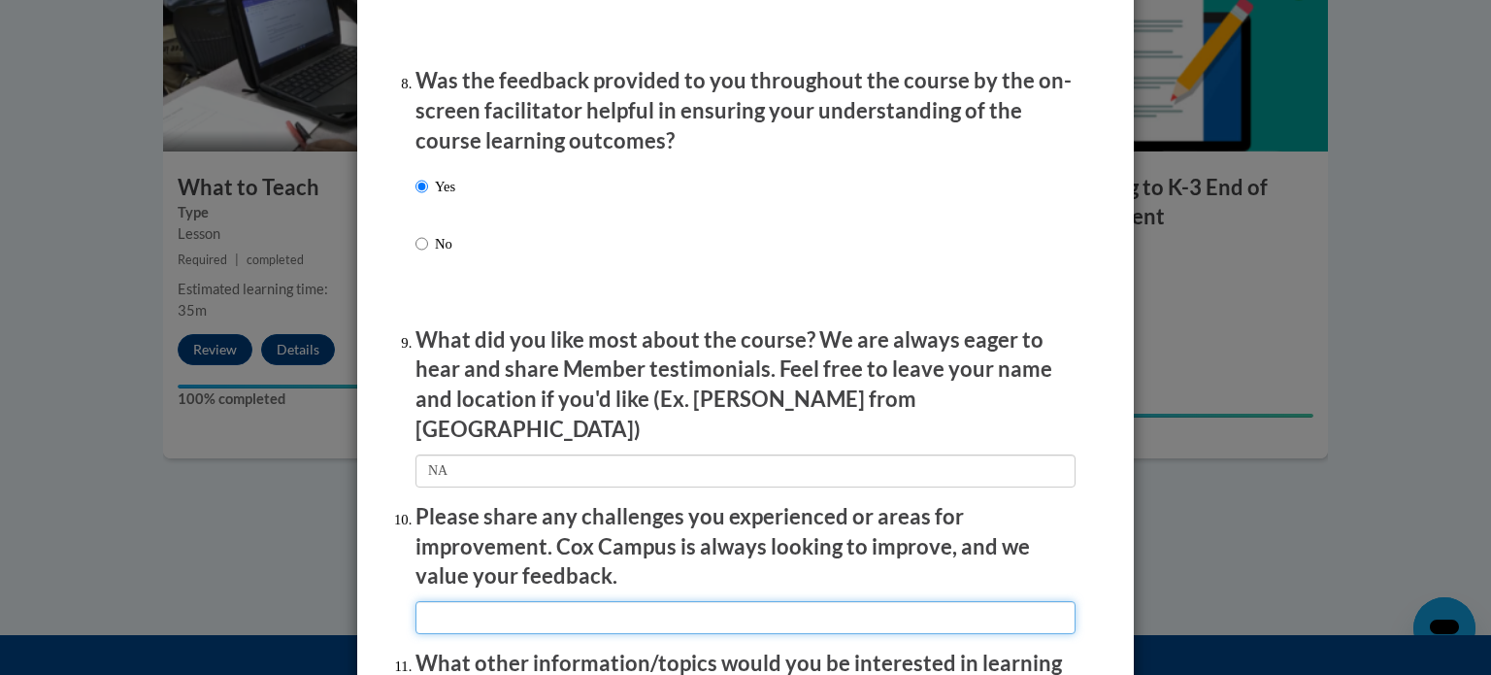
click at [460, 603] on input "textbox" at bounding box center [746, 617] width 660 height 33
type input "NA"
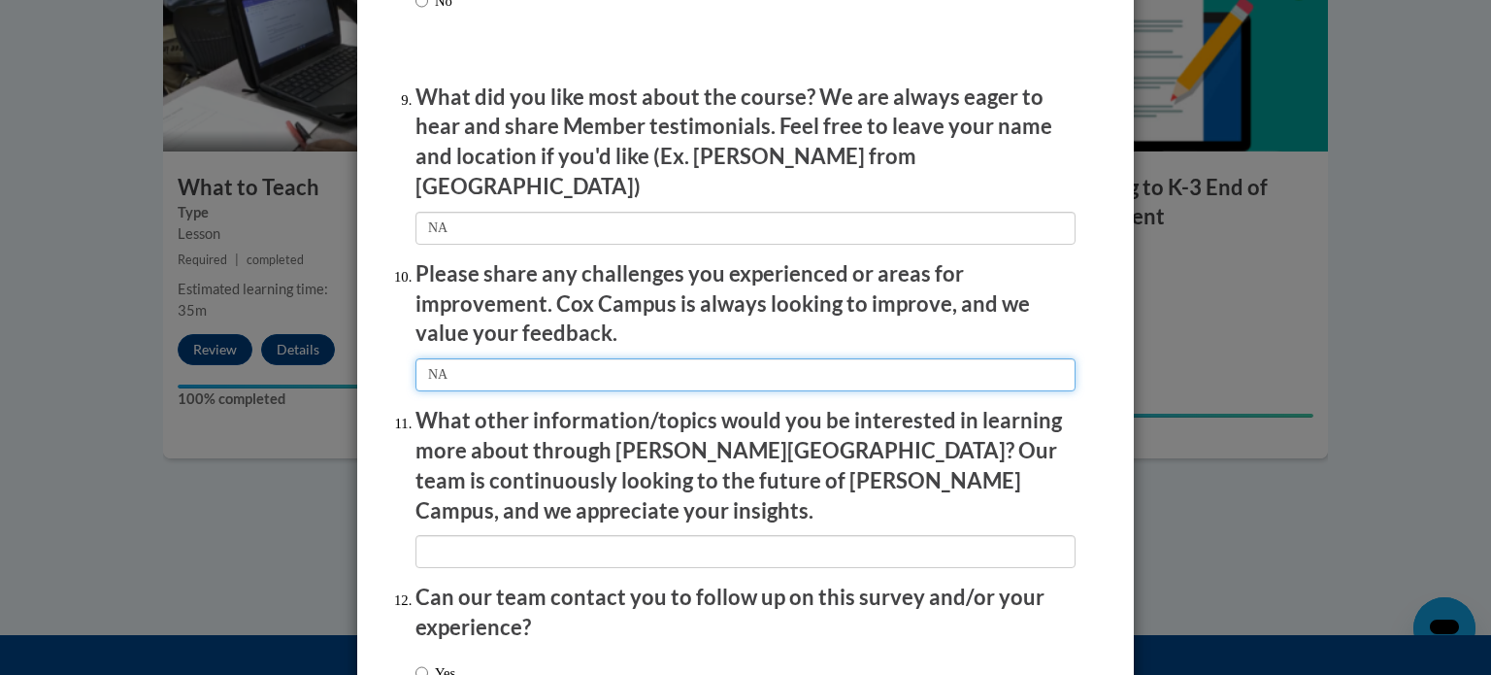
scroll to position [3231, 0]
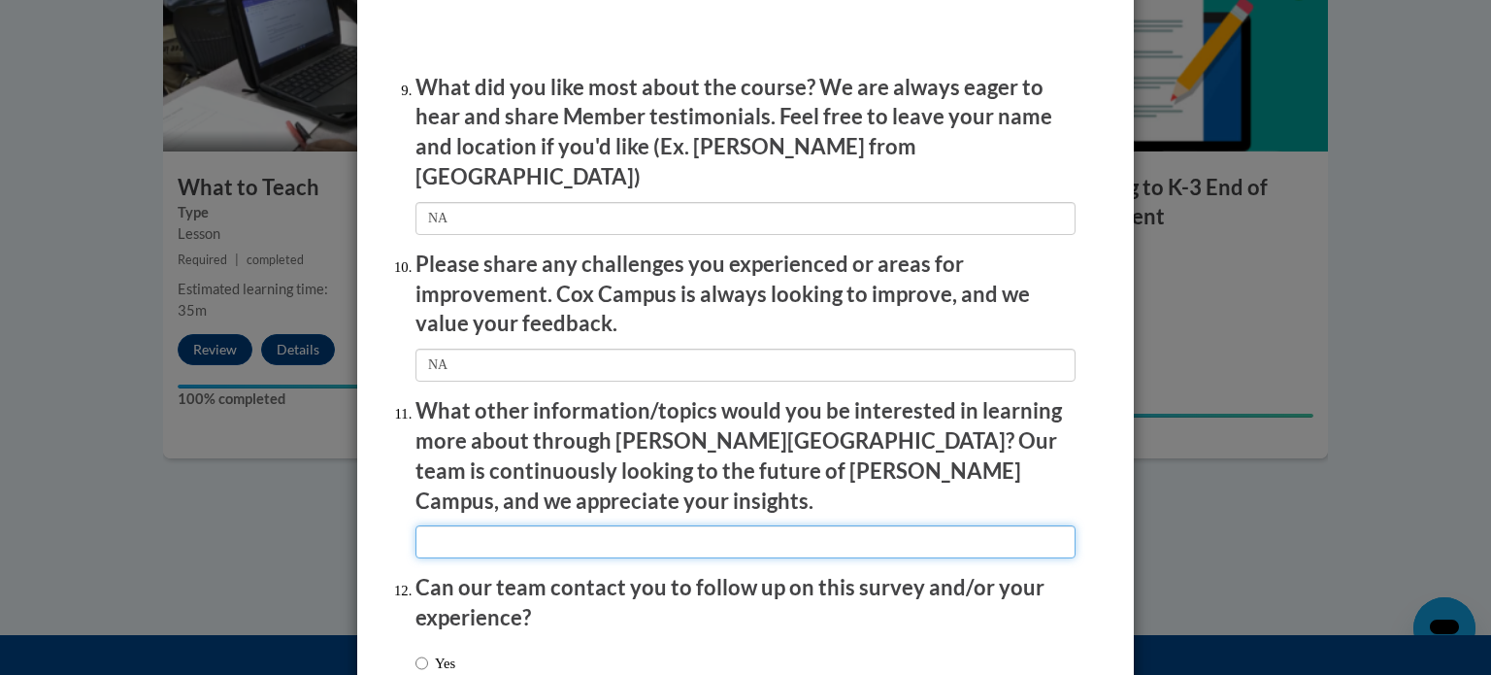
click at [477, 525] on input "textbox" at bounding box center [746, 541] width 660 height 33
type input "NA"
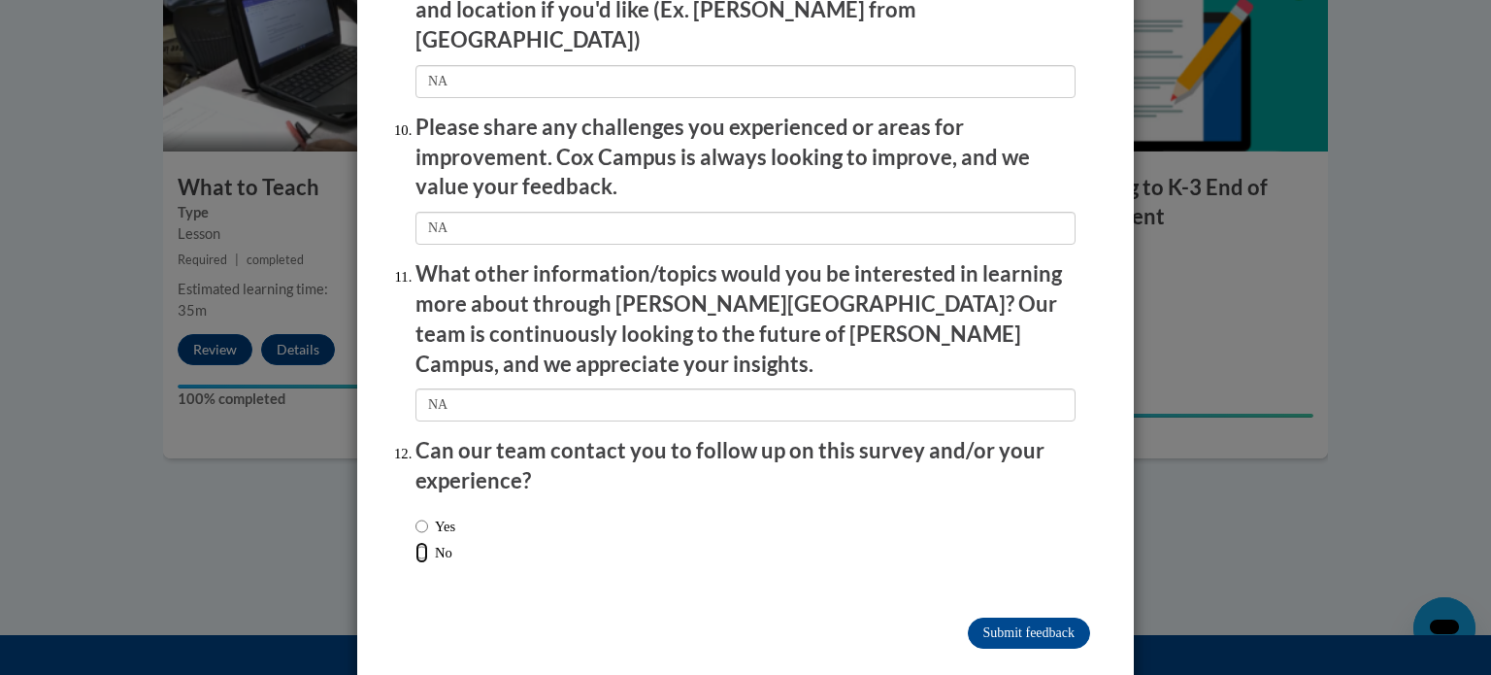
click at [416, 542] on input "No" at bounding box center [422, 552] width 13 height 21
radio input "true"
click at [1015, 617] on input "Submit feedback" at bounding box center [1029, 632] width 122 height 31
